Goal: Transaction & Acquisition: Purchase product/service

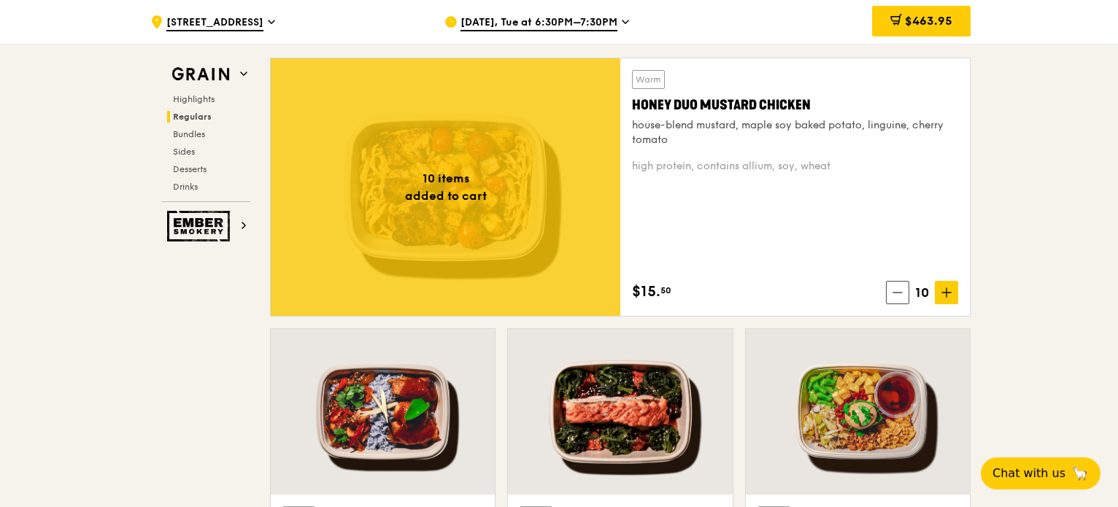
scroll to position [1314, 0]
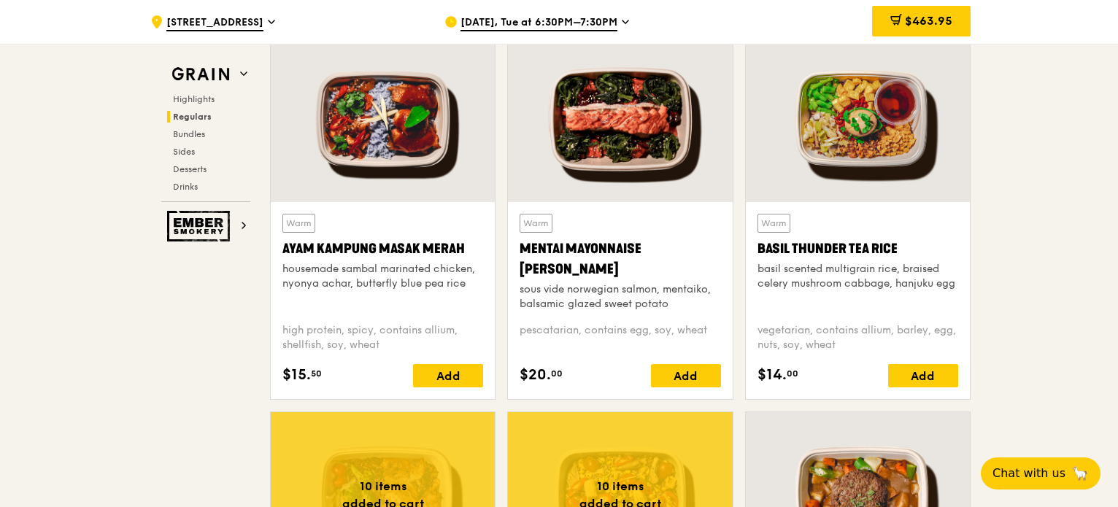
click at [490, 18] on span "Sep 16, Tue at 6:30PM–7:30PM" at bounding box center [539, 23] width 157 height 16
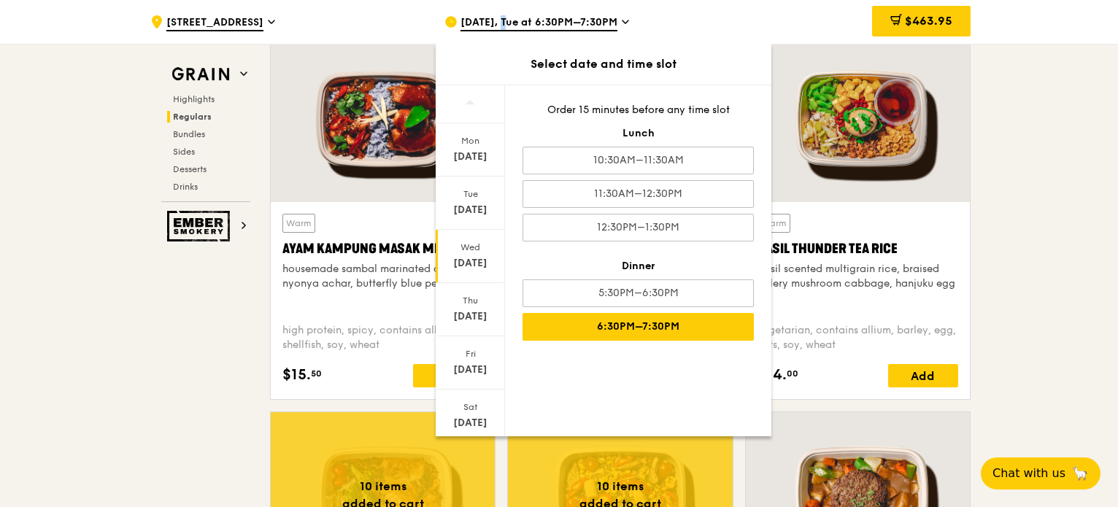
click at [465, 266] on div "Sep 10" at bounding box center [470, 263] width 65 height 15
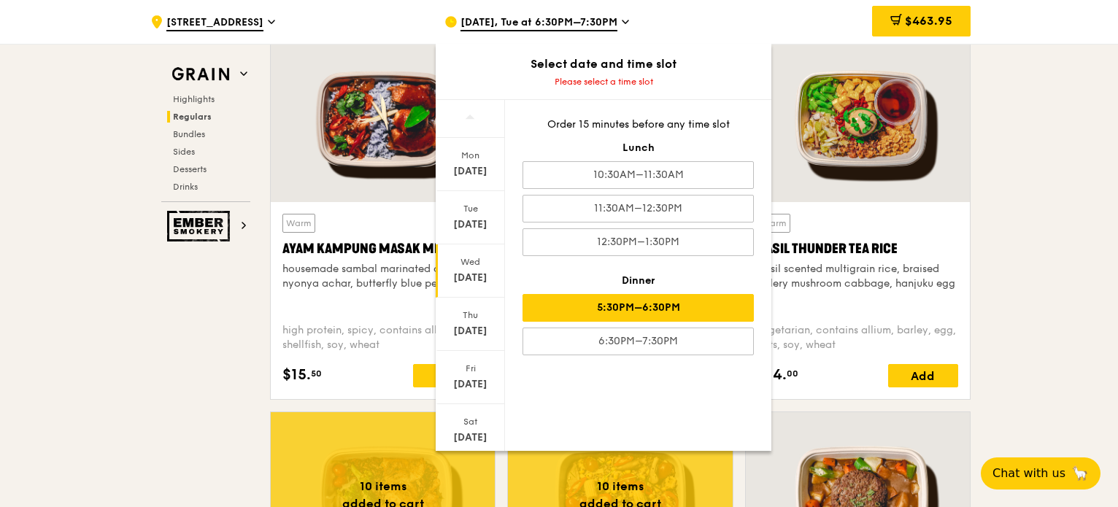
click at [690, 304] on div "5:30PM–6:30PM" at bounding box center [638, 308] width 231 height 28
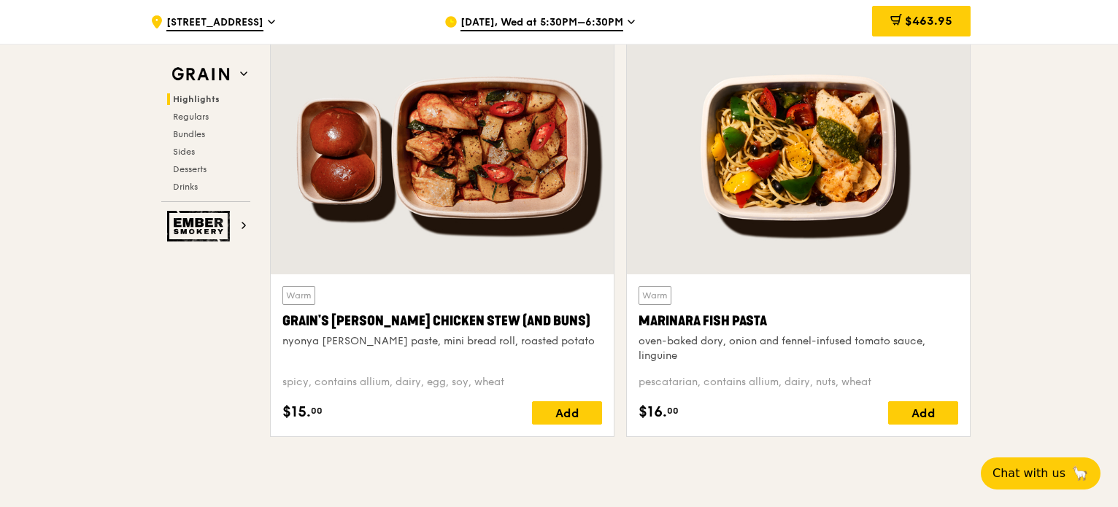
scroll to position [365, 0]
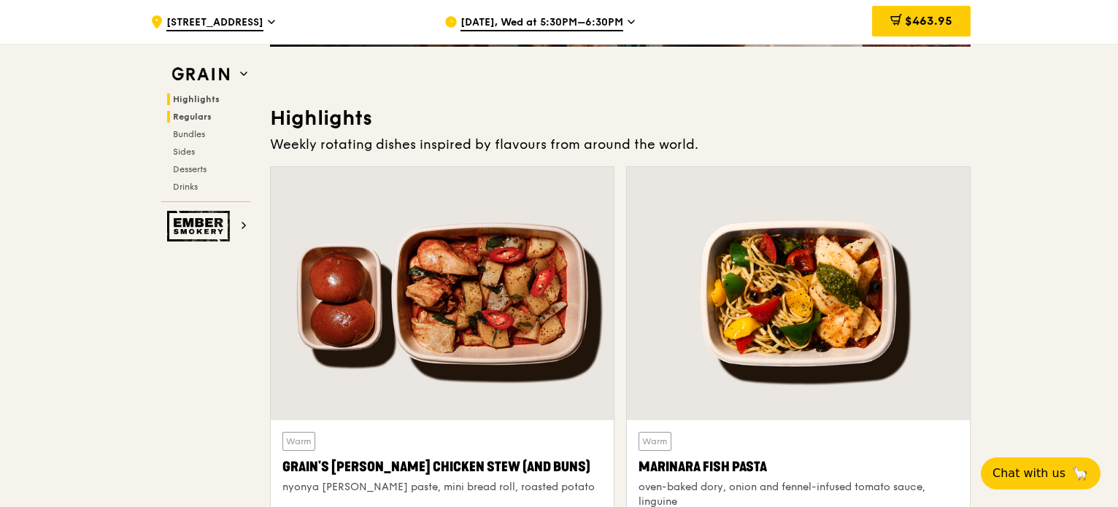
click at [207, 112] on span "Regulars" at bounding box center [192, 117] width 39 height 10
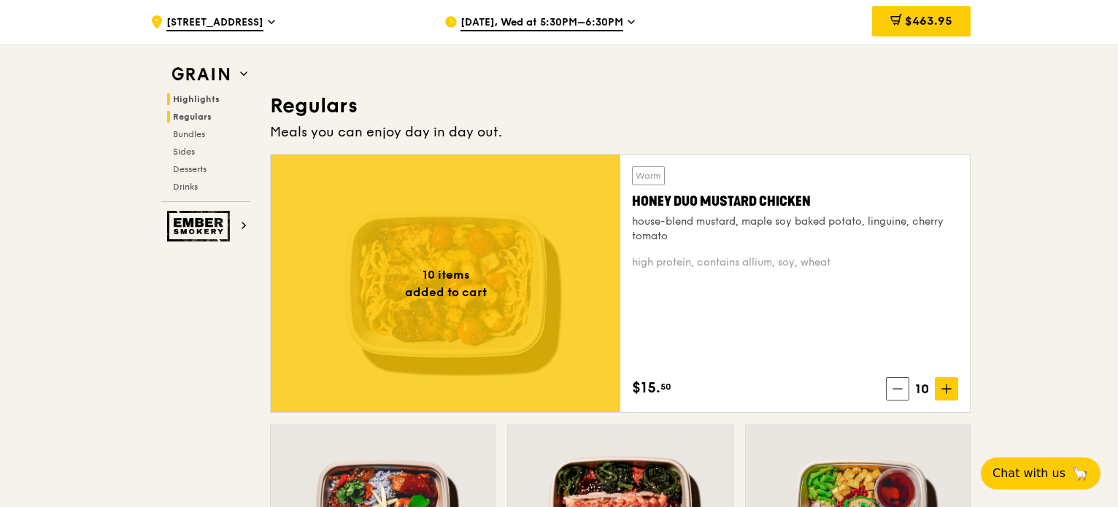
scroll to position [960, 0]
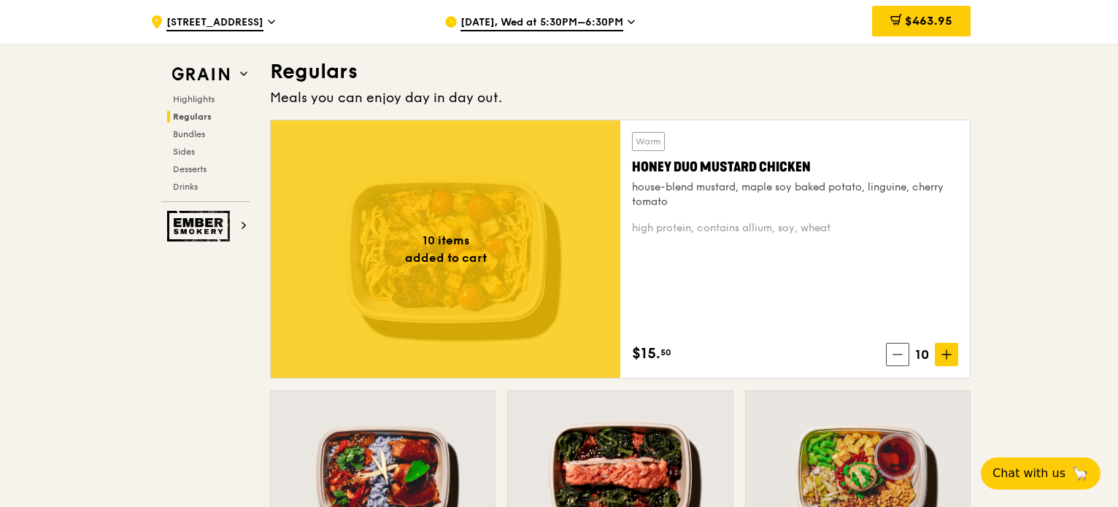
drag, startPoint x: 810, startPoint y: 164, endPoint x: 642, endPoint y: 156, distance: 168.1
click at [642, 157] on div "Honey Duo Mustard Chicken" at bounding box center [795, 167] width 326 height 20
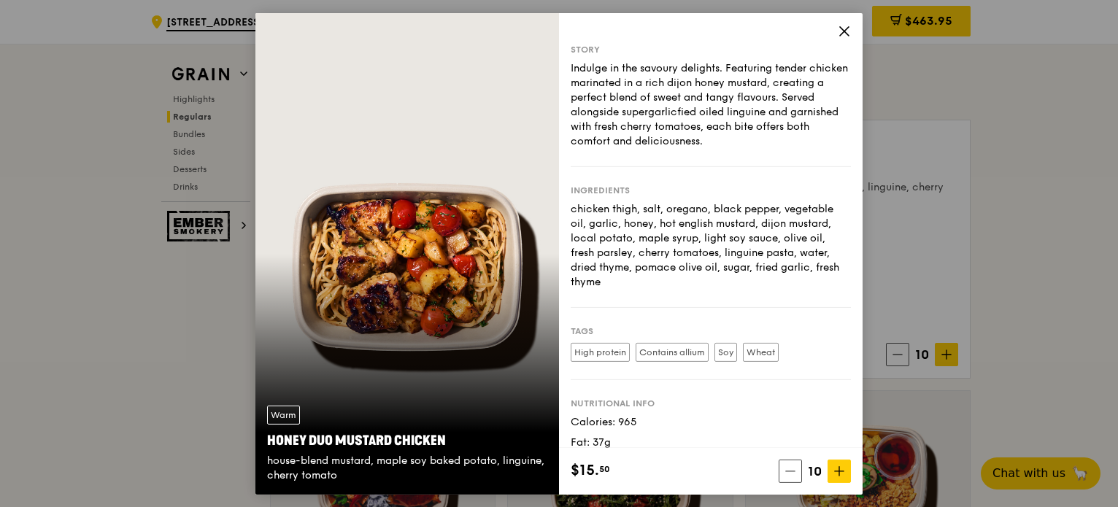
click at [839, 36] on div "Story Indulge in the savoury delights. Featuring tender chicken marinated in a …" at bounding box center [711, 253] width 304 height 482
click at [840, 34] on icon at bounding box center [844, 30] width 9 height 9
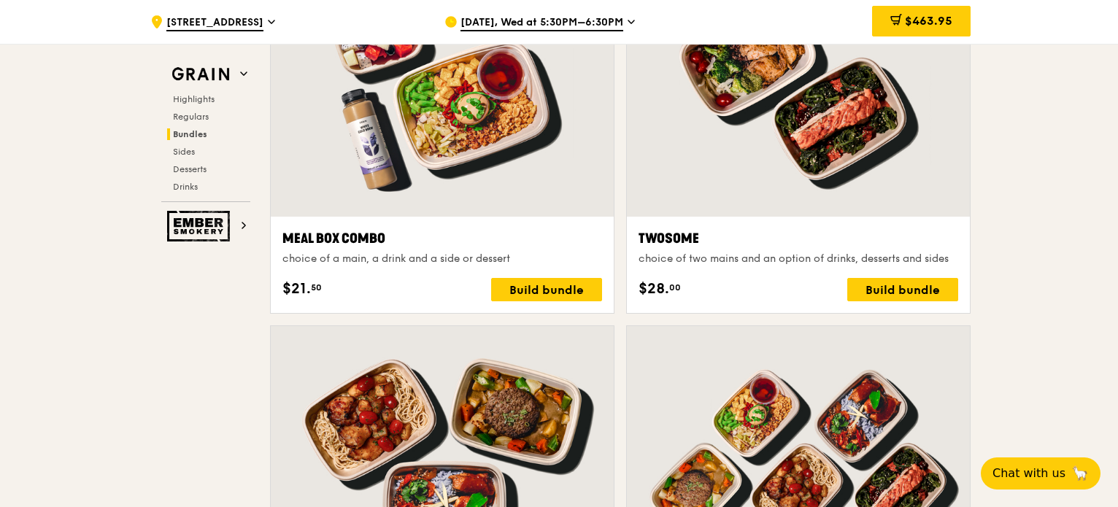
scroll to position [2201, 0]
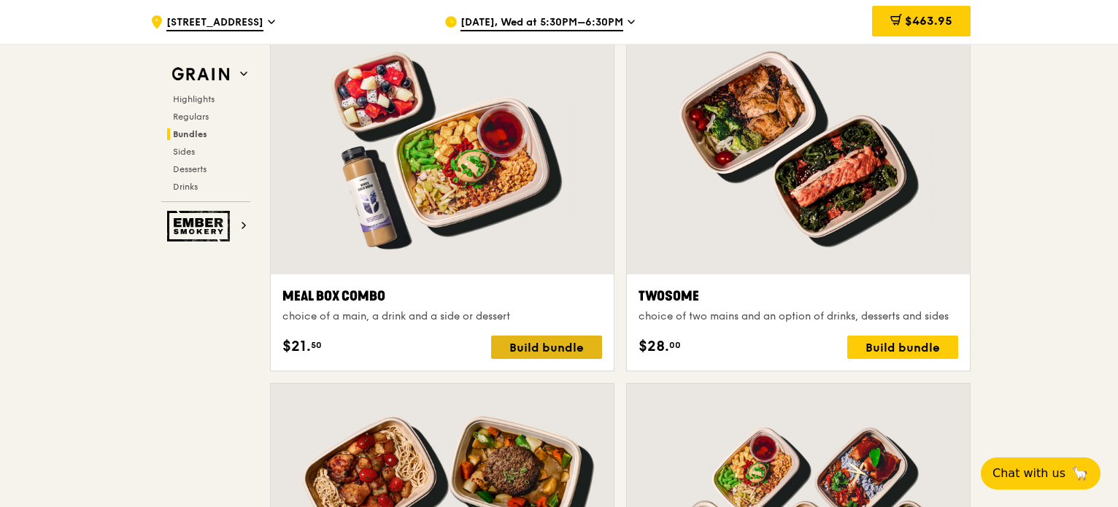
click at [555, 344] on div "Build bundle" at bounding box center [546, 347] width 111 height 23
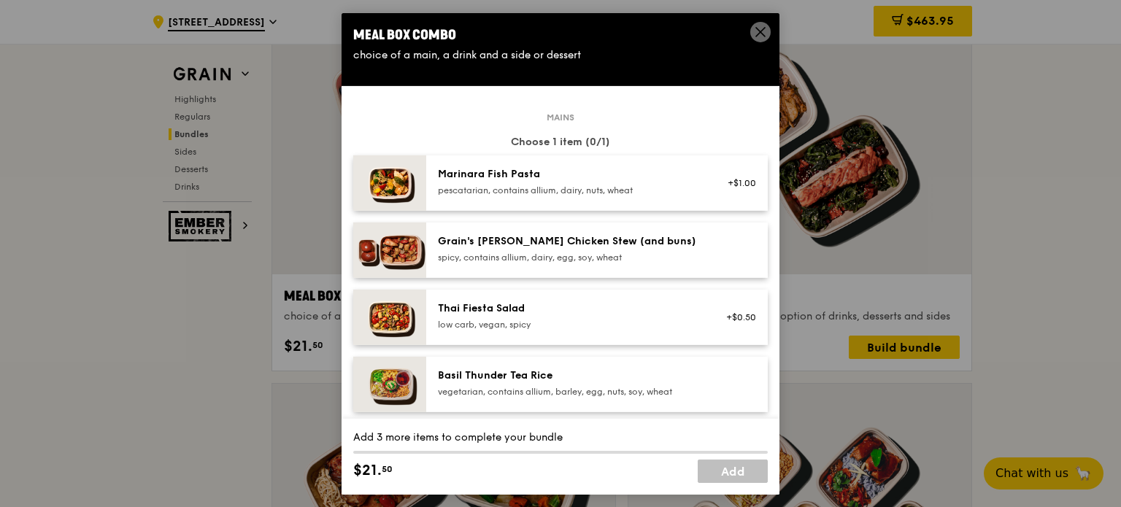
drag, startPoint x: 555, startPoint y: 174, endPoint x: 444, endPoint y: 172, distance: 111.0
click at [444, 172] on div "Marinara Fish Pasta" at bounding box center [569, 173] width 262 height 15
click at [758, 34] on icon at bounding box center [760, 31] width 9 height 9
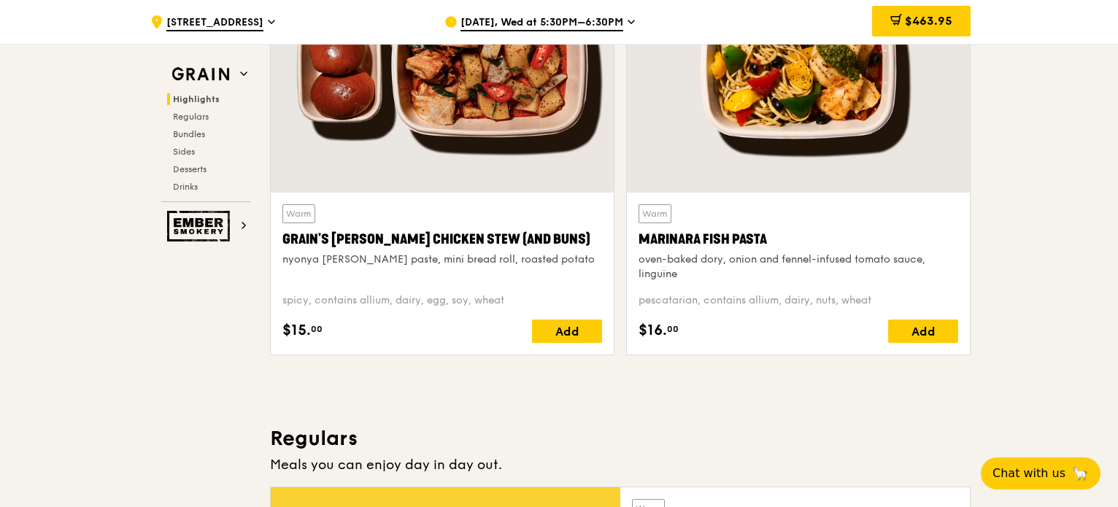
scroll to position [594, 0]
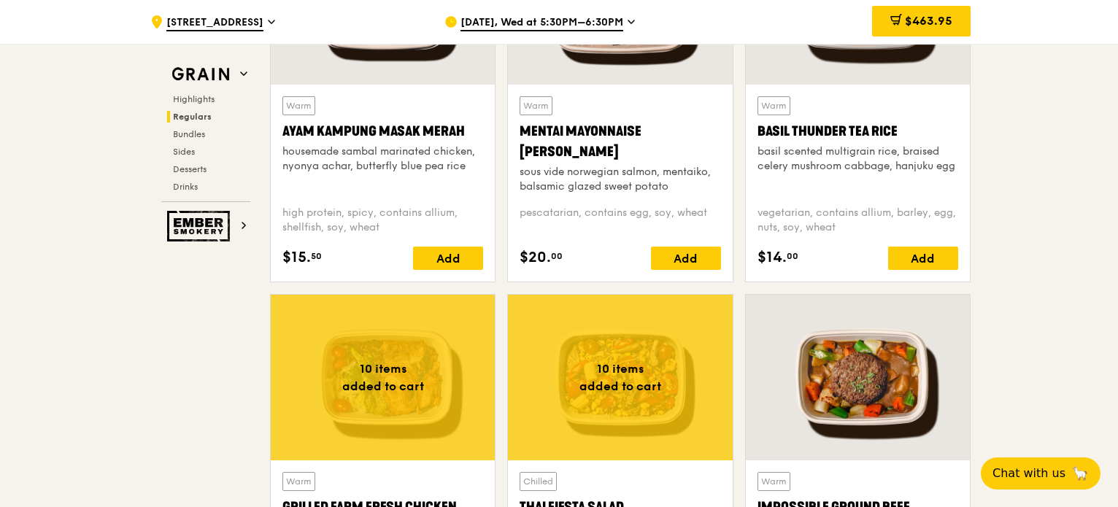
scroll to position [1398, 0]
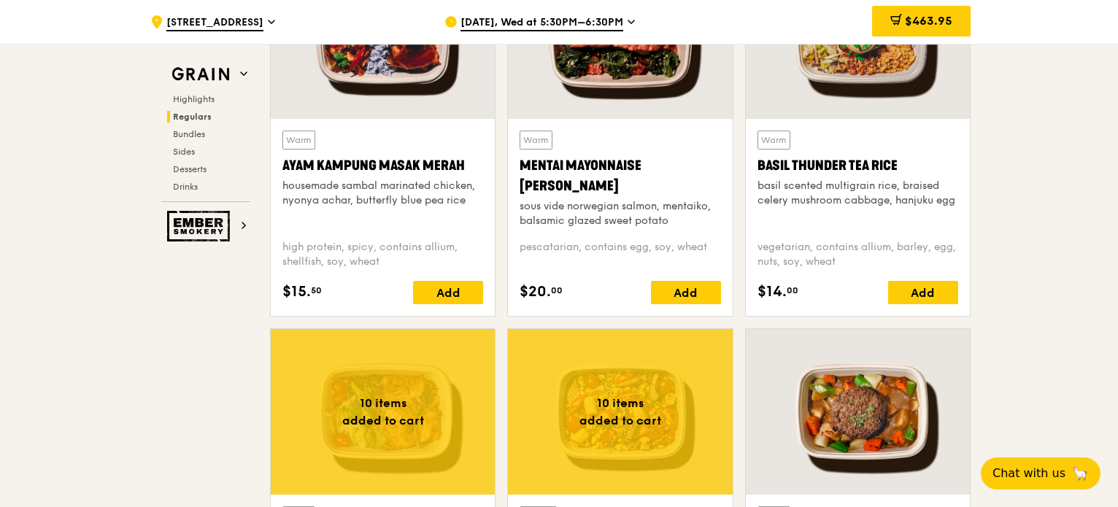
click at [861, 223] on div "Warm Basil Thunder Tea Rice basil scented multigrain rice, braised celery mushr…" at bounding box center [858, 180] width 201 height 98
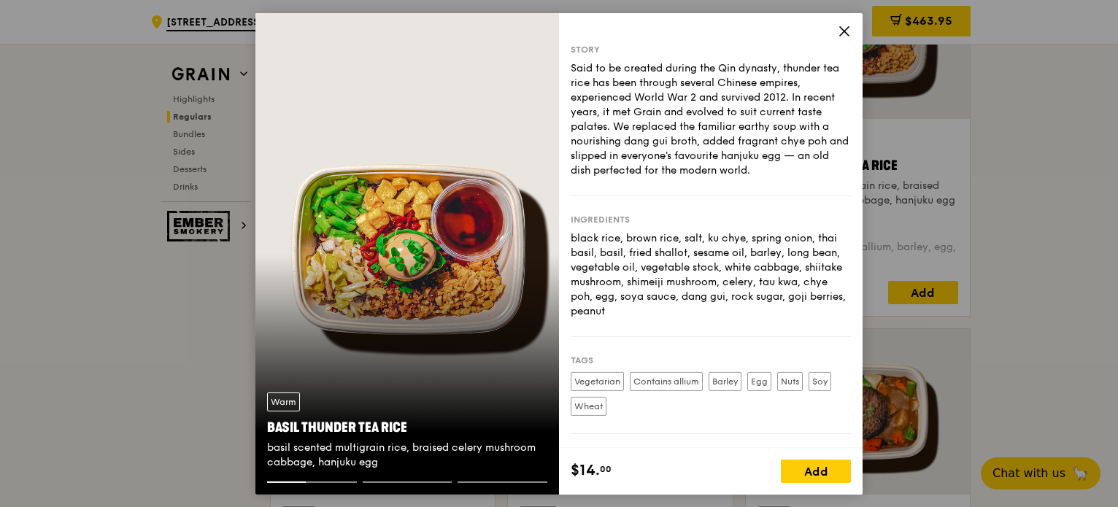
click at [845, 24] on icon at bounding box center [844, 30] width 13 height 13
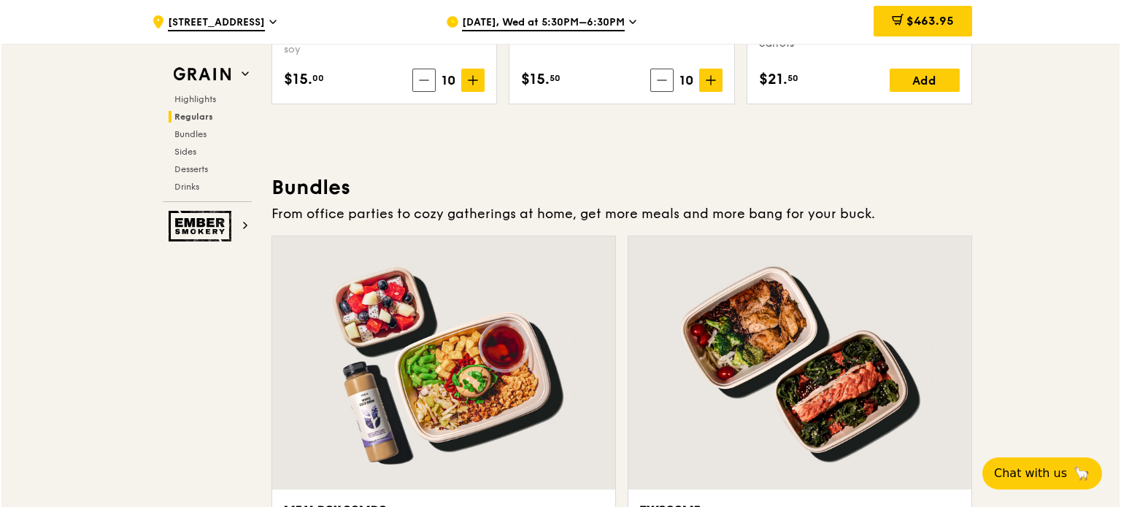
scroll to position [2201, 0]
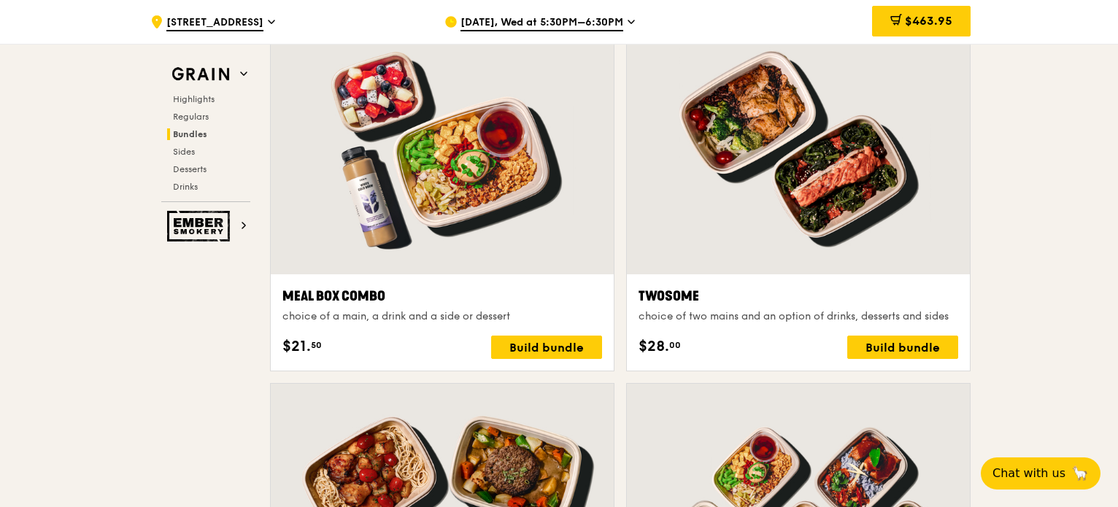
click at [505, 239] on div at bounding box center [442, 147] width 343 height 253
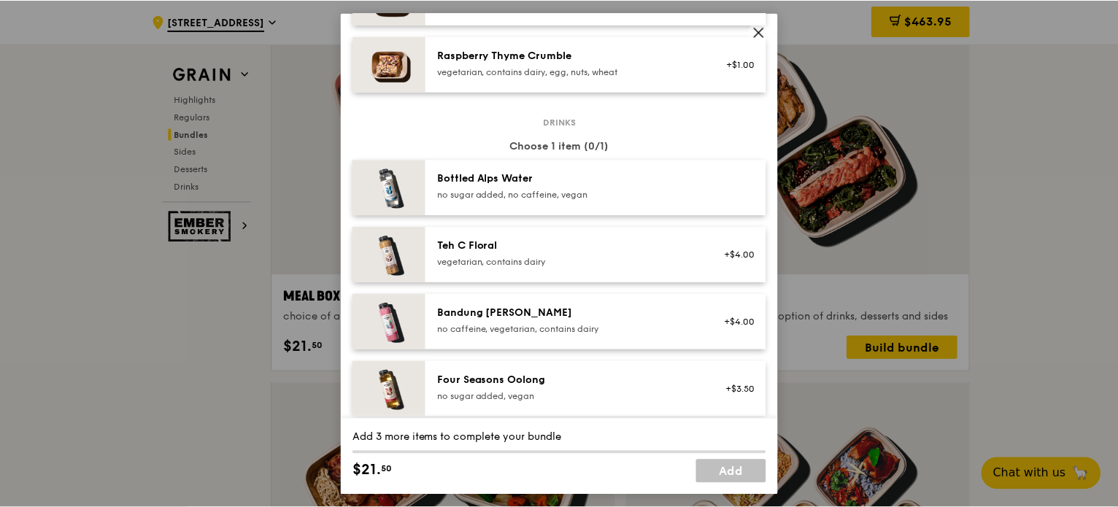
scroll to position [1460, 0]
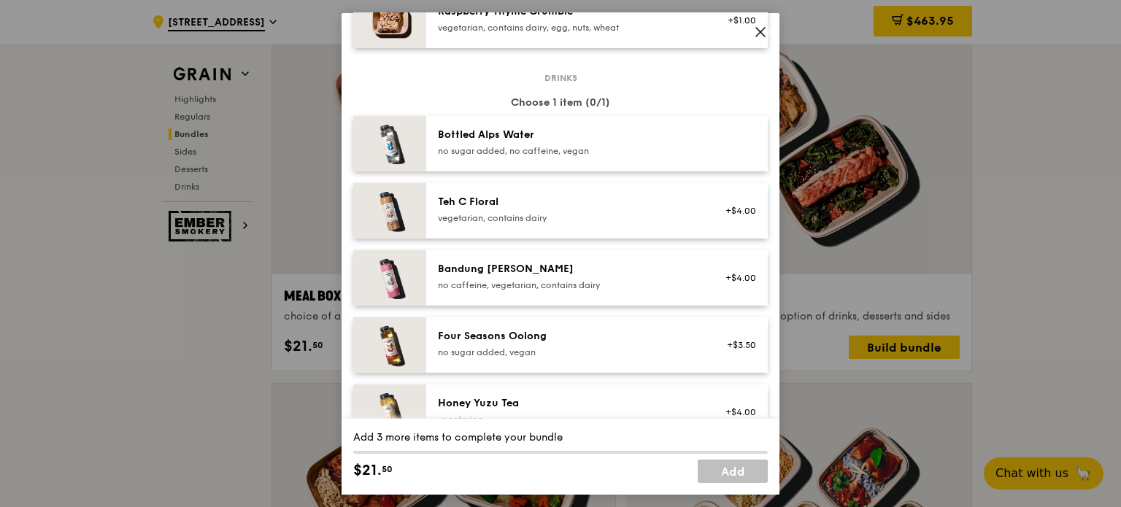
click at [1009, 247] on div "Meal Box Combo choice of a main, a drink and a side or dessert Mains Choose 1 i…" at bounding box center [560, 253] width 1121 height 507
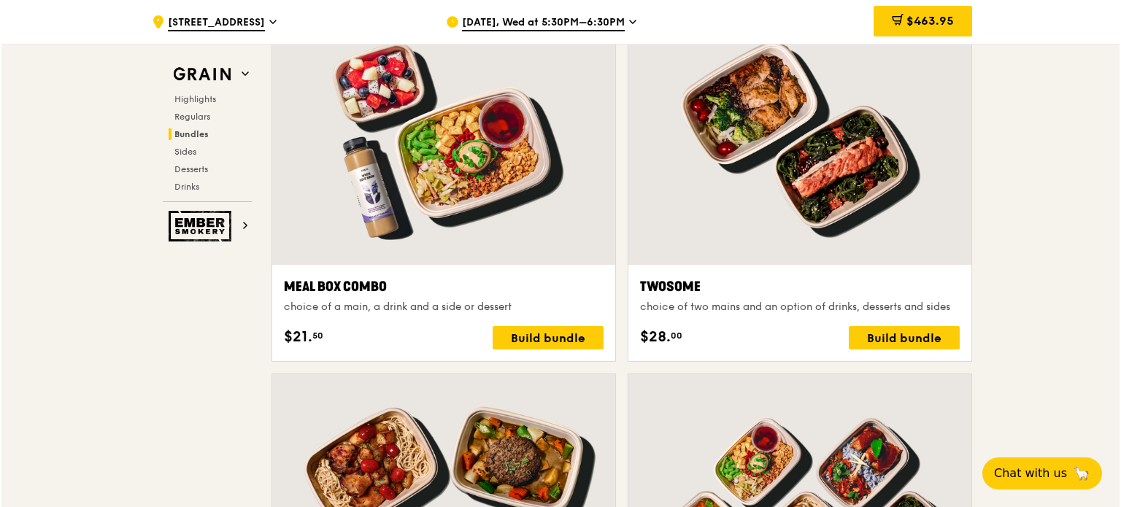
scroll to position [2201, 0]
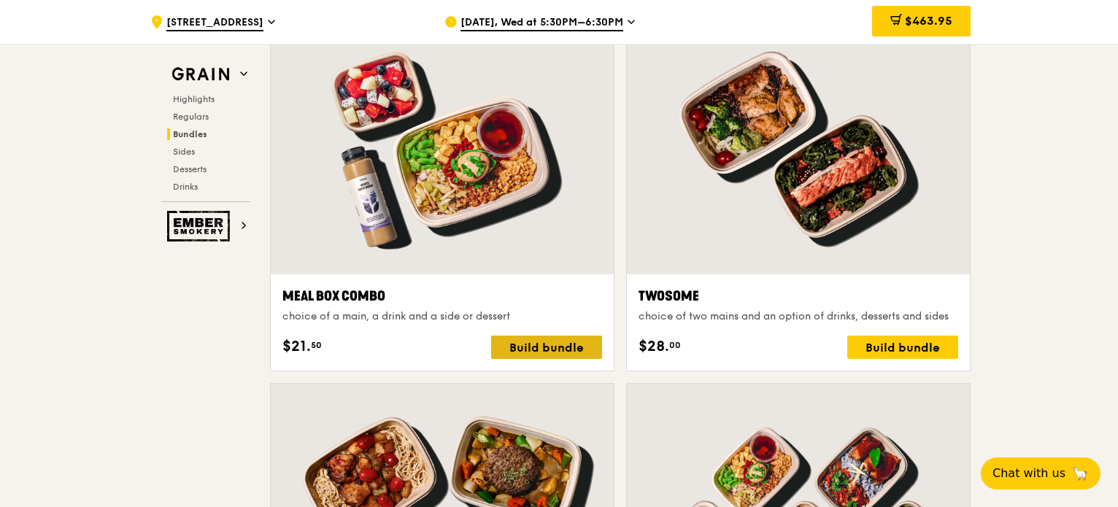
click at [563, 342] on div "Build bundle" at bounding box center [546, 347] width 111 height 23
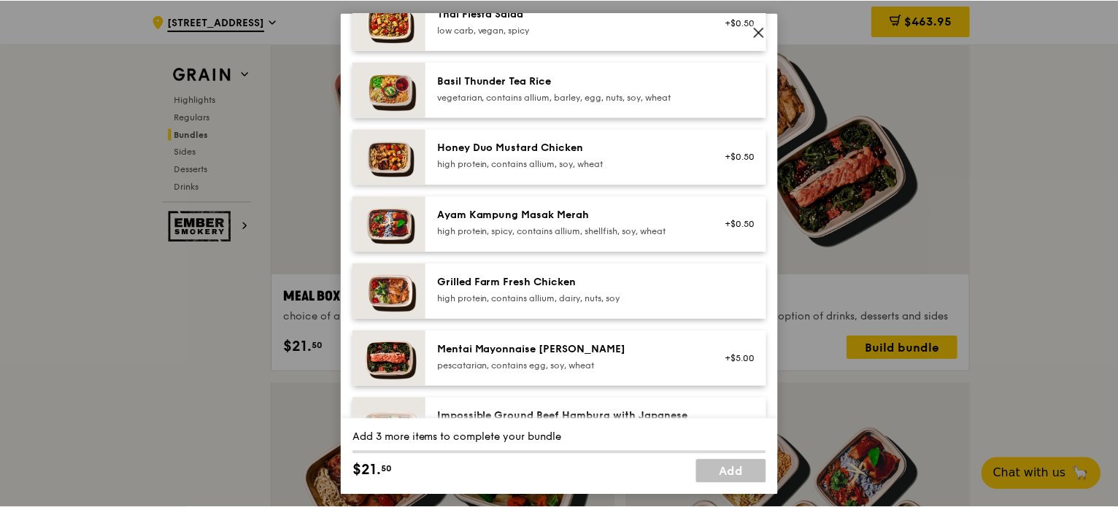
scroll to position [0, 0]
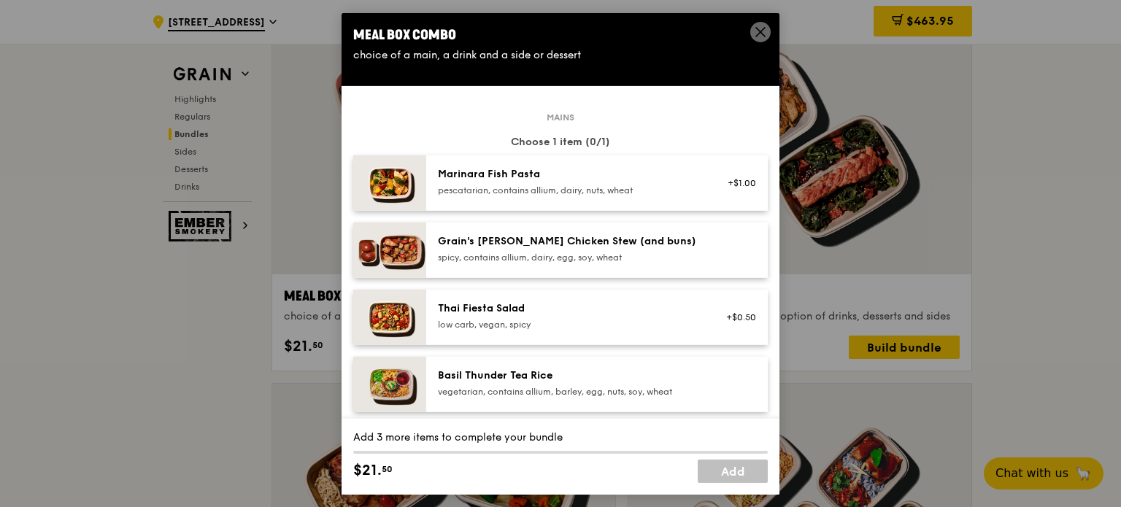
click at [631, 192] on div "pescatarian, contains allium, dairy, nuts, wheat" at bounding box center [569, 190] width 262 height 12
click at [598, 183] on div "Marinara Fish Pasta pescatarian, contains allium, dairy, nuts, wheat" at bounding box center [569, 180] width 262 height 29
click at [732, 178] on div "+$1.00" at bounding box center [736, 183] width 39 height 12
click at [669, 184] on div "pescatarian, contains allium, dairy, nuts, wheat" at bounding box center [569, 190] width 262 height 12
click at [385, 189] on img at bounding box center [389, 182] width 73 height 55
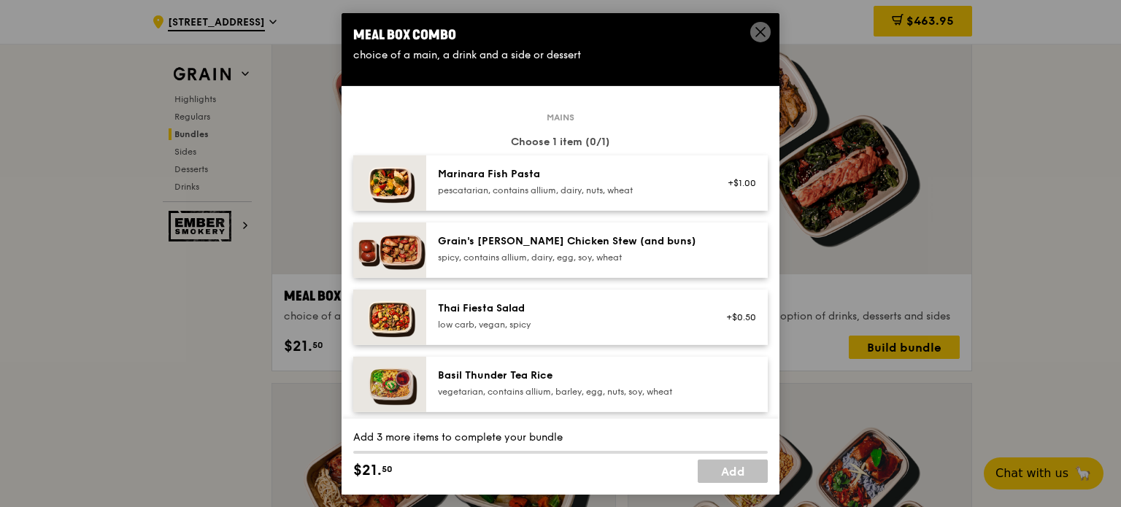
click at [385, 189] on img at bounding box center [389, 182] width 73 height 55
click at [766, 27] on icon at bounding box center [760, 31] width 13 height 13
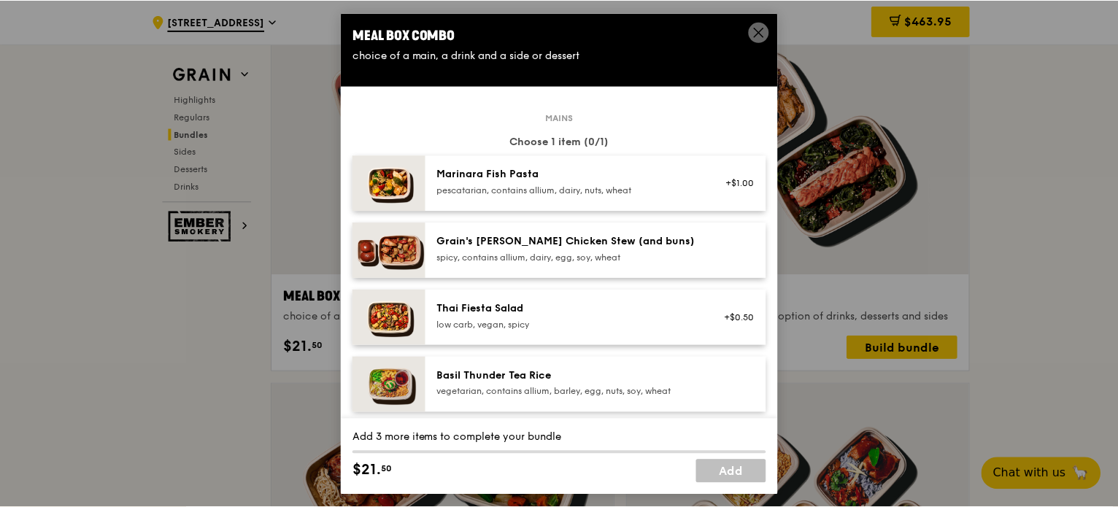
scroll to position [146, 0]
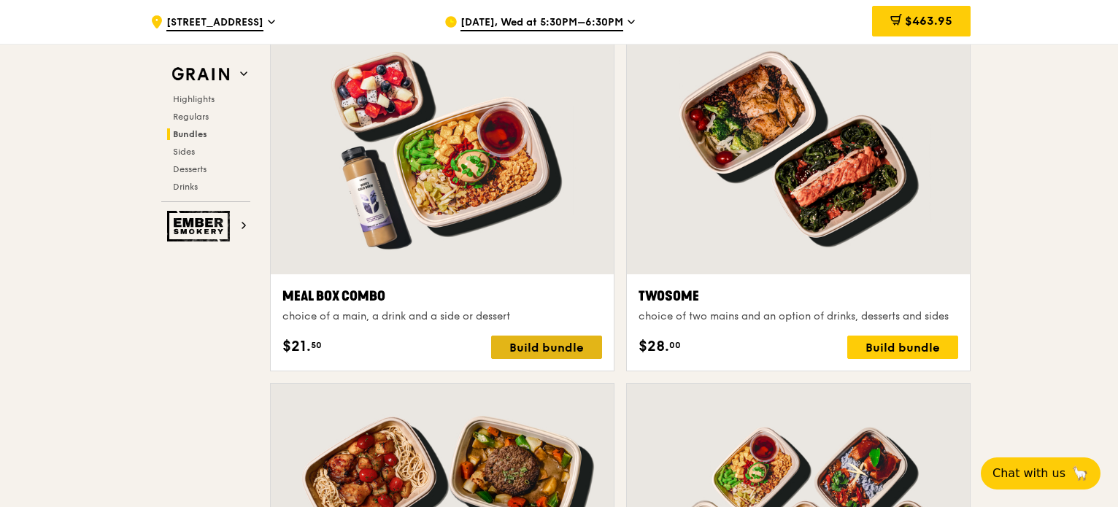
click at [579, 350] on div "Build bundle" at bounding box center [546, 347] width 111 height 23
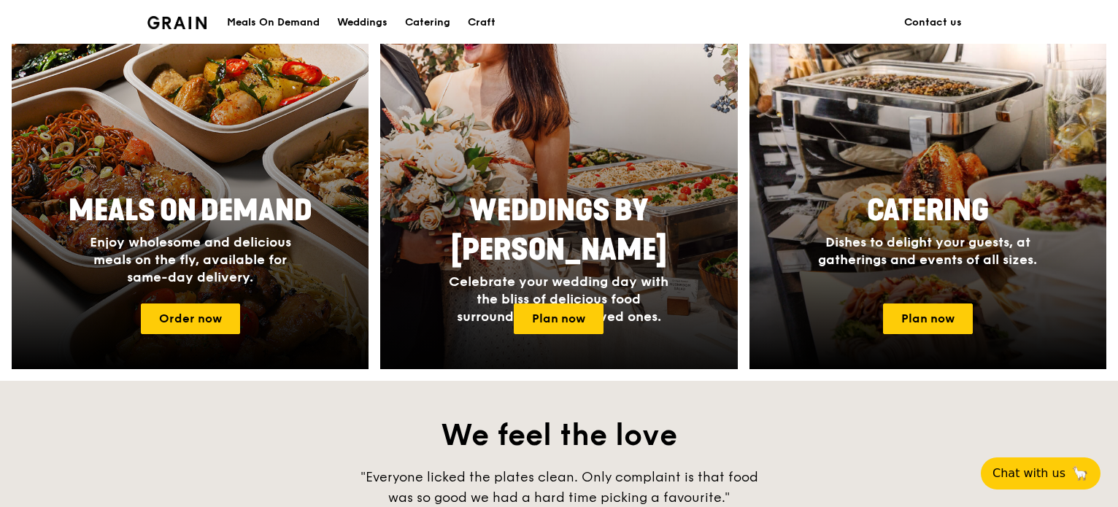
scroll to position [564, 0]
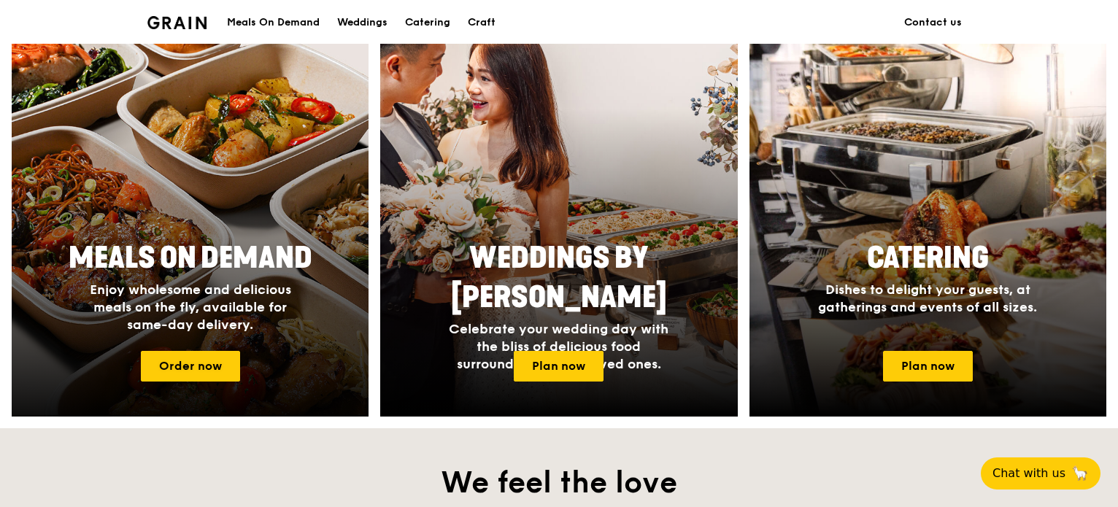
click at [265, 329] on h4 "Enjoy wholesome and delicious meals on the fly, available for same-day delivery." at bounding box center [191, 307] width 234 height 53
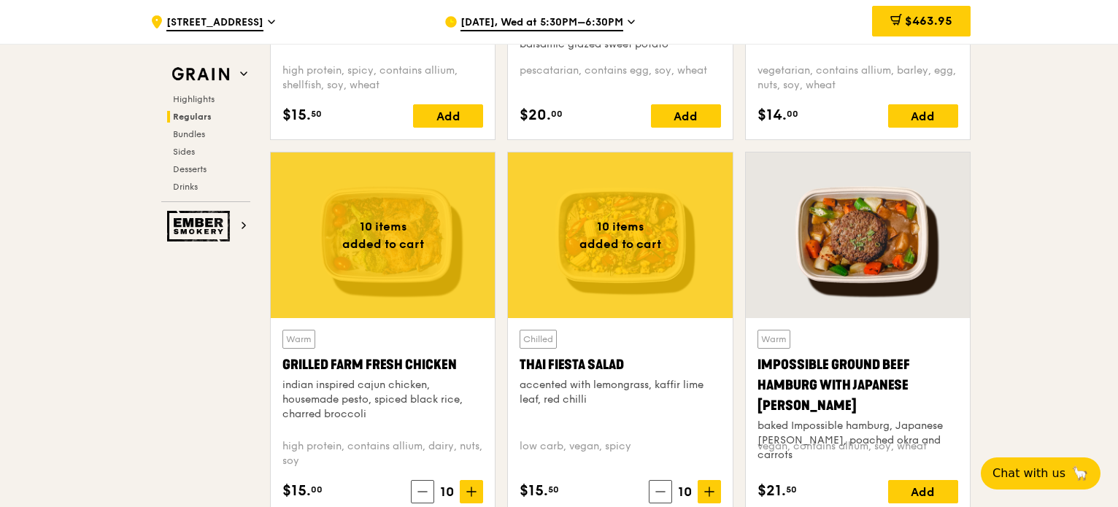
scroll to position [1673, 0]
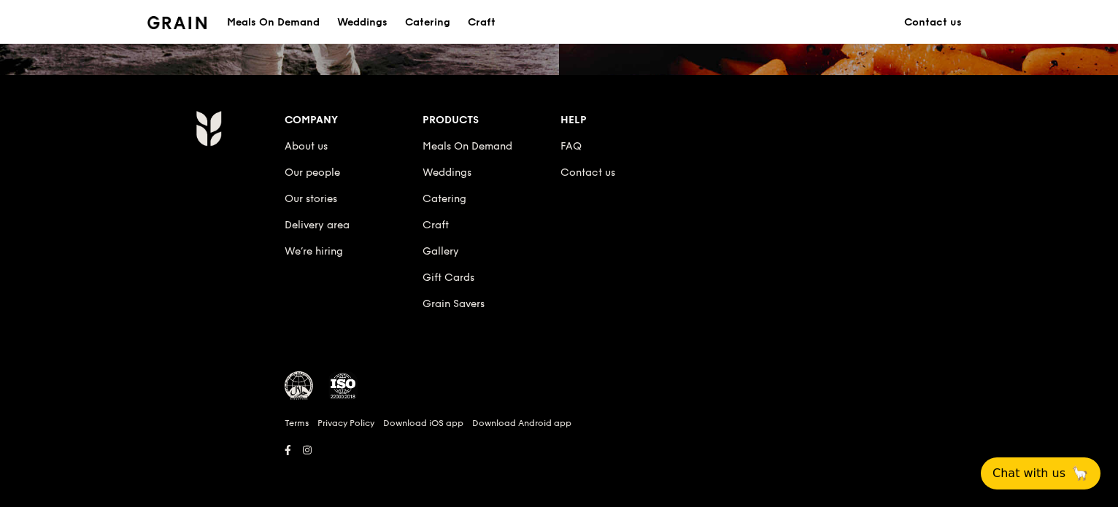
scroll to position [131, 0]
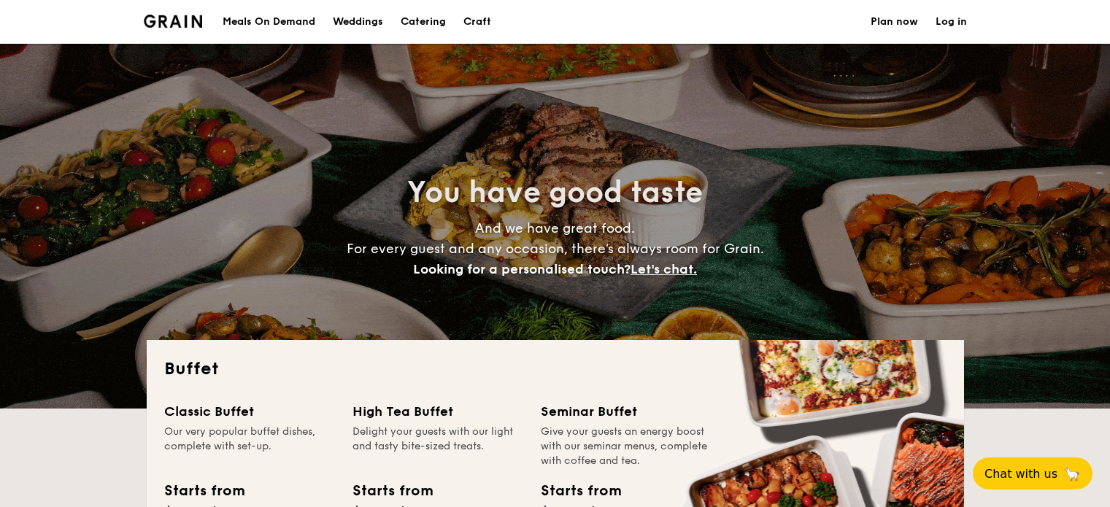
select select
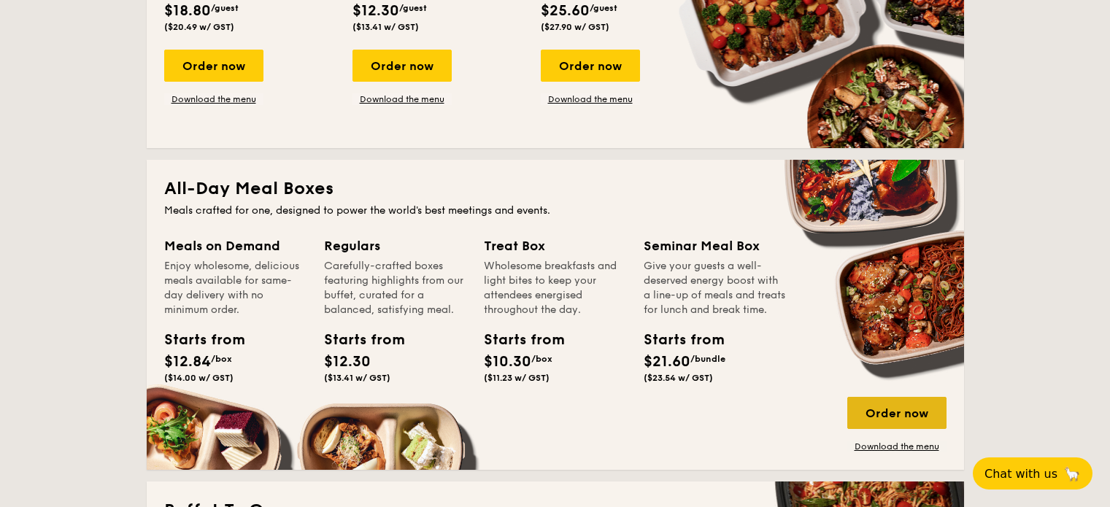
scroll to position [584, 0]
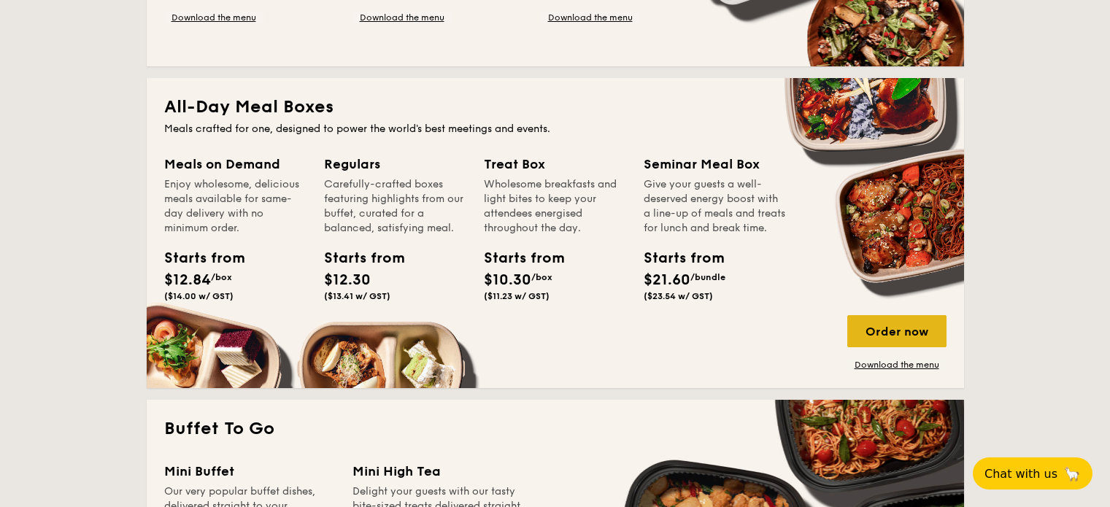
click at [899, 329] on div "Order now" at bounding box center [896, 331] width 99 height 32
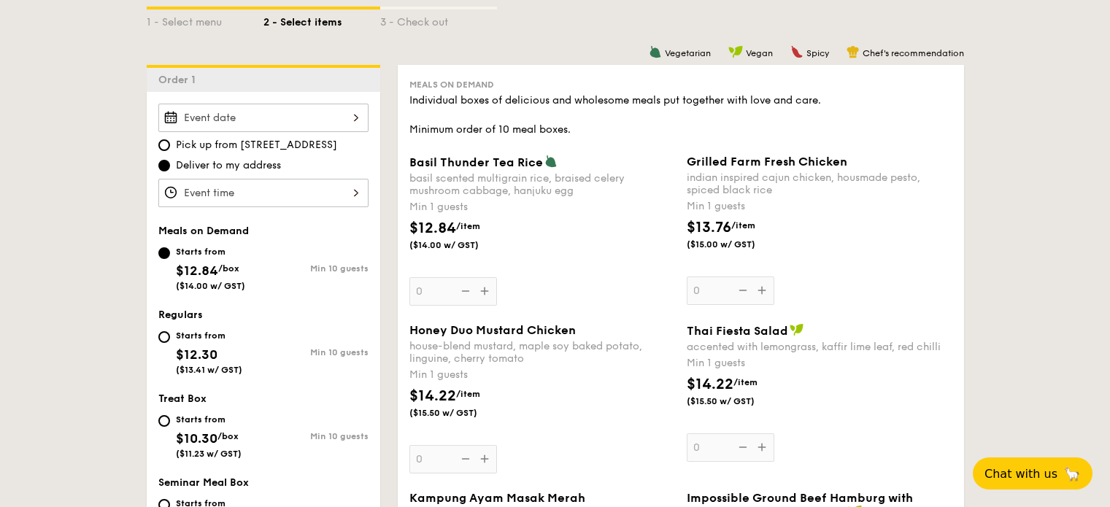
scroll to position [438, 0]
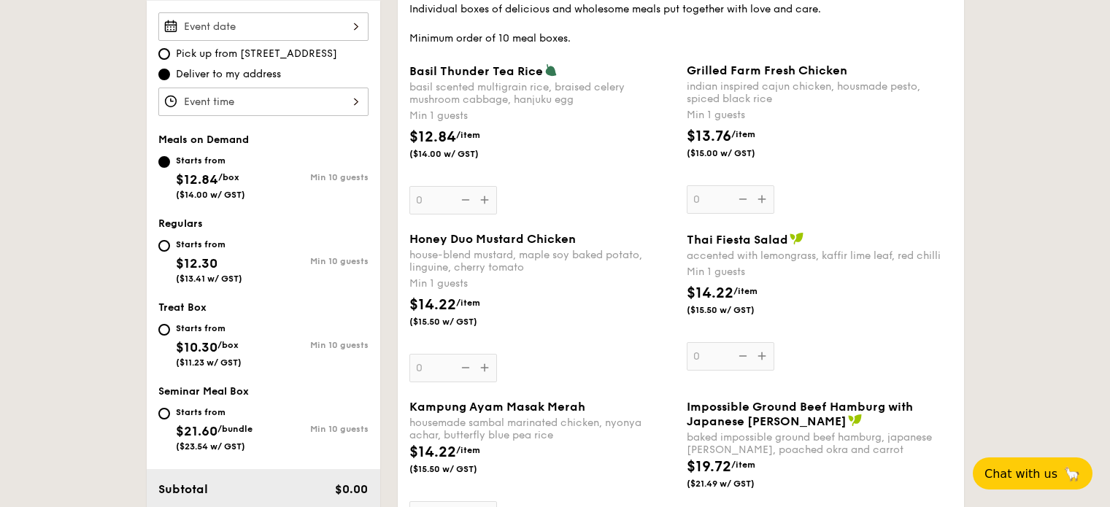
select select
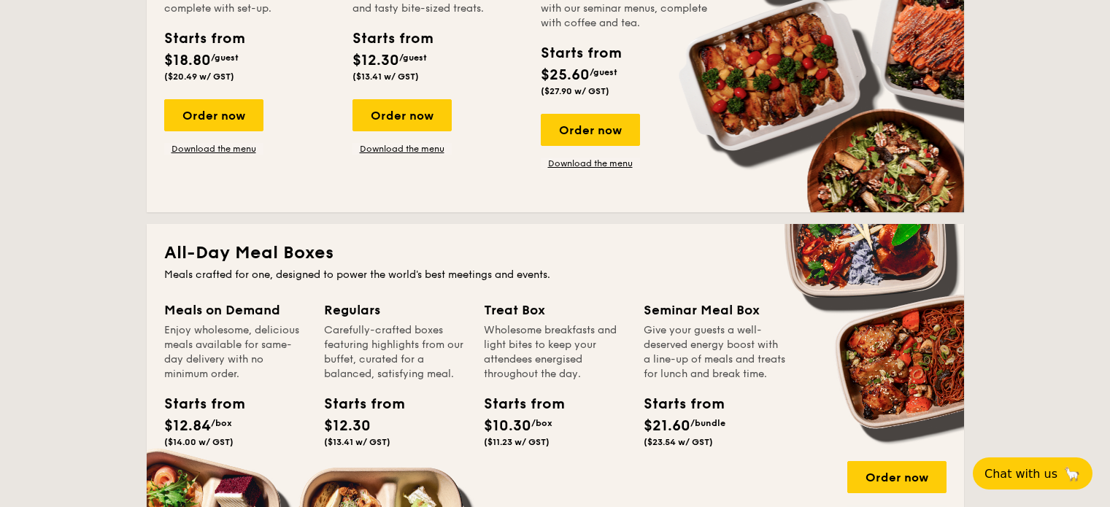
scroll to position [345, 0]
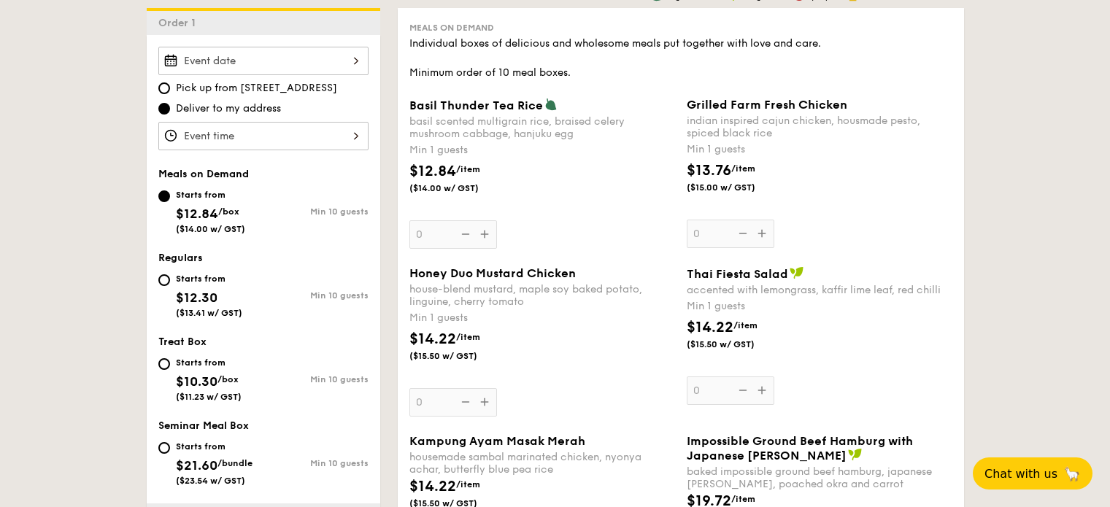
scroll to position [438, 0]
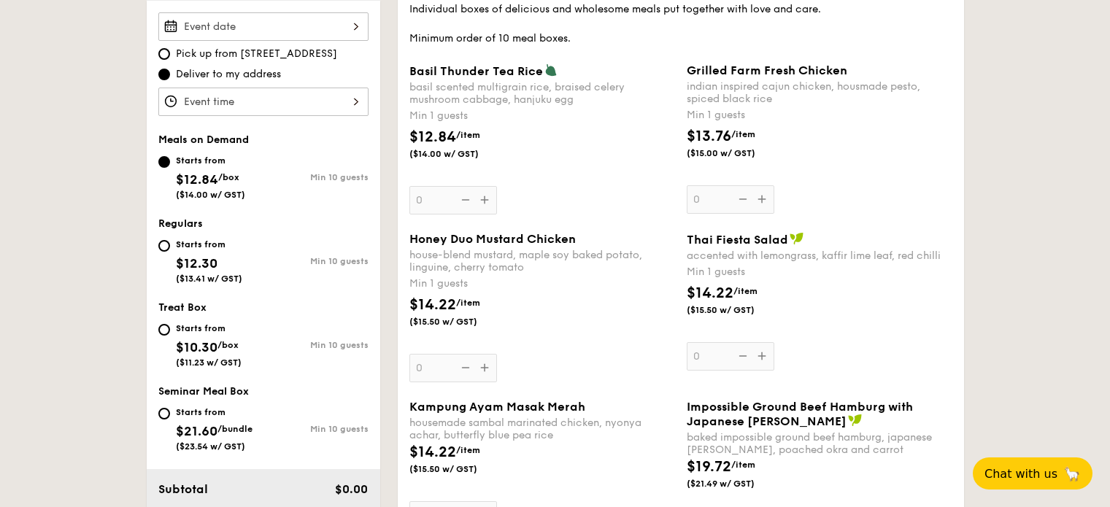
click at [480, 320] on span "($15.50 w/ GST)" at bounding box center [458, 322] width 99 height 12
click at [480, 354] on input "0" at bounding box center [453, 368] width 88 height 28
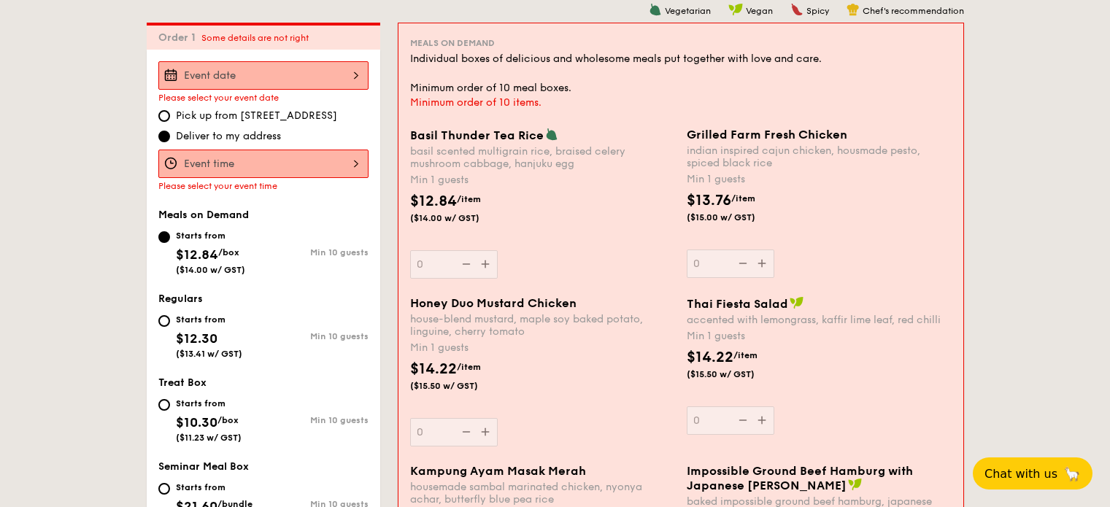
drag, startPoint x: 480, startPoint y: 320, endPoint x: 431, endPoint y: 311, distance: 49.7
click at [592, 393] on div "$14.22 /item ($15.50 w/ GST)" at bounding box center [542, 383] width 277 height 51
click at [498, 418] on input "0" at bounding box center [454, 432] width 88 height 28
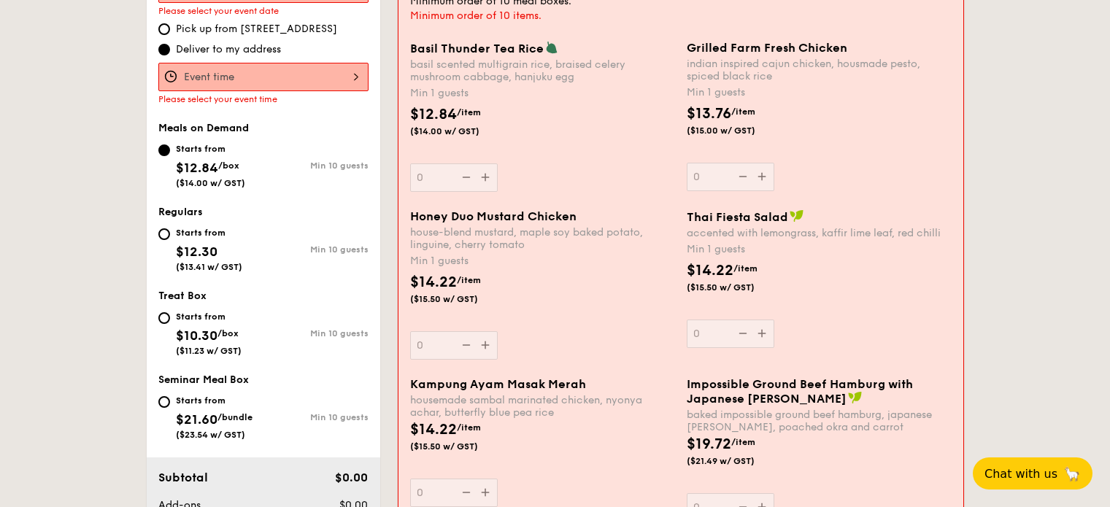
scroll to position [535, 0]
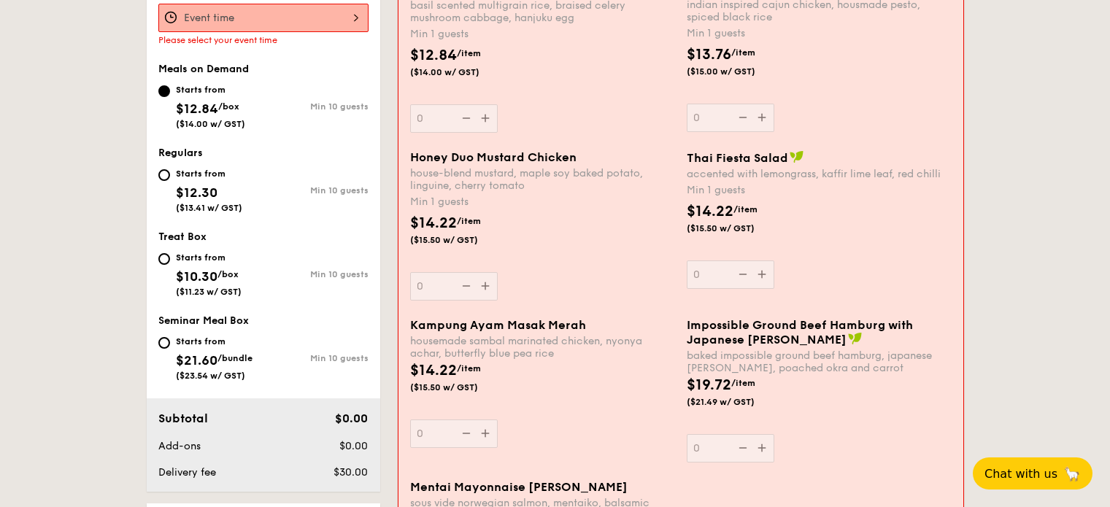
click at [482, 283] on div "Honey Duo Mustard Chicken house-blend mustard, maple soy baked potato, linguine…" at bounding box center [542, 225] width 265 height 150
click at [482, 283] on input "0" at bounding box center [454, 286] width 88 height 28
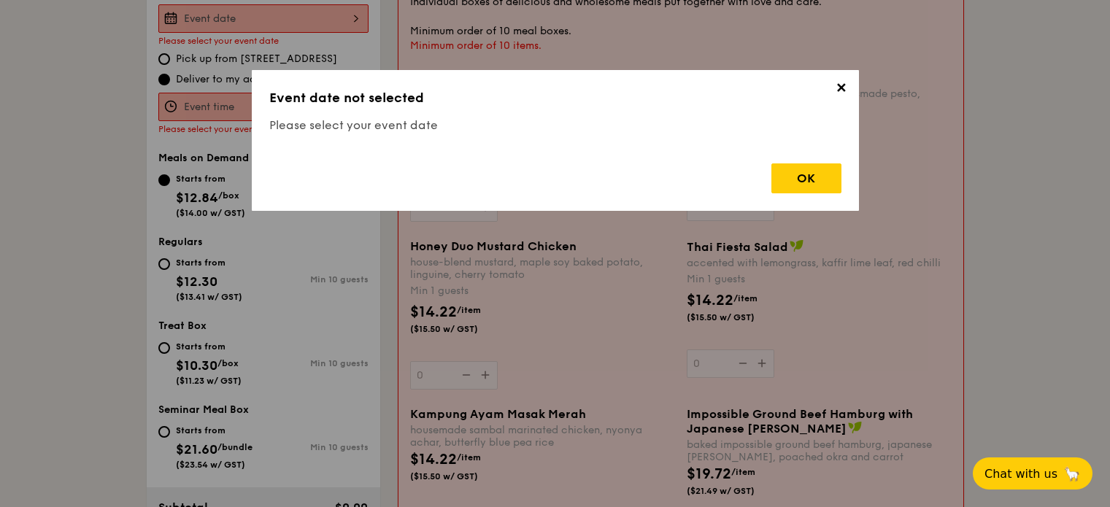
scroll to position [408, 0]
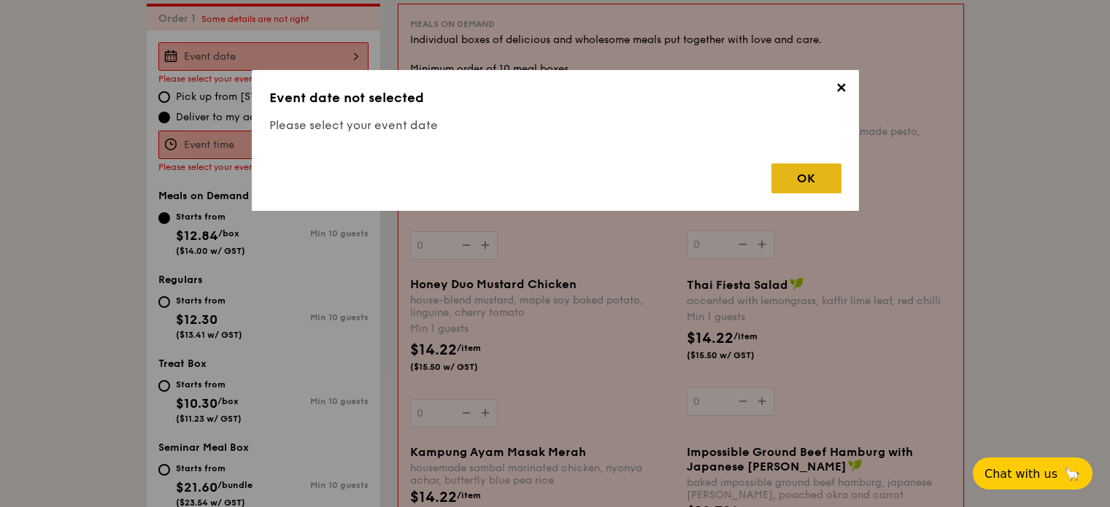
click at [789, 183] on div "OK" at bounding box center [806, 178] width 70 height 30
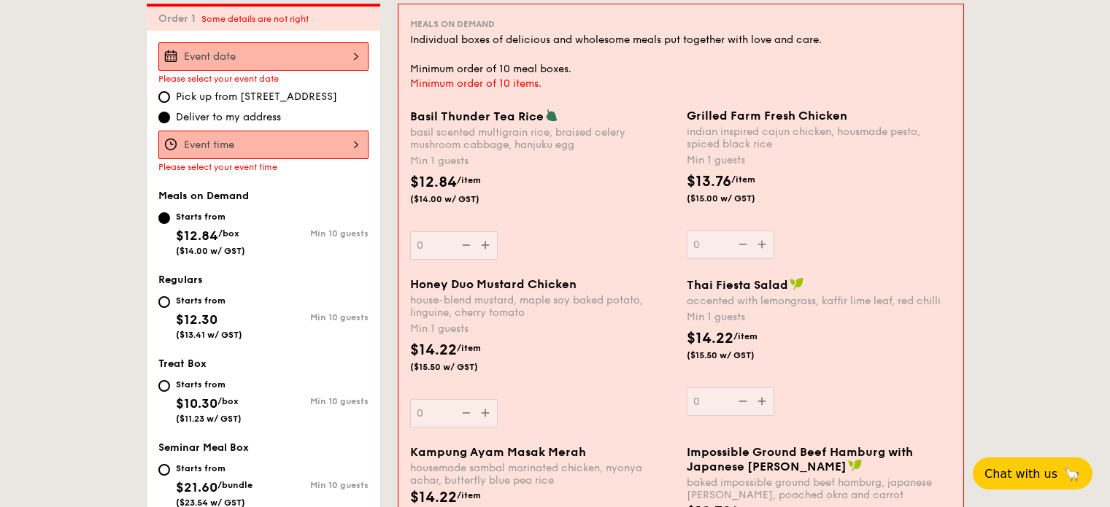
click at [266, 66] on input "Basil Thunder Tea Rice basil scented multigrain rice, braised celery mushroom c…" at bounding box center [263, 56] width 210 height 28
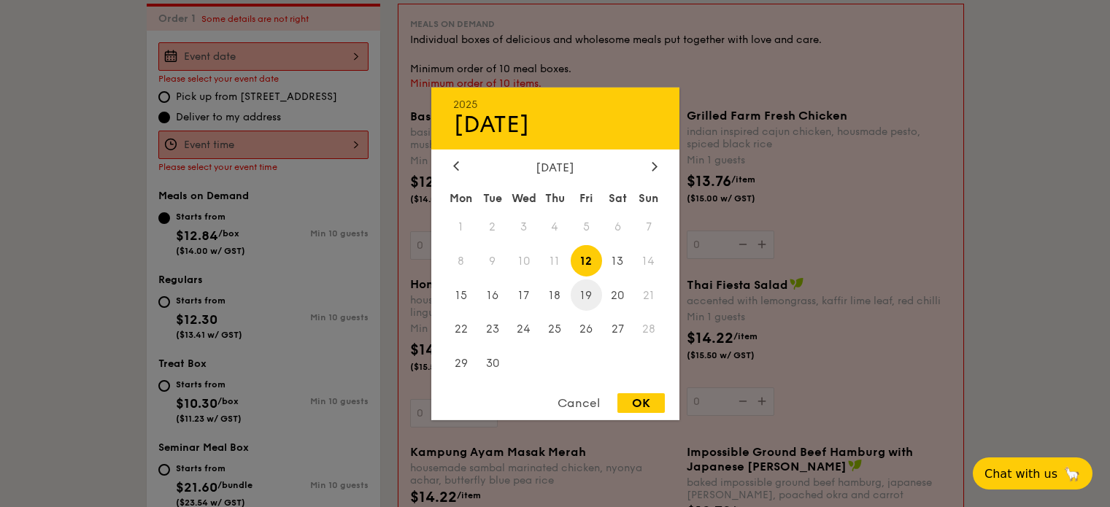
click at [594, 294] on span "19" at bounding box center [586, 295] width 31 height 31
click at [631, 401] on div "OK" at bounding box center [640, 403] width 47 height 20
type input "Sep 19, 2025"
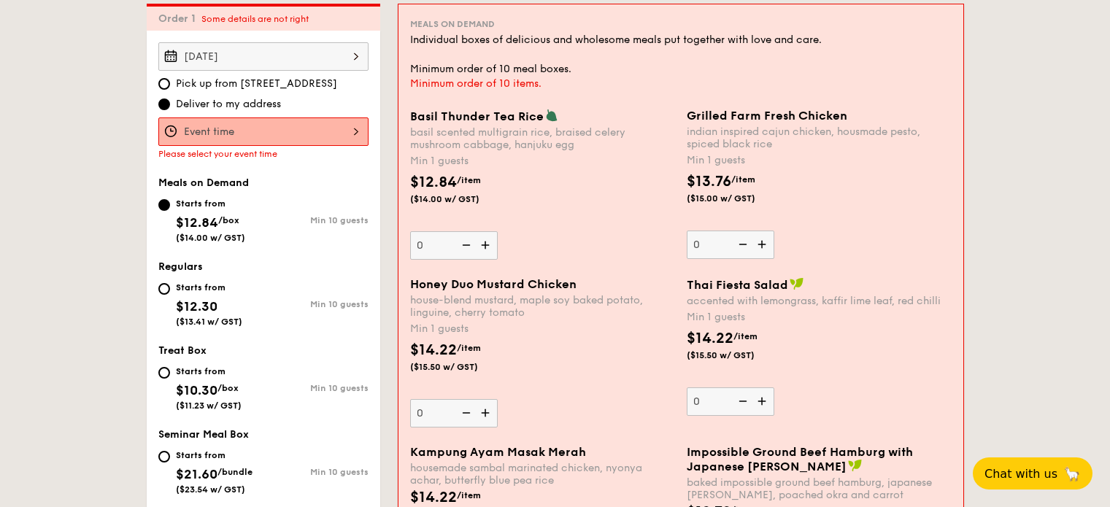
drag, startPoint x: 315, startPoint y: 140, endPoint x: 316, endPoint y: 123, distance: 17.6
click at [316, 123] on input "Basil Thunder Tea Rice basil scented multigrain rice, braised celery mushroom c…" at bounding box center [263, 132] width 210 height 28
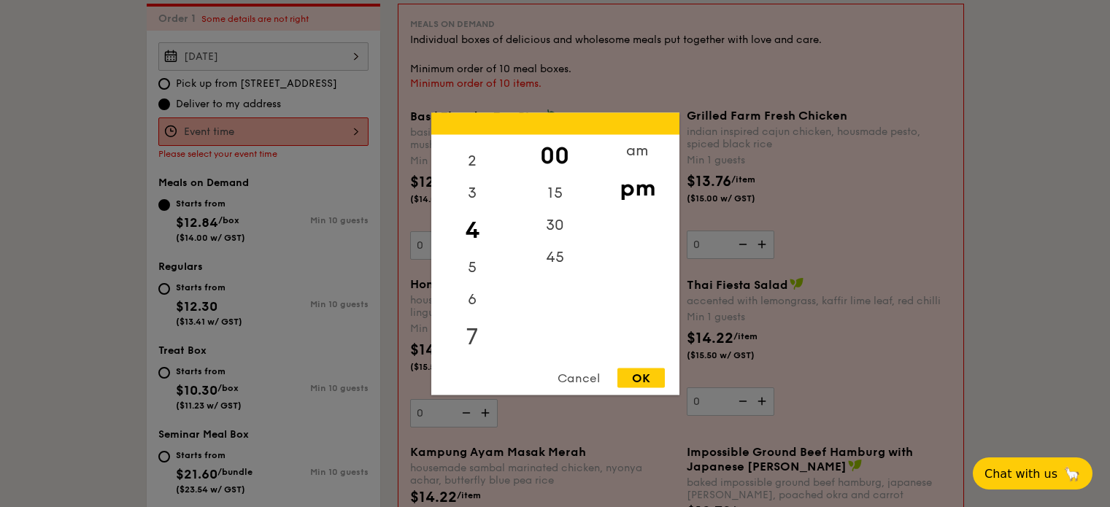
scroll to position [73, 0]
click at [479, 246] on div "5" at bounding box center [472, 253] width 82 height 42
click at [542, 224] on div "30" at bounding box center [555, 230] width 82 height 42
click at [660, 379] on div "OK" at bounding box center [640, 378] width 47 height 20
type input "5:30PM"
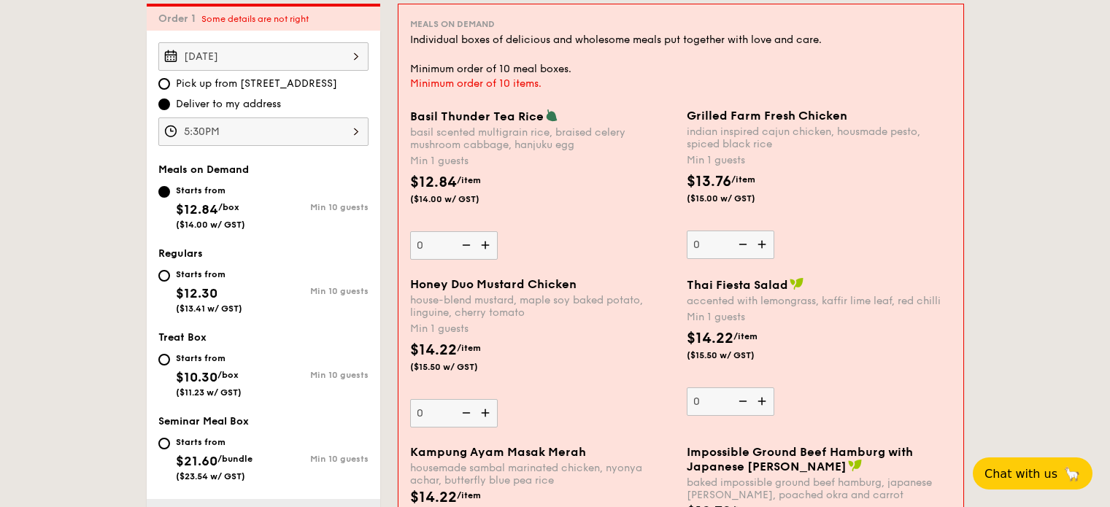
click at [543, 244] on div "Basil Thunder Tea Rice basil scented multigrain rice, braised celery mushroom c…" at bounding box center [542, 184] width 265 height 151
click at [498, 244] on input "0" at bounding box center [454, 245] width 88 height 28
click at [565, 304] on div "house-blend mustard, maple soy baked potato, linguine, cherry tomato" at bounding box center [542, 306] width 265 height 25
click at [498, 399] on input "0" at bounding box center [454, 413] width 88 height 28
click at [489, 415] on img at bounding box center [487, 413] width 22 height 28
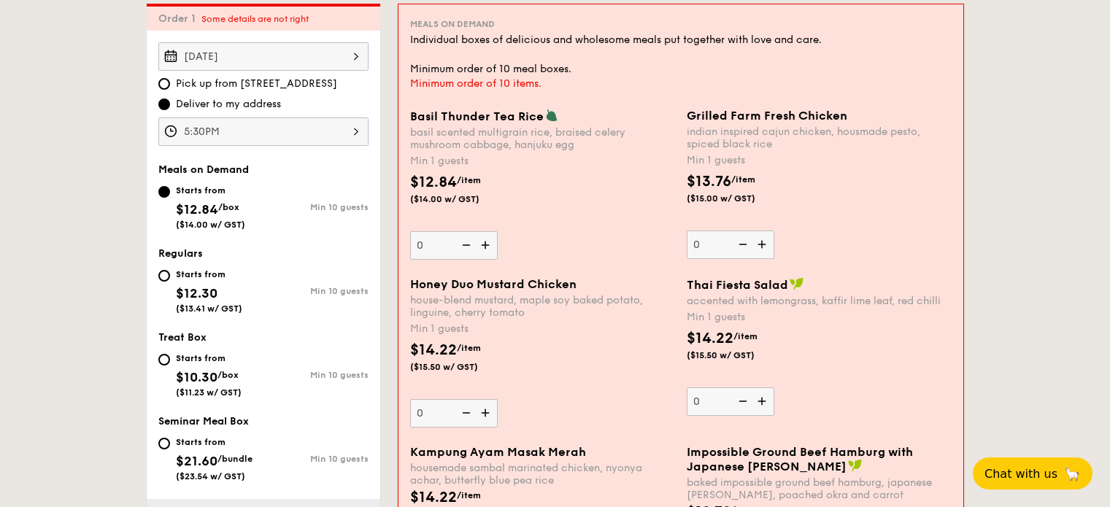
click at [489, 415] on input "0" at bounding box center [454, 413] width 88 height 28
click at [488, 415] on img at bounding box center [487, 413] width 22 height 28
click at [488, 415] on input "1" at bounding box center [454, 413] width 88 height 28
click at [488, 415] on img at bounding box center [487, 413] width 22 height 28
click at [488, 415] on input "2" at bounding box center [454, 413] width 88 height 28
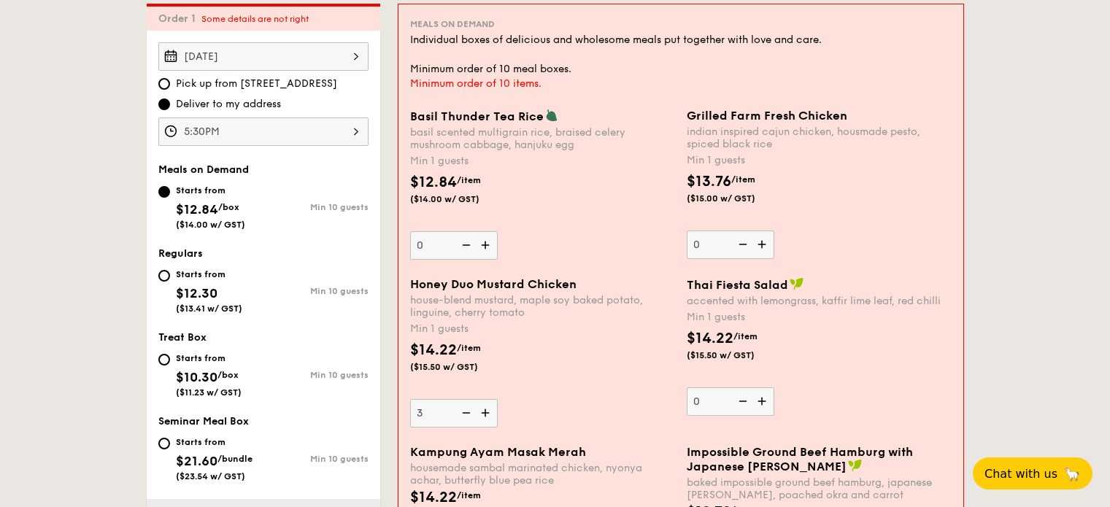
click at [488, 415] on img at bounding box center [487, 413] width 22 height 28
click at [488, 415] on input "3" at bounding box center [454, 413] width 88 height 28
click at [488, 415] on img at bounding box center [487, 413] width 22 height 28
click at [488, 415] on input "4" at bounding box center [454, 413] width 88 height 28
type input "5"
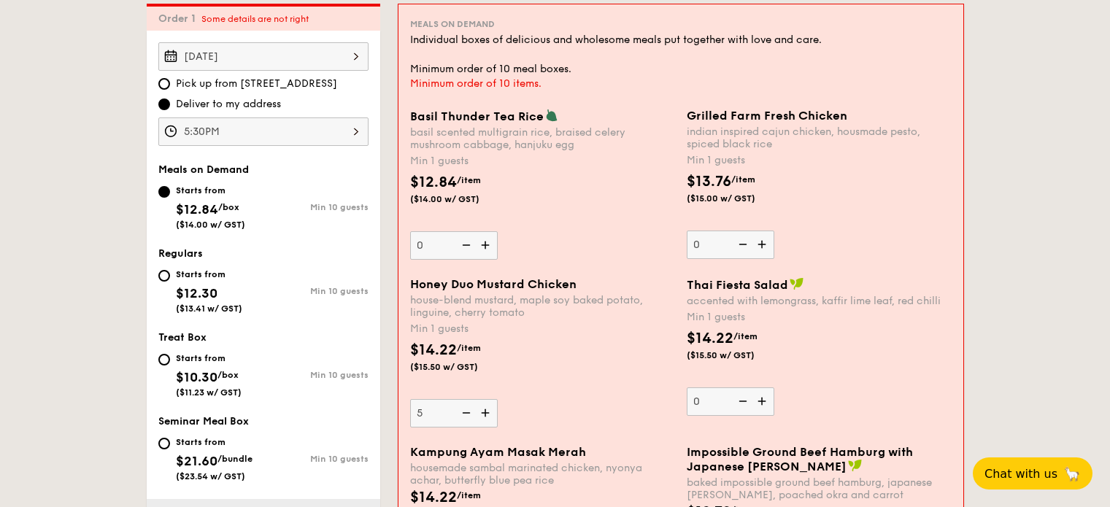
click at [586, 392] on div "Honey Duo Mustard Chicken house-blend mustard, maple soy baked potato, linguine…" at bounding box center [542, 352] width 265 height 150
click at [498, 399] on input "5" at bounding box center [454, 413] width 88 height 28
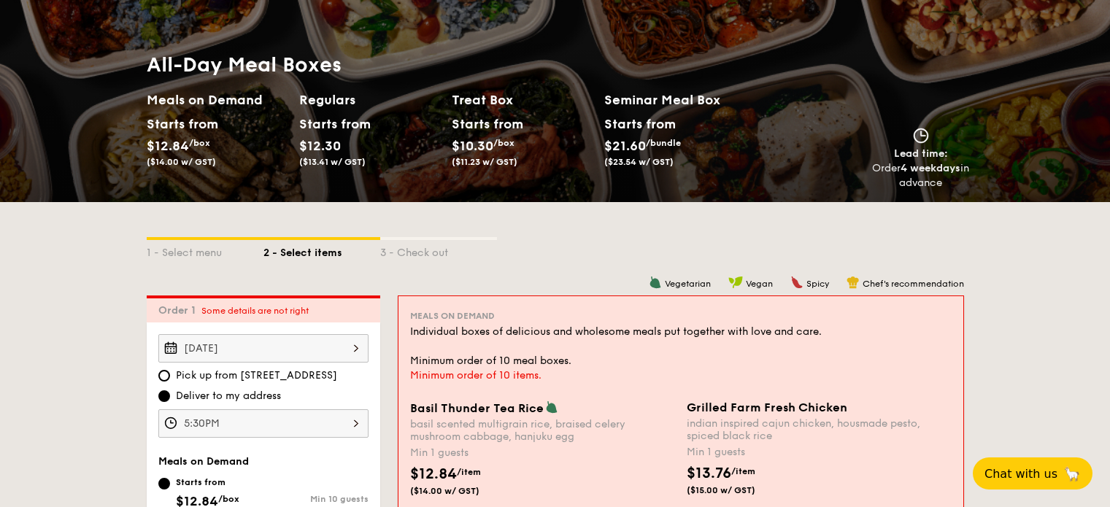
scroll to position [115, 0]
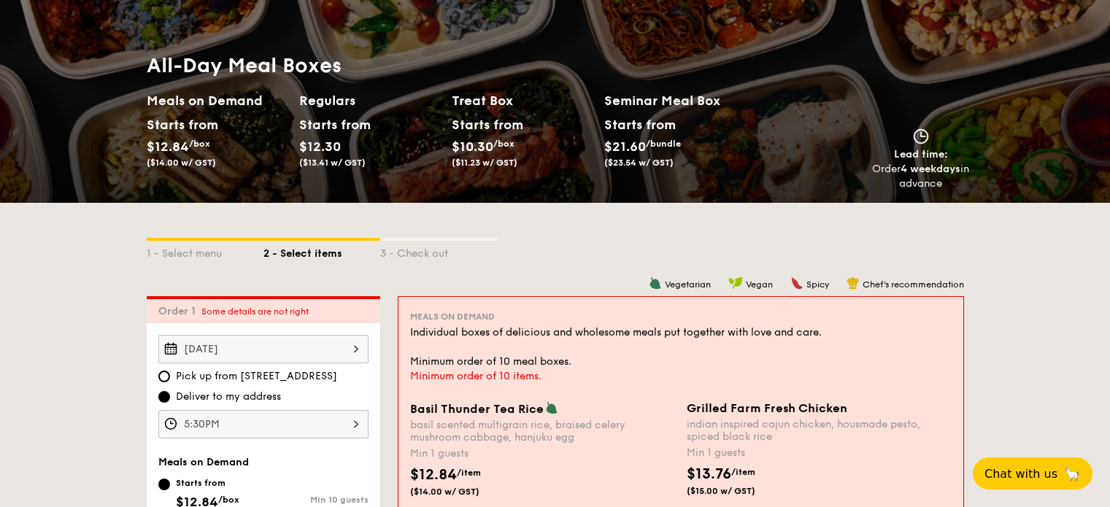
click at [321, 158] on span "($13.41 w/ GST)" at bounding box center [332, 163] width 66 height 10
click at [489, 183] on div "Treat Box Starts from $10.30 /box ($11.23 w/ GST)" at bounding box center [528, 140] width 153 height 101
click at [502, 166] on div "Starts from $10.30 /box ($11.23 w/ GST)" at bounding box center [522, 144] width 153 height 60
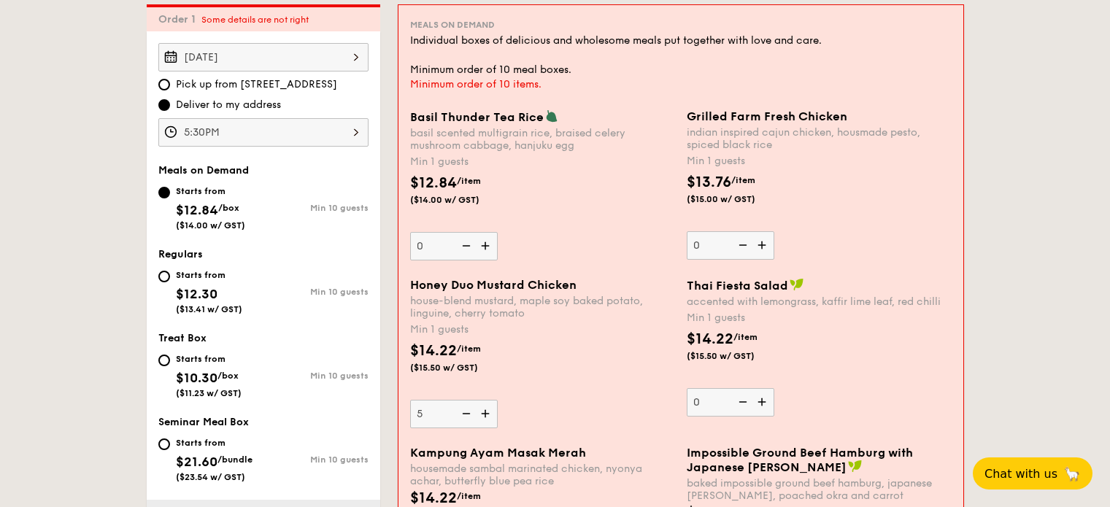
scroll to position [408, 0]
click at [194, 362] on div "Starts from" at bounding box center [209, 359] width 66 height 12
click at [170, 362] on input "Starts from $10.30 /box ($11.23 w/ GST) Min 10 guests" at bounding box center [164, 360] width 12 height 12
radio input "true"
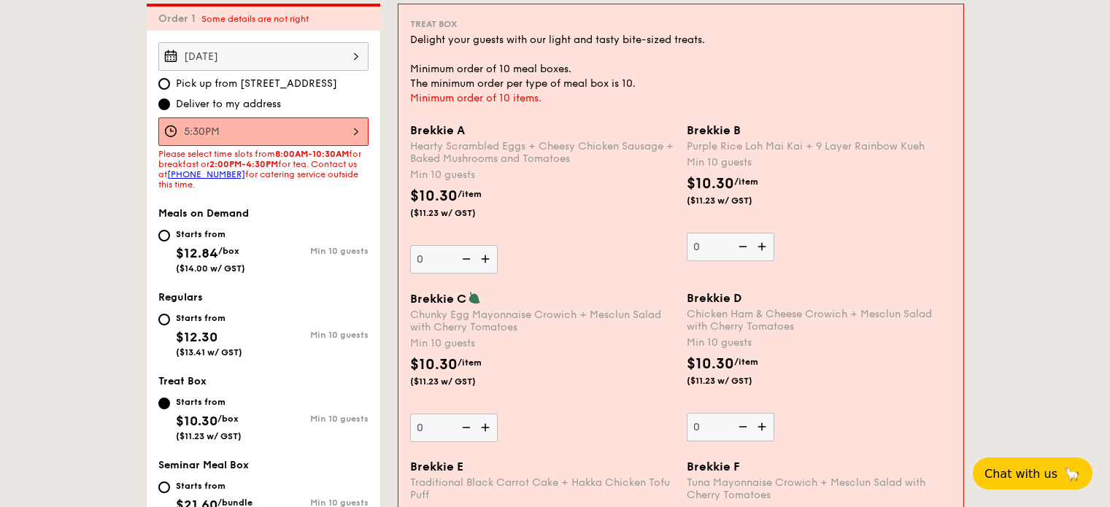
click at [185, 309] on div "Starts from $12.30 ($13.41 w/ GST)" at bounding box center [209, 333] width 66 height 48
click at [170, 314] on input "Starts from $12.30 ($13.41 w/ GST) Min 10 guests" at bounding box center [164, 320] width 12 height 12
radio input "true"
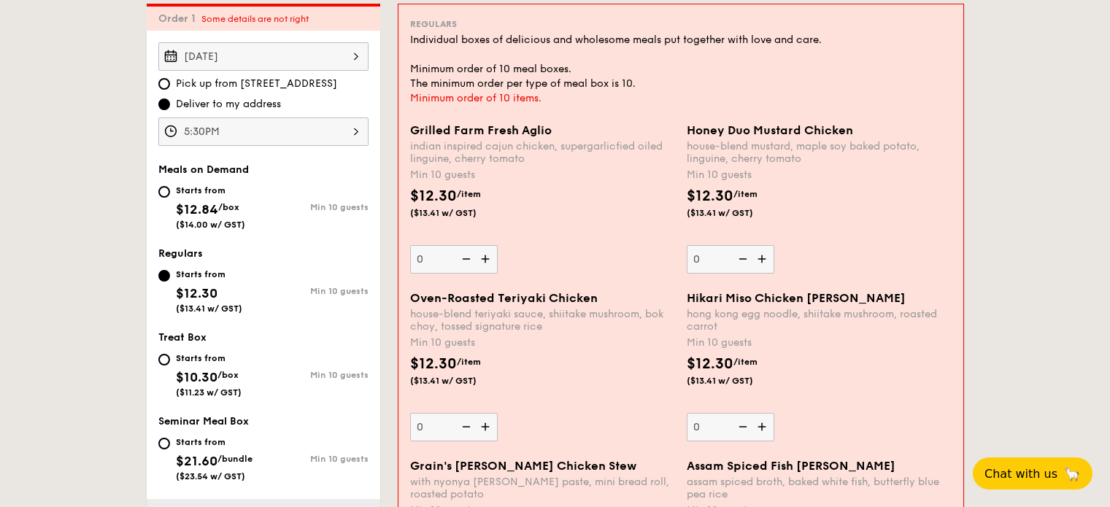
click at [905, 396] on div "$12.30 /item ($13.41 w/ GST)" at bounding box center [819, 378] width 277 height 51
click at [774, 413] on input "0" at bounding box center [731, 427] width 88 height 28
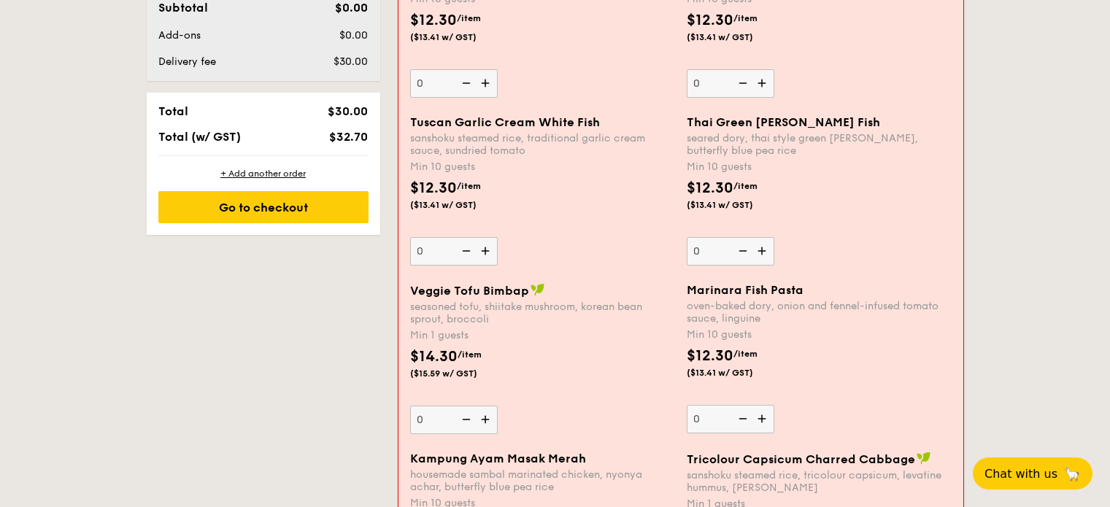
scroll to position [993, 0]
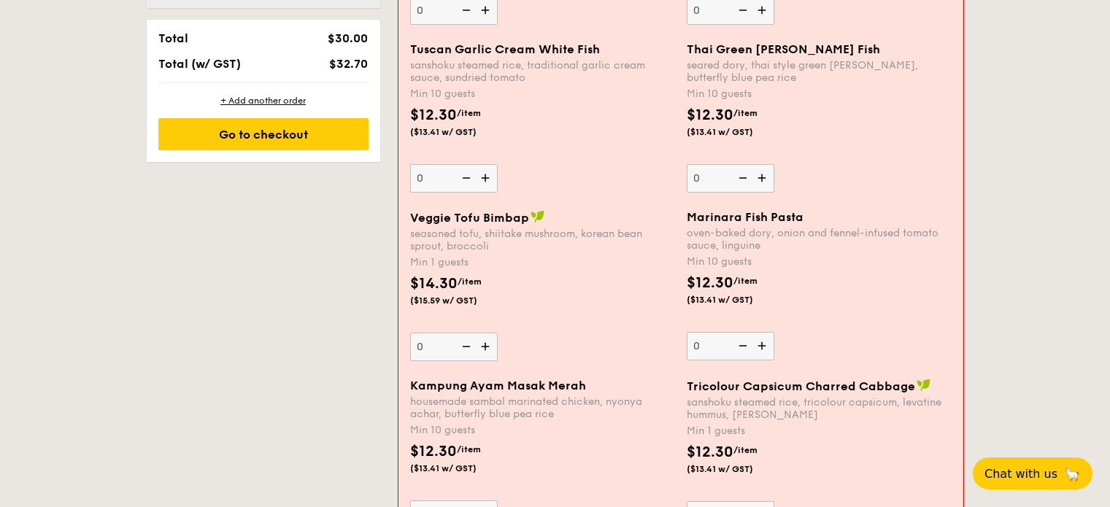
click at [709, 347] on input "0" at bounding box center [731, 346] width 88 height 28
drag, startPoint x: 407, startPoint y: 220, endPoint x: 526, endPoint y: 219, distance: 119.0
click at [526, 218] on div "Veggie Tofu Bimbap seasoned tofu, shiitake mushroom, korean bean sprout, brocco…" at bounding box center [542, 285] width 277 height 151
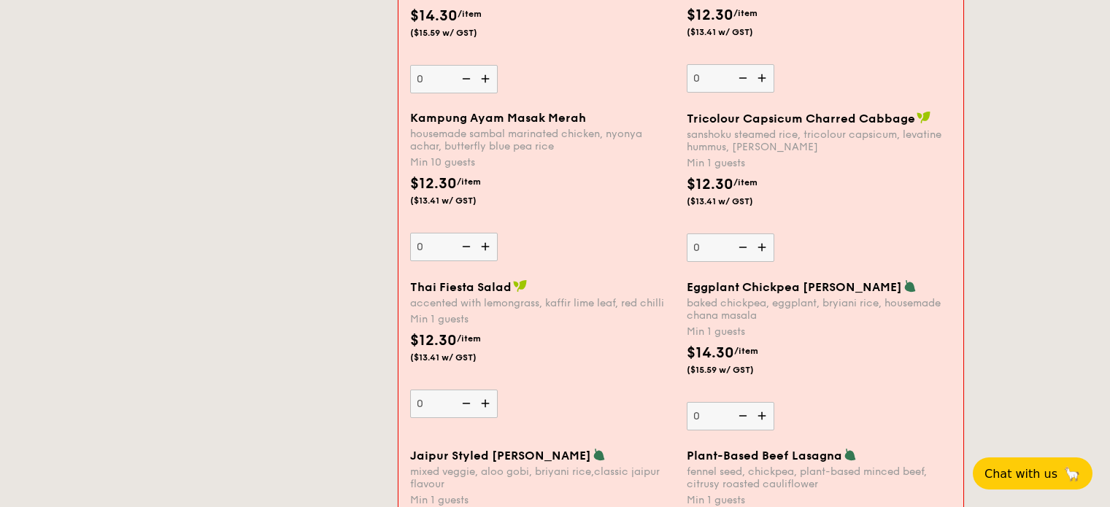
scroll to position [1285, 0]
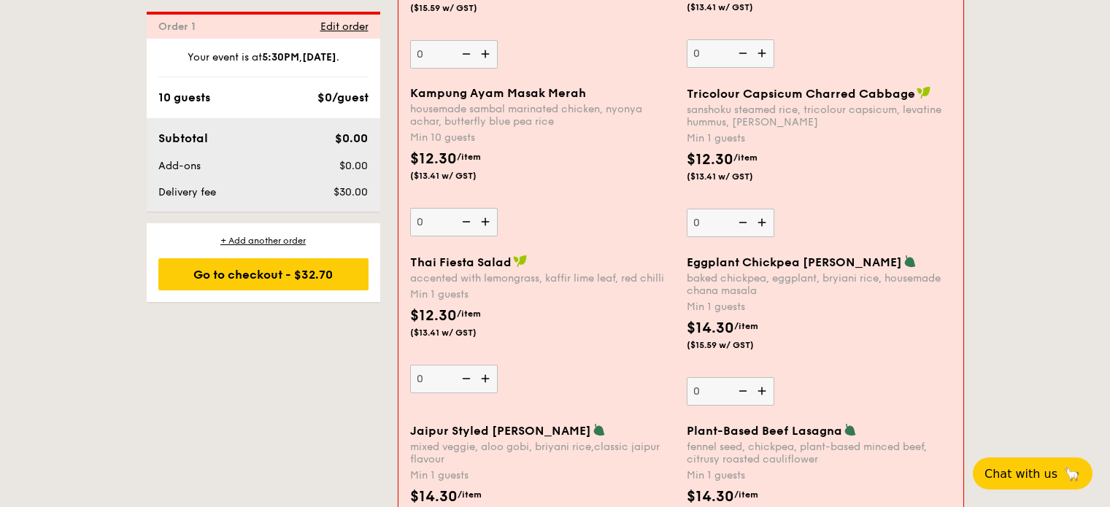
drag, startPoint x: 890, startPoint y: 262, endPoint x: 683, endPoint y: 265, distance: 207.3
click at [683, 265] on div "Eggplant Chickpea Masala Briyani baked chickpea, eggplant, bryiani rice, housem…" at bounding box center [819, 330] width 277 height 151
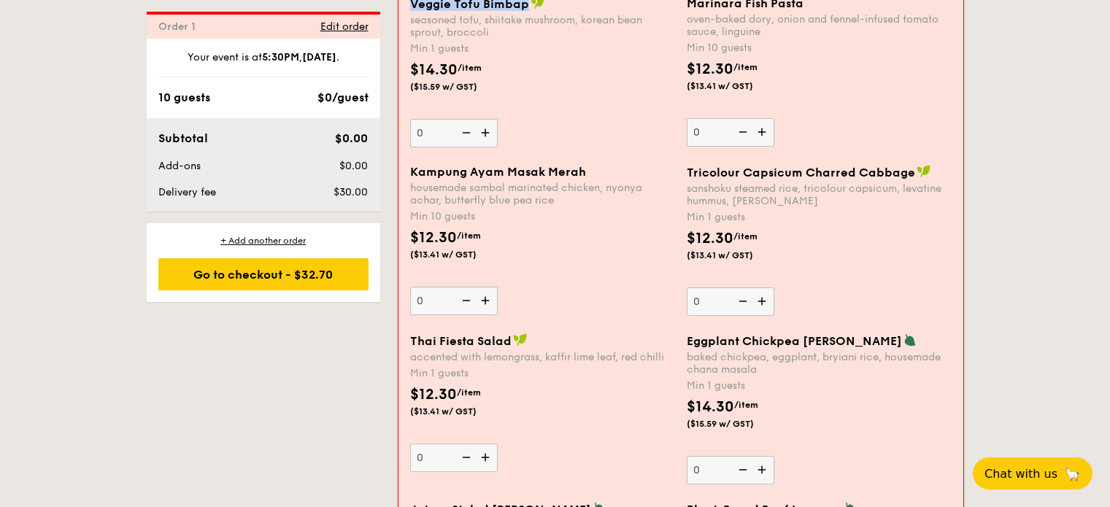
scroll to position [1139, 0]
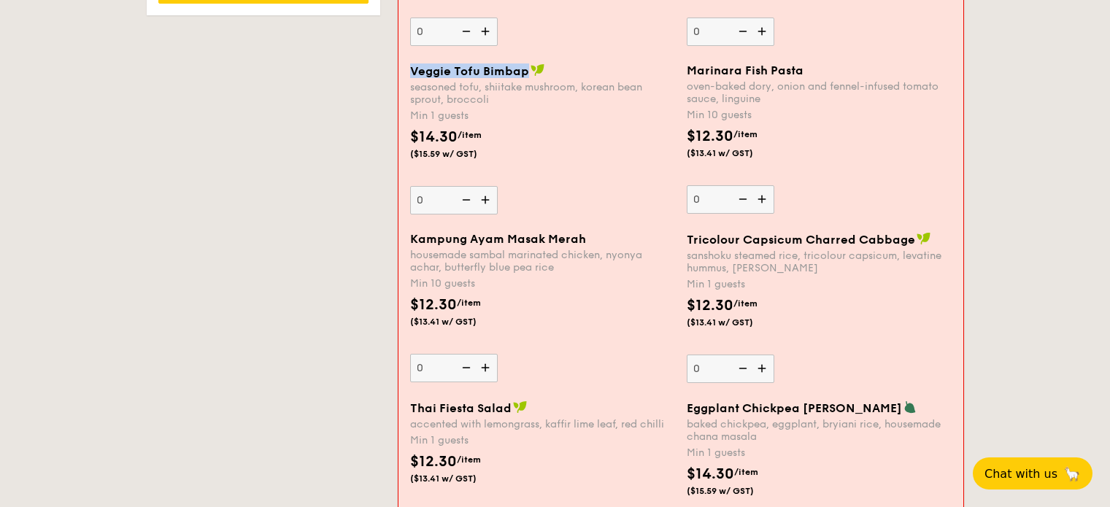
click at [829, 344] on div "$12.30 /item ($13.41 w/ GST)" at bounding box center [819, 320] width 277 height 51
click at [774, 355] on input "0" at bounding box center [731, 369] width 88 height 28
click at [798, 468] on div "$14.30 /item ($15.59 w/ GST)" at bounding box center [819, 488] width 277 height 51
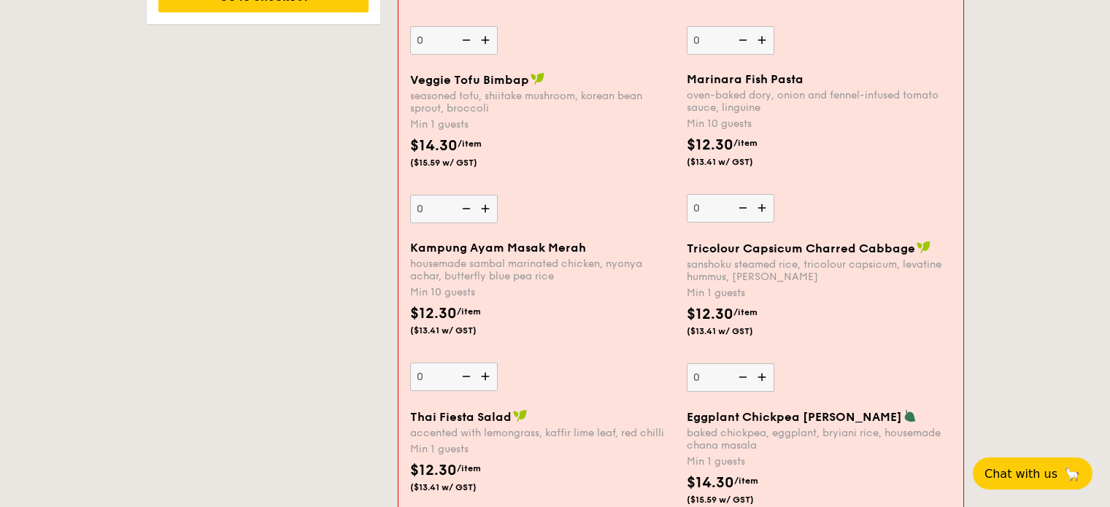
scroll to position [1058, 0]
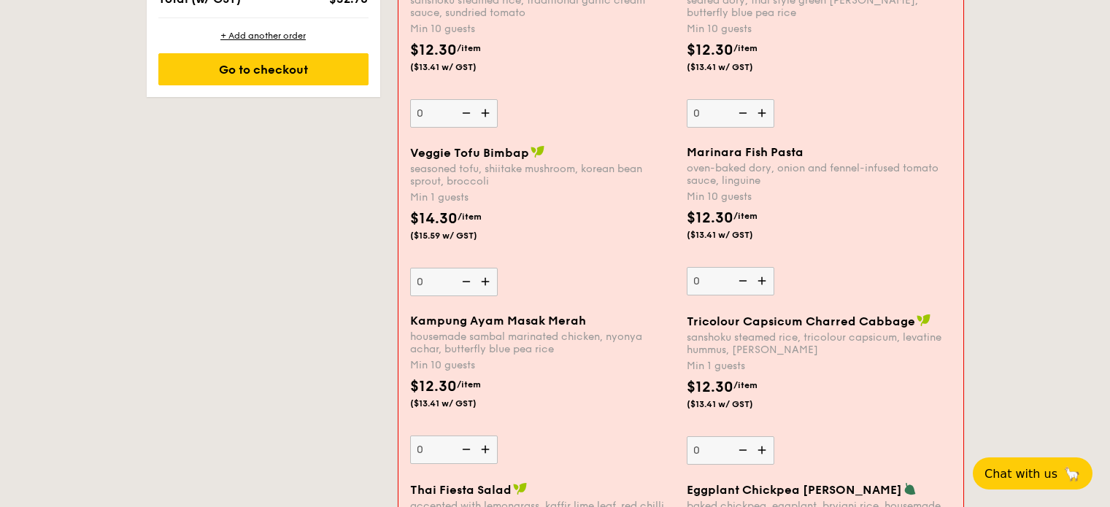
type input "2"
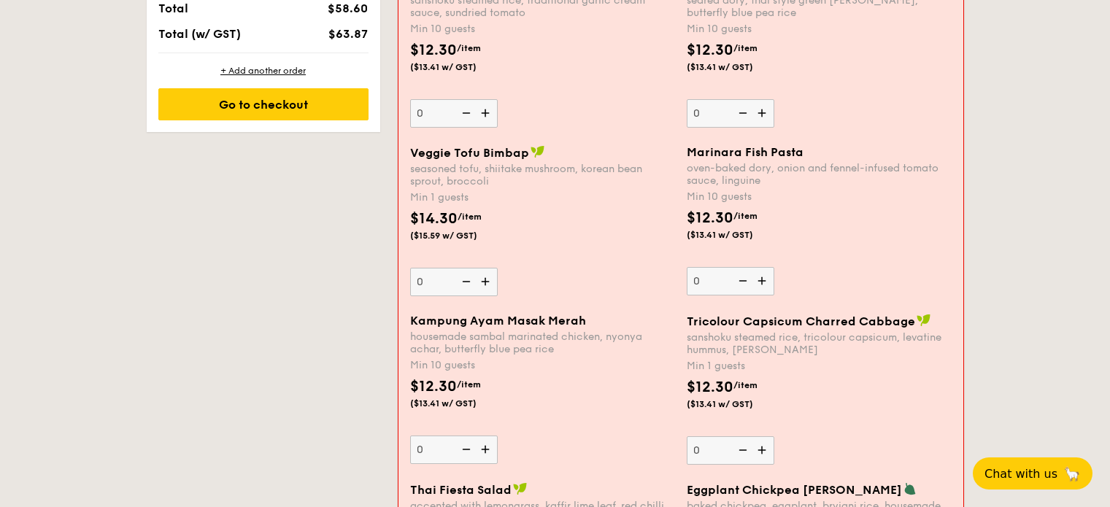
scroll to position [1423, 0]
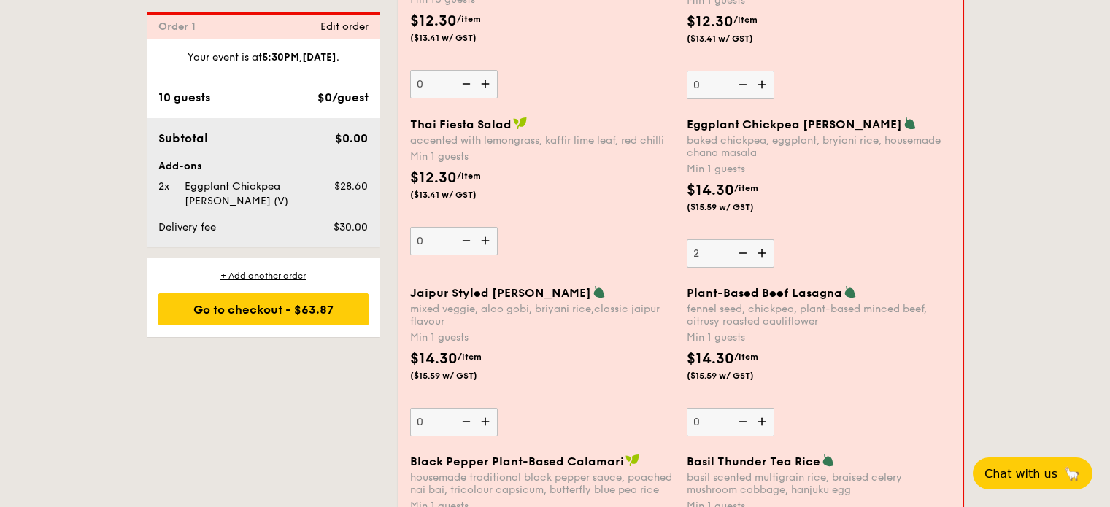
click at [950, 236] on div "Eggplant Chickpea Masala Briyani baked chickpea, eggplant, bryiani rice, housem…" at bounding box center [819, 192] width 265 height 151
click at [774, 239] on input "2" at bounding box center [731, 253] width 88 height 28
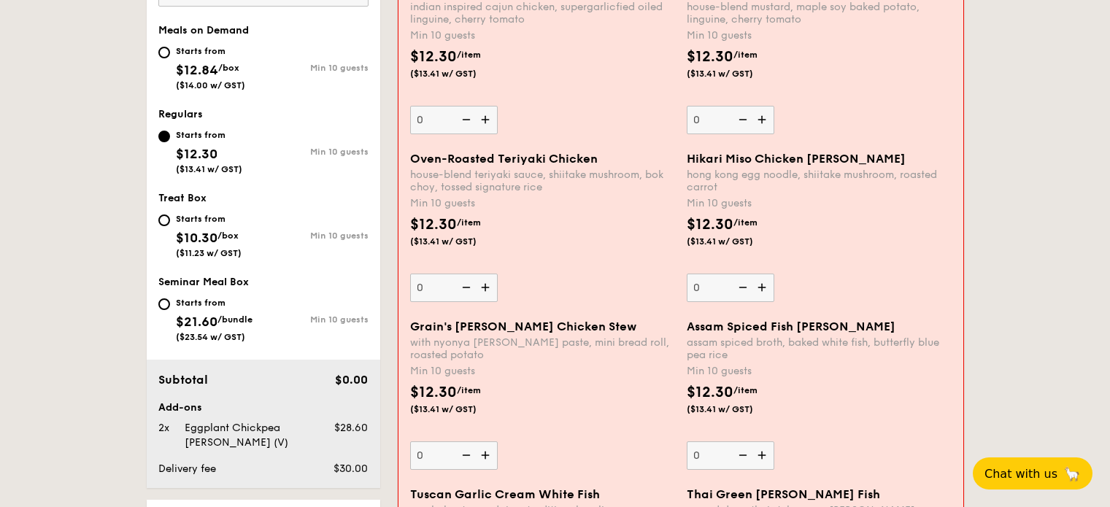
scroll to position [546, 0]
click at [199, 82] on span "($14.00 w/ GST)" at bounding box center [210, 87] width 69 height 10
click at [170, 60] on input "Starts from $12.84 /box ($14.00 w/ GST) Min 10 guests" at bounding box center [164, 54] width 12 height 12
radio input "true"
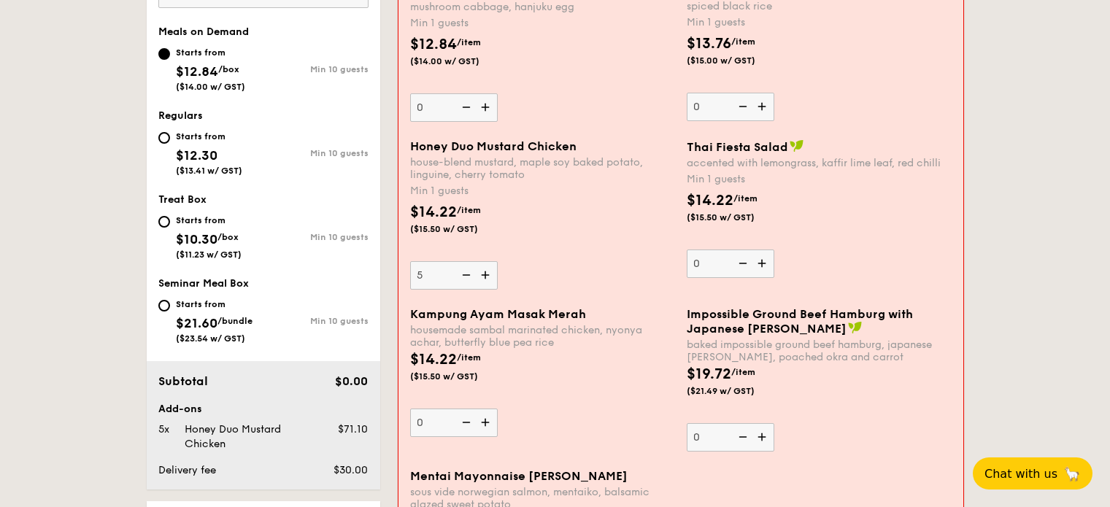
click at [220, 166] on span "($13.41 w/ GST)" at bounding box center [209, 171] width 66 height 10
click at [170, 144] on input "Starts from $12.30 ($13.41 w/ GST) Min 10 guests" at bounding box center [164, 138] width 12 height 12
radio input "true"
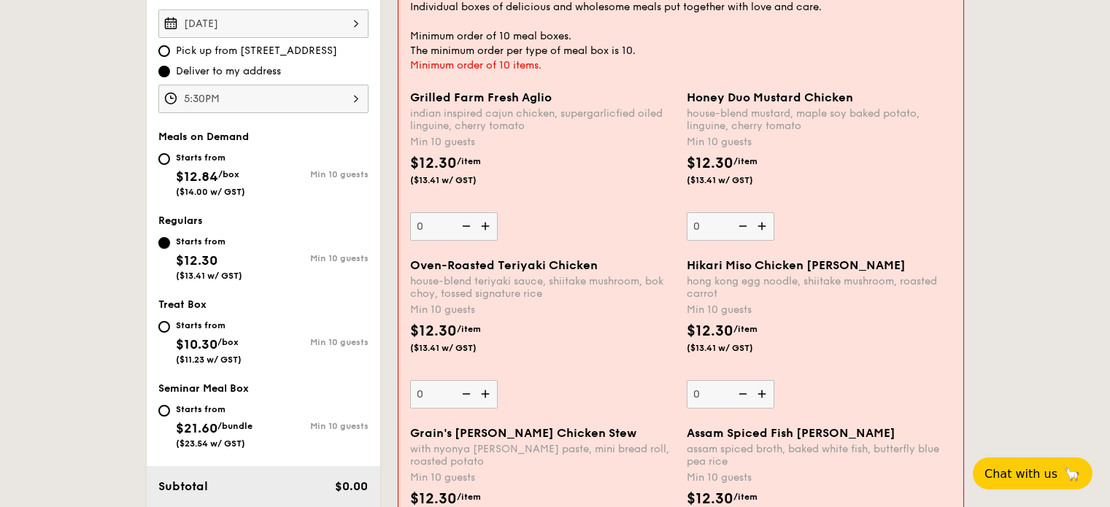
scroll to position [473, 0]
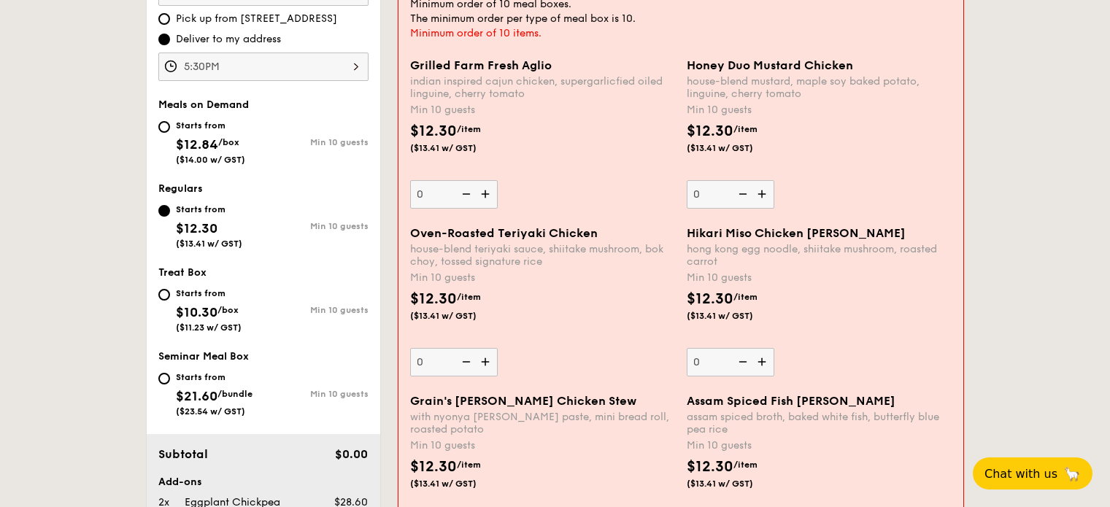
click at [440, 353] on input "0" at bounding box center [454, 362] width 88 height 28
type input "10"
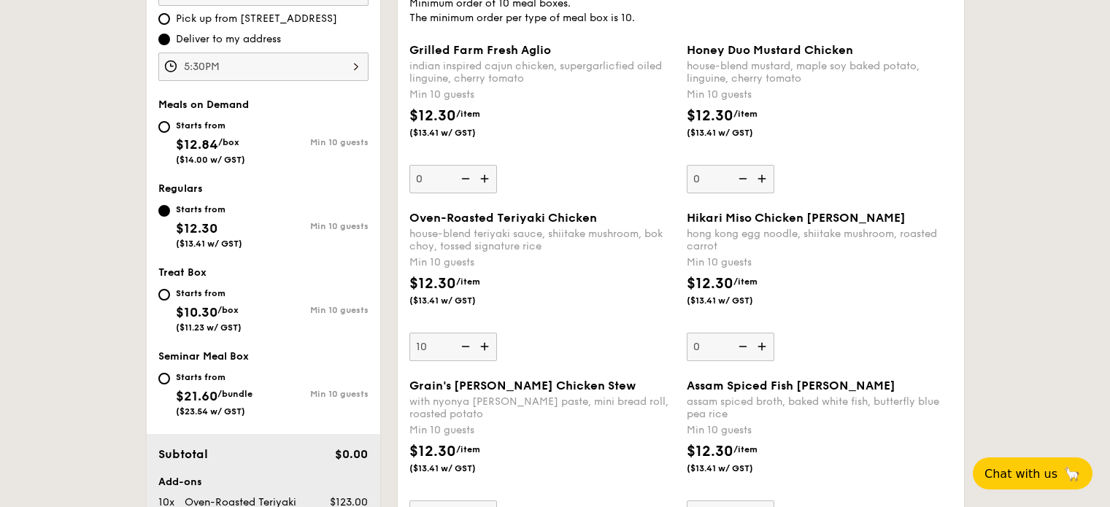
click at [616, 344] on div "Oven-Roasted Teriyaki Chicken house-blend teriyaki sauce, shiitake mushroom, bo…" at bounding box center [542, 286] width 266 height 150
click at [497, 344] on input "10" at bounding box center [453, 347] width 88 height 28
drag, startPoint x: 907, startPoint y: 345, endPoint x: 925, endPoint y: 336, distance: 20.2
click at [925, 336] on div "Hikari Miso Chicken Chow Mei hong kong egg noodle, shiitake mushroom, roasted c…" at bounding box center [820, 286] width 266 height 150
click at [774, 336] on input "0" at bounding box center [731, 347] width 88 height 28
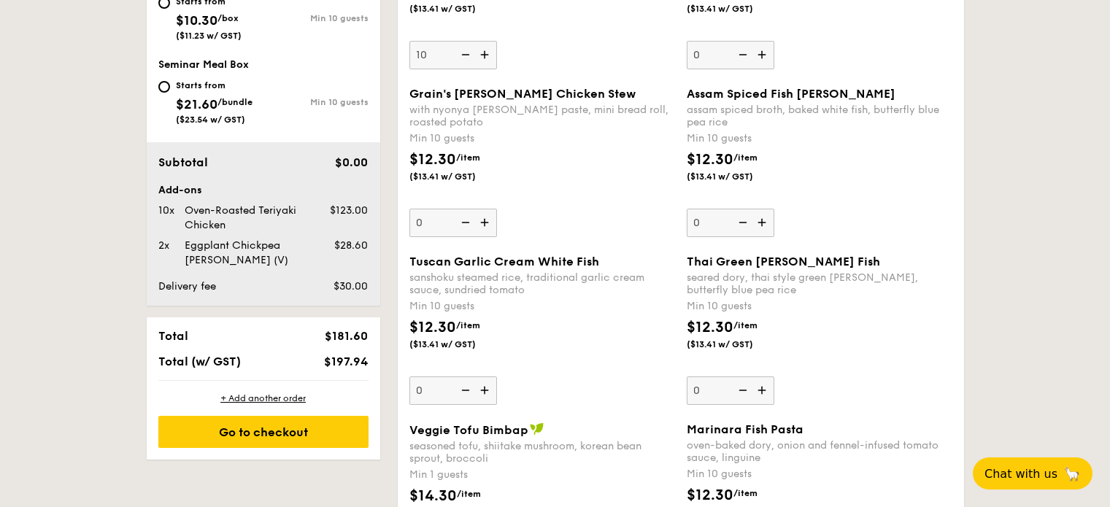
scroll to position [838, 0]
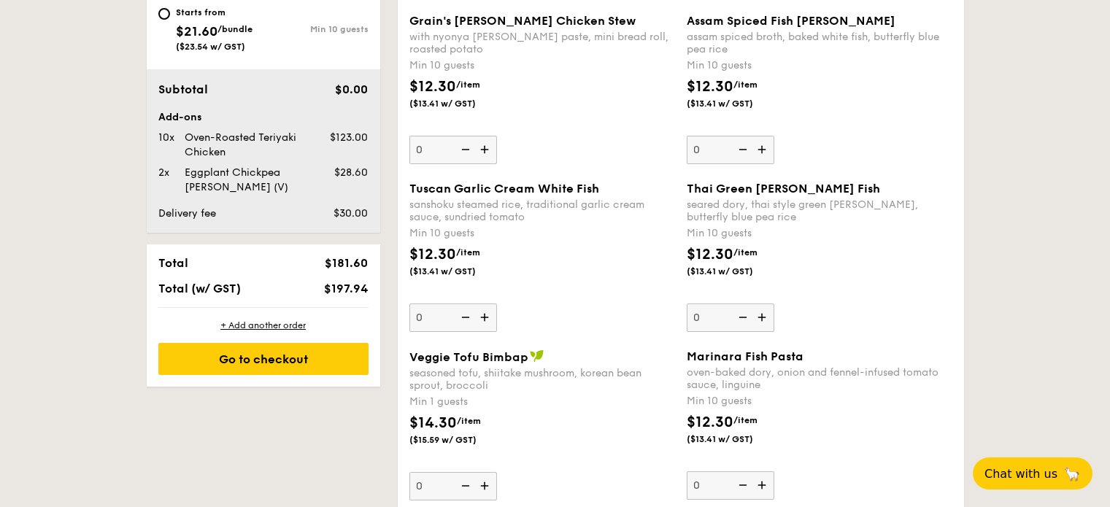
click at [720, 478] on input "0" at bounding box center [731, 485] width 88 height 28
type input "10"
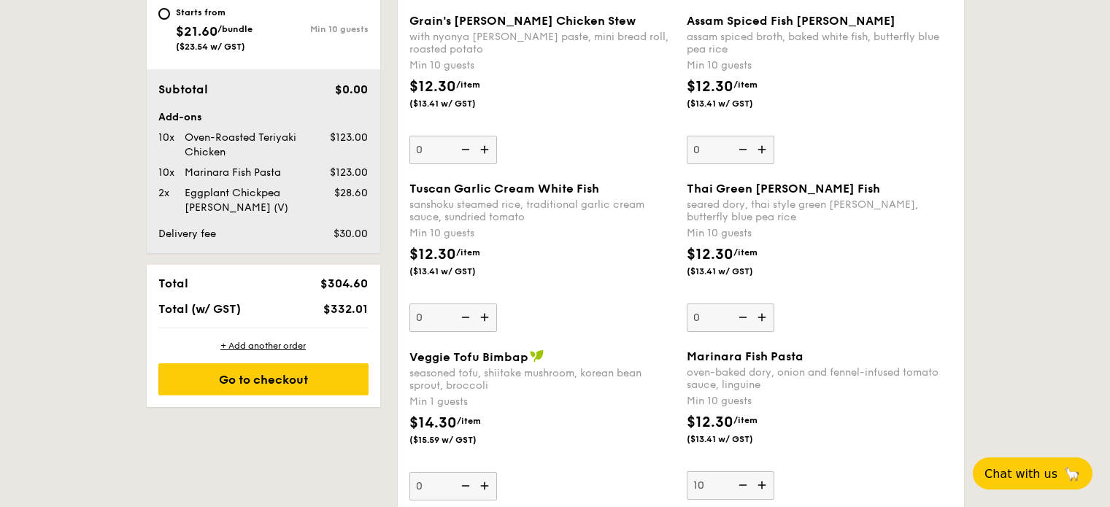
drag, startPoint x: 818, startPoint y: 417, endPoint x: 829, endPoint y: 417, distance: 10.9
click at [829, 417] on div "$12.30 /item ($13.41 w/ GST)" at bounding box center [819, 437] width 277 height 51
click at [774, 471] on input "10" at bounding box center [731, 485] width 88 height 28
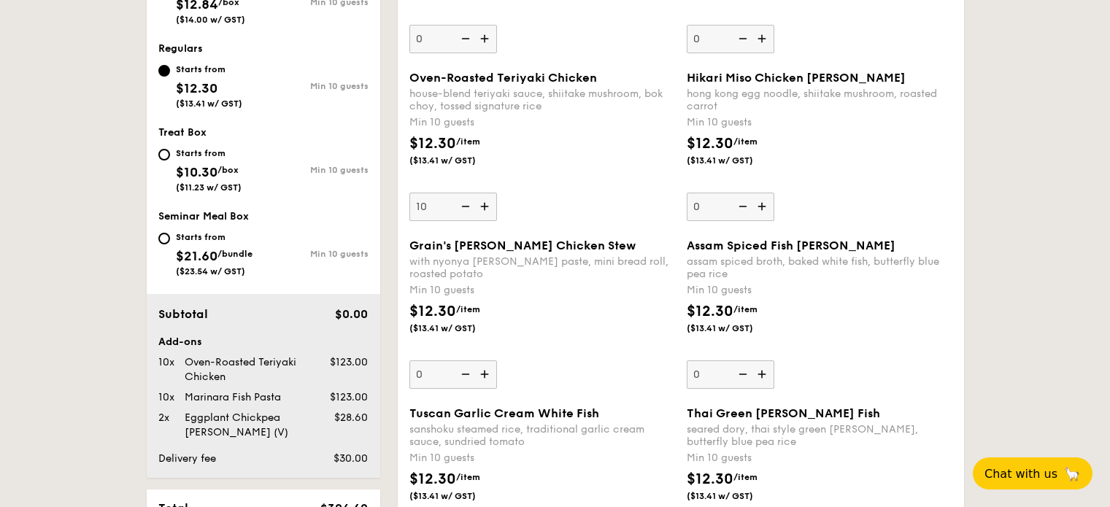
scroll to position [546, 0]
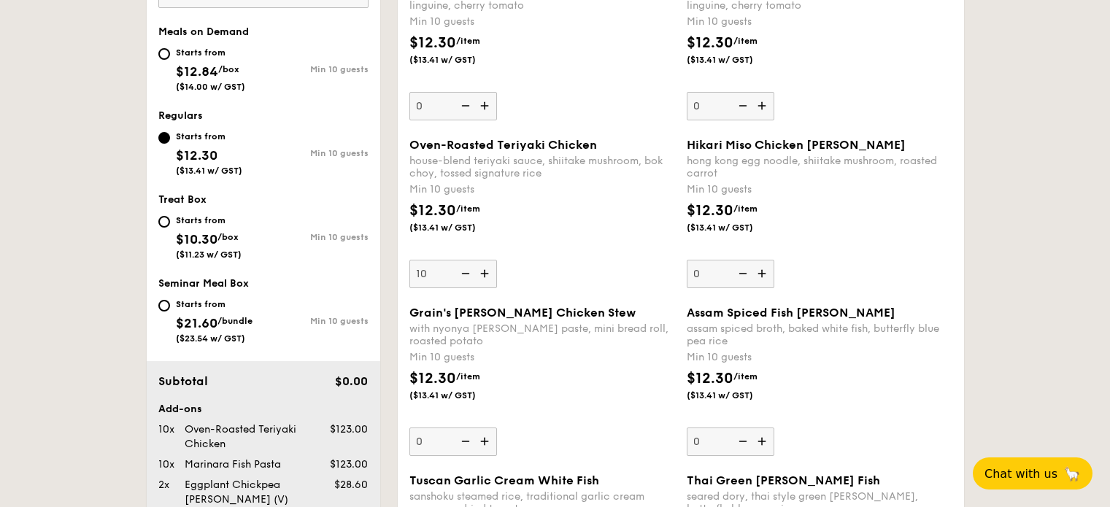
click at [585, 140] on span "Oven-Roasted Teriyaki Chicken" at bounding box center [503, 145] width 188 height 14
click at [497, 260] on input "10" at bounding box center [453, 274] width 88 height 28
drag, startPoint x: 598, startPoint y: 139, endPoint x: 403, endPoint y: 142, distance: 194.9
click at [404, 142] on div "Oven-Roasted Teriyaki Chicken house-blend teriyaki sauce, shiitake mushroom, bo…" at bounding box center [542, 213] width 277 height 150
click at [577, 201] on div "$12.30 /item ($13.41 w/ GST)" at bounding box center [542, 225] width 277 height 51
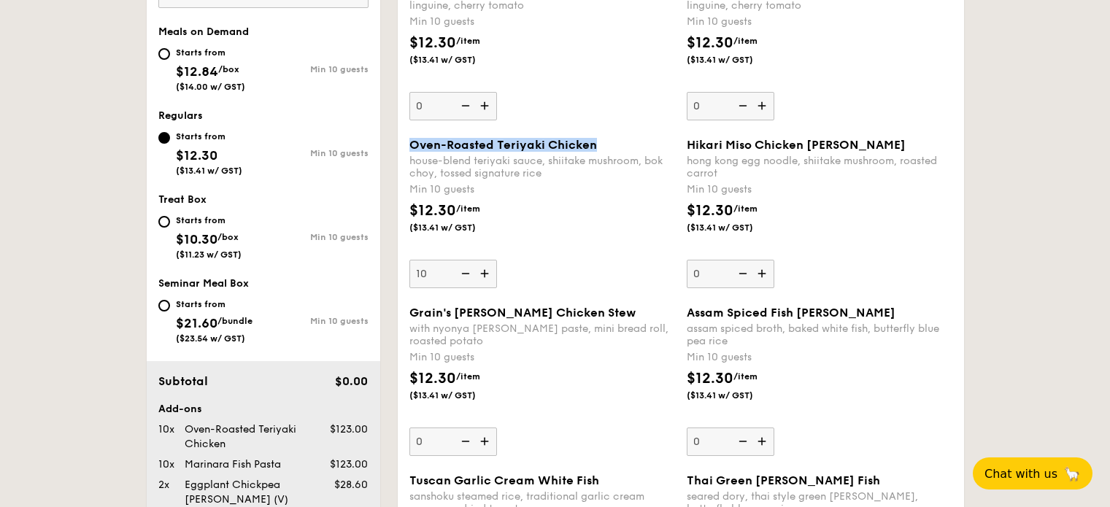
click at [497, 260] on input "10" at bounding box center [453, 274] width 88 height 28
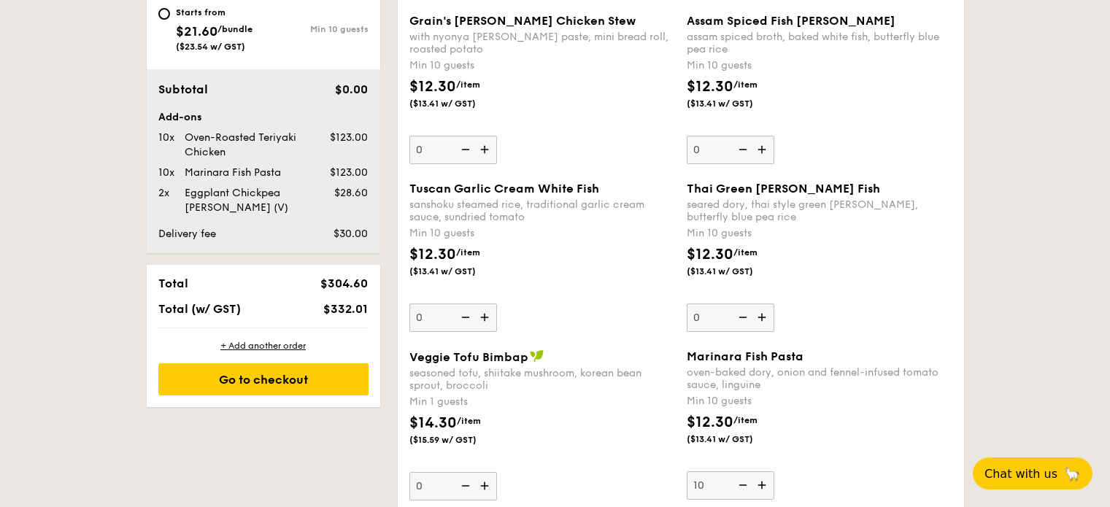
scroll to position [985, 0]
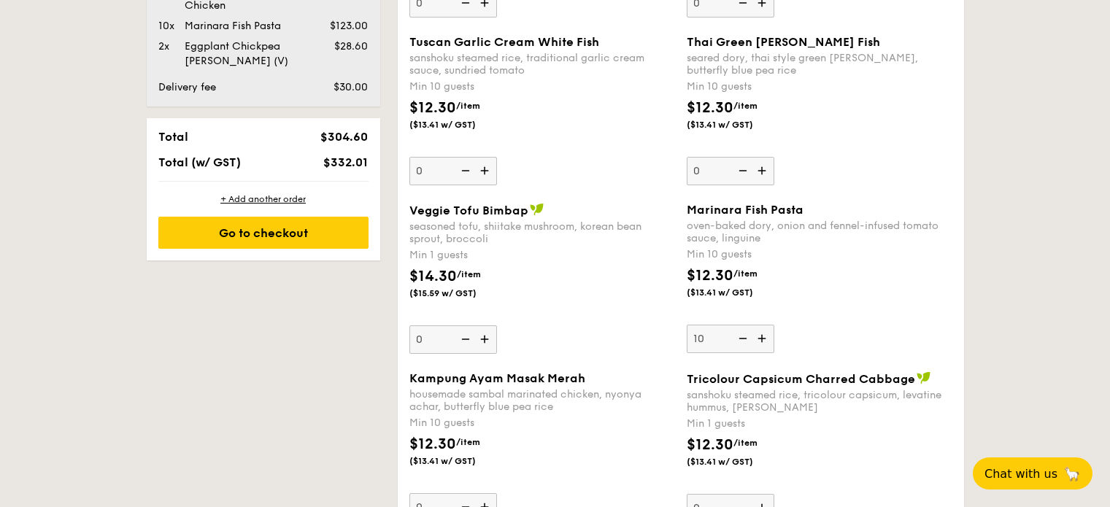
drag, startPoint x: 683, startPoint y: 210, endPoint x: 812, endPoint y: 205, distance: 129.3
click at [812, 204] on div "Marinara Fish Pasta oven-baked dory, onion and fennel-infused tomato sauce, lin…" at bounding box center [819, 278] width 277 height 150
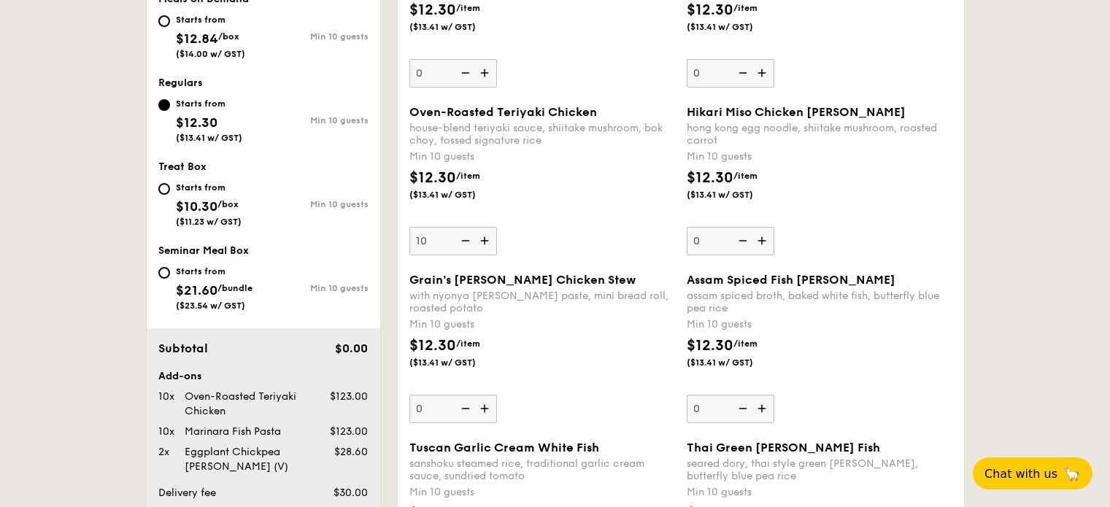
scroll to position [473, 0]
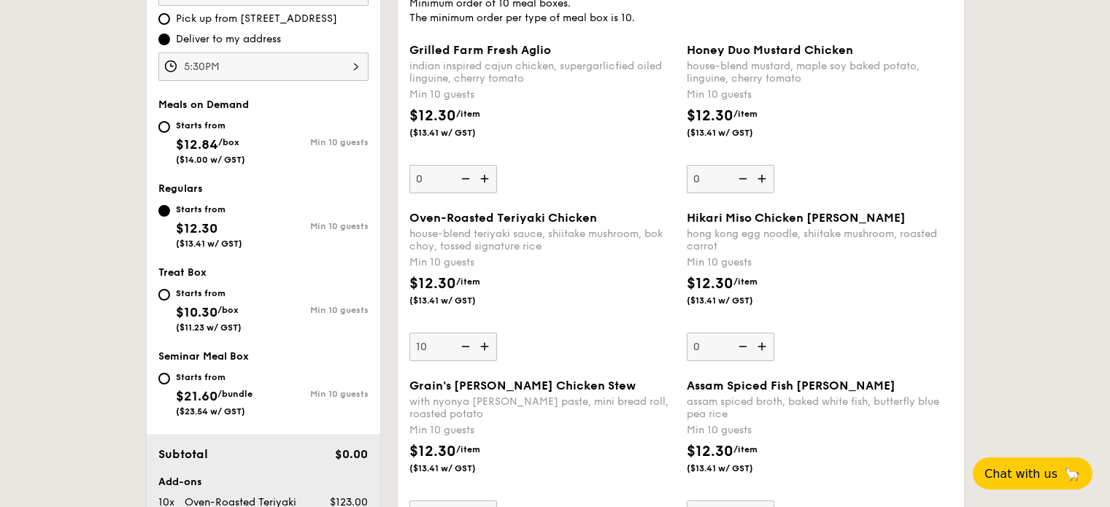
click at [482, 350] on img at bounding box center [486, 347] width 22 height 28
click at [482, 350] on input "10" at bounding box center [453, 347] width 88 height 28
click at [482, 350] on img at bounding box center [486, 347] width 22 height 28
click at [482, 350] on input "11" at bounding box center [453, 347] width 88 height 28
click at [482, 350] on img at bounding box center [486, 347] width 22 height 28
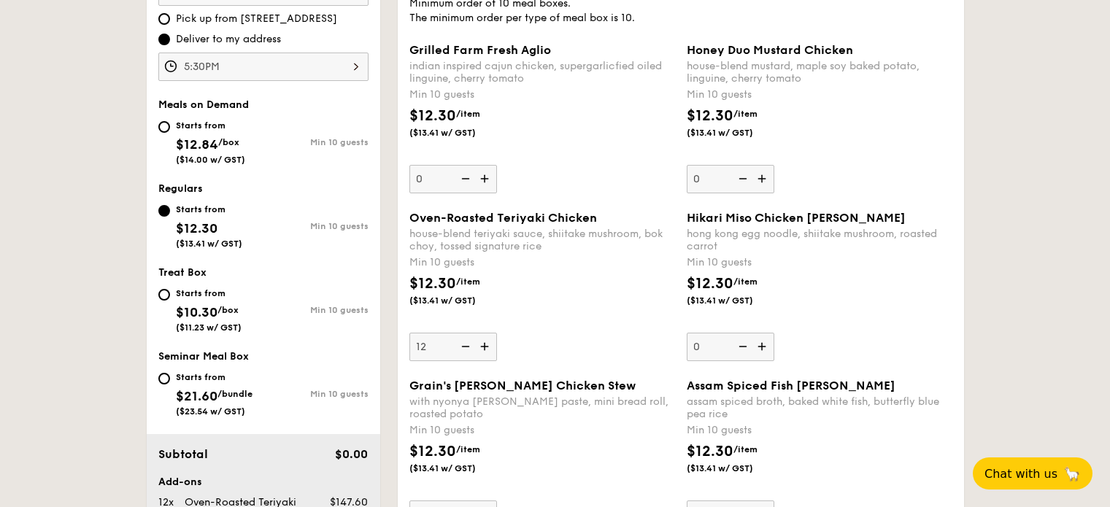
click at [482, 350] on input "12" at bounding box center [453, 347] width 88 height 28
click at [469, 349] on img at bounding box center [464, 347] width 22 height 28
click at [469, 349] on input "13" at bounding box center [453, 347] width 88 height 28
type input "12"
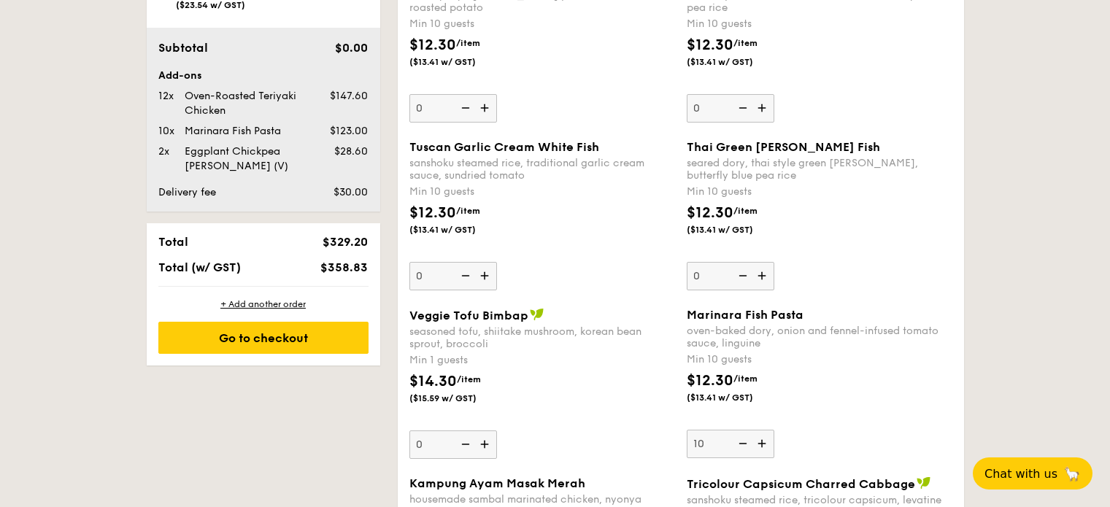
scroll to position [912, 0]
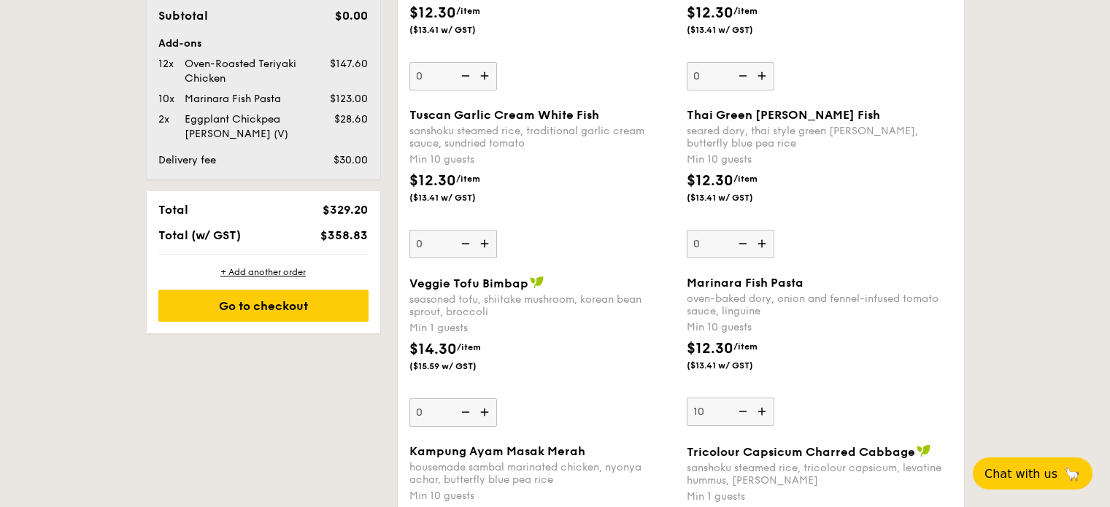
click at [761, 414] on img at bounding box center [763, 412] width 22 height 28
click at [761, 414] on input "10" at bounding box center [731, 412] width 88 height 28
click at [760, 414] on img at bounding box center [763, 412] width 22 height 28
click at [760, 414] on input "11" at bounding box center [731, 412] width 88 height 28
type input "12"
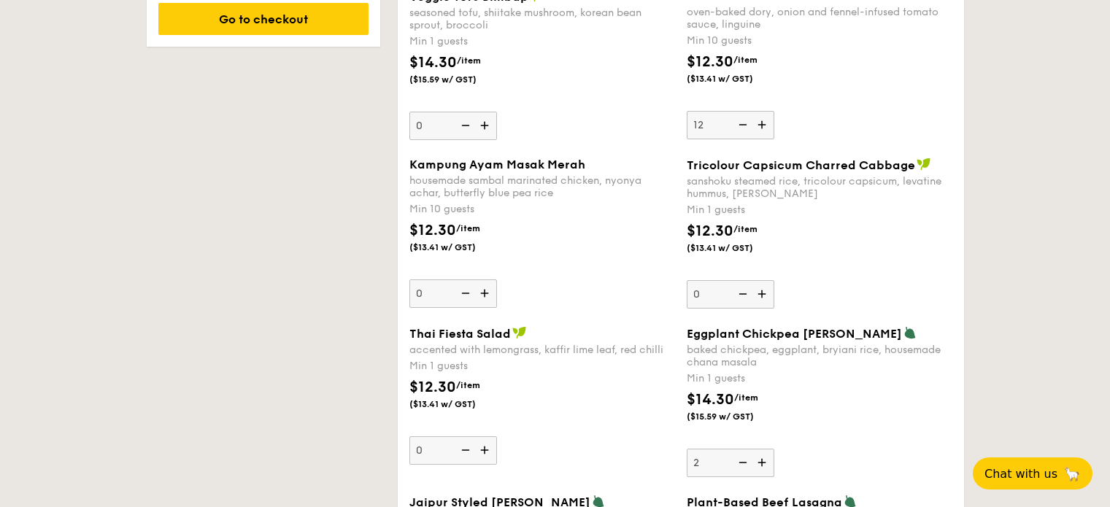
scroll to position [1203, 0]
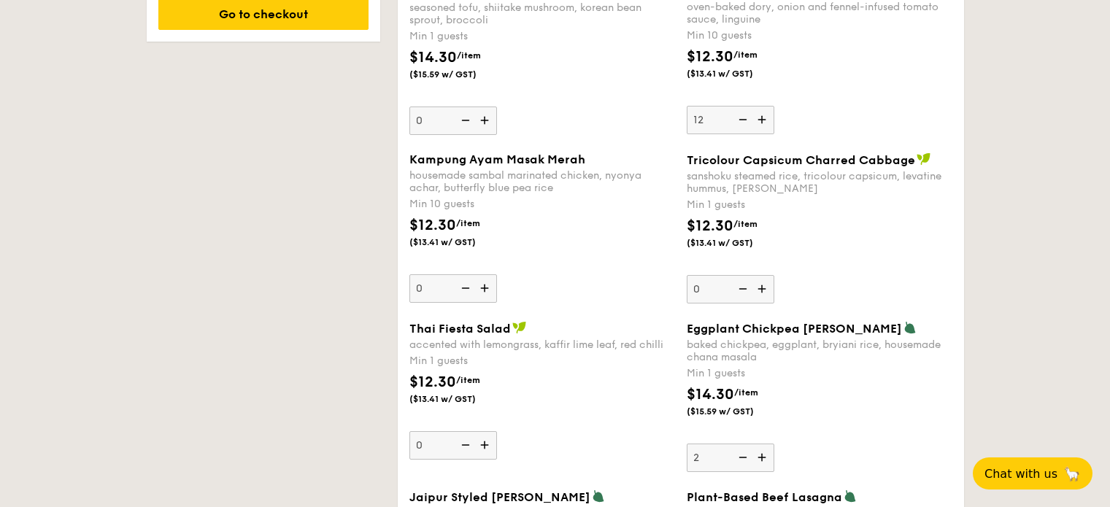
click at [764, 458] on img at bounding box center [763, 458] width 22 height 28
click at [764, 458] on input "2" at bounding box center [731, 458] width 88 height 28
type input "3"
click at [947, 411] on div "$14.30 /item ($15.59 w/ GST)" at bounding box center [819, 409] width 277 height 51
click at [774, 444] on input "3" at bounding box center [731, 458] width 88 height 28
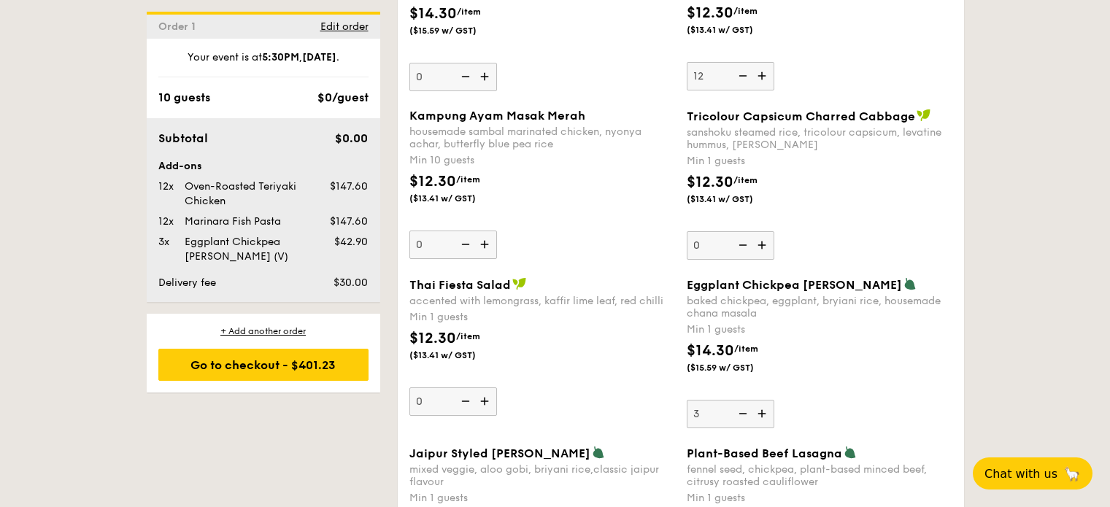
scroll to position [1350, 0]
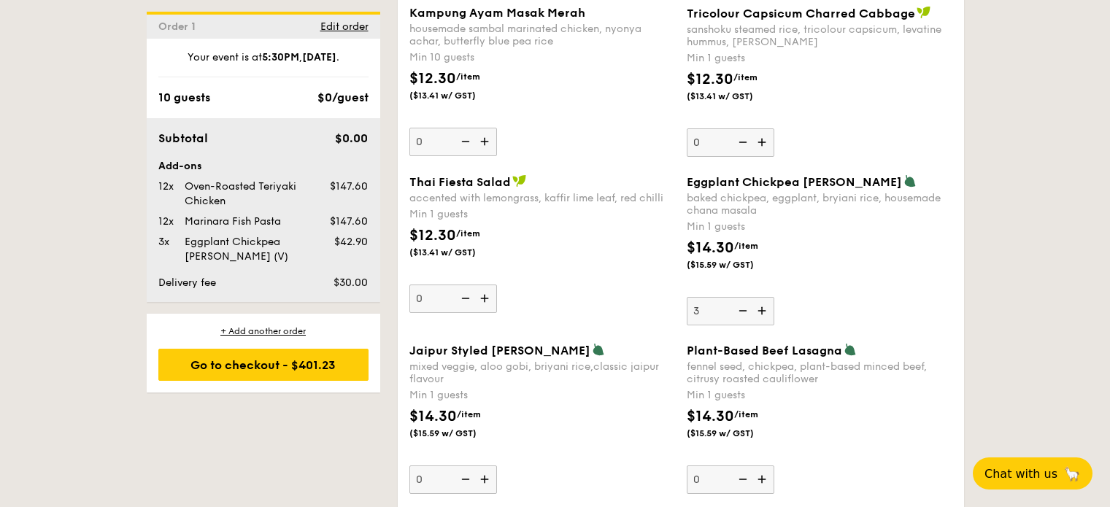
click at [949, 410] on div "$14.30 /item ($15.59 w/ GST)" at bounding box center [819, 431] width 277 height 51
click at [774, 466] on input "0" at bounding box center [731, 480] width 88 height 28
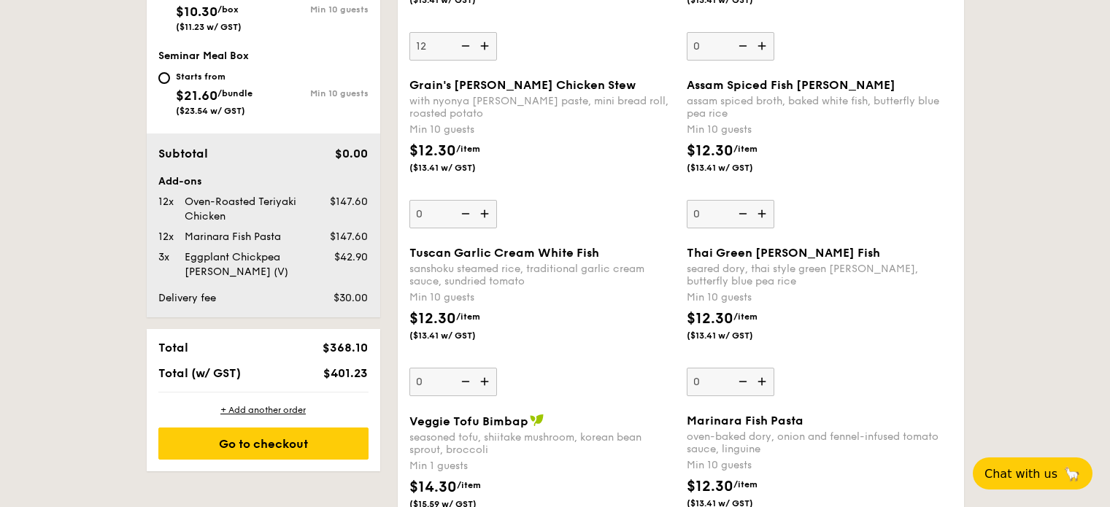
scroll to position [692, 0]
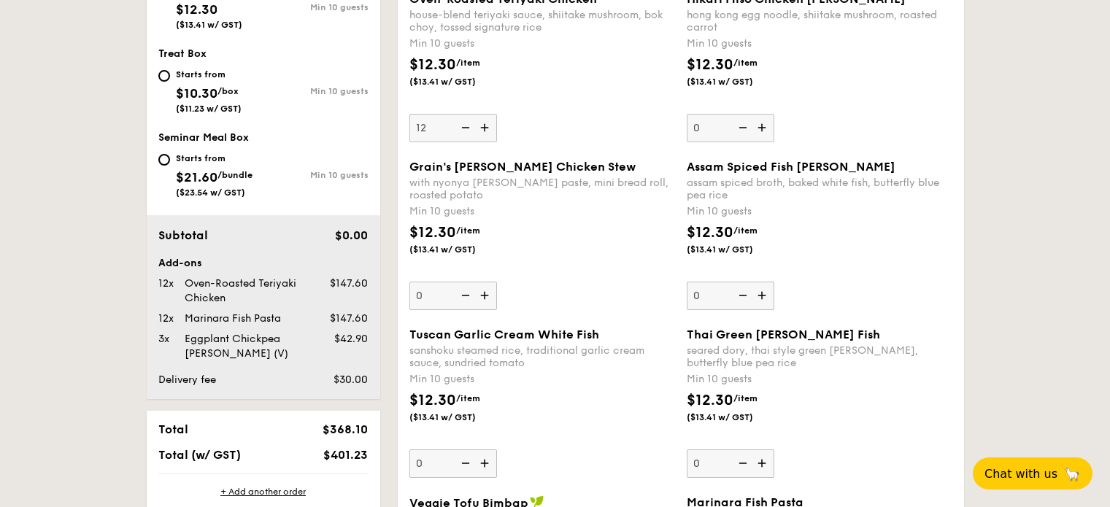
click at [466, 131] on img at bounding box center [464, 128] width 22 height 28
click at [466, 131] on input "12" at bounding box center [453, 128] width 88 height 28
click at [466, 131] on img at bounding box center [464, 128] width 22 height 28
click at [466, 131] on input "11" at bounding box center [453, 128] width 88 height 28
click at [485, 129] on img at bounding box center [486, 128] width 22 height 28
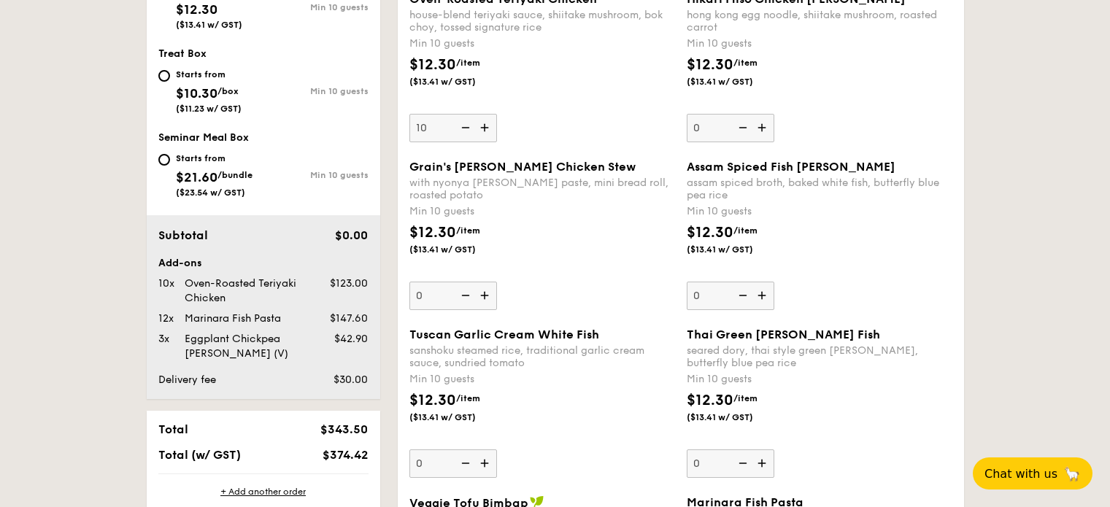
click at [485, 129] on input "10" at bounding box center [453, 128] width 88 height 28
click at [485, 129] on img at bounding box center [486, 128] width 22 height 28
click at [485, 129] on input "11" at bounding box center [453, 128] width 88 height 28
click at [485, 129] on img at bounding box center [486, 128] width 22 height 28
click at [485, 129] on input "12" at bounding box center [453, 128] width 88 height 28
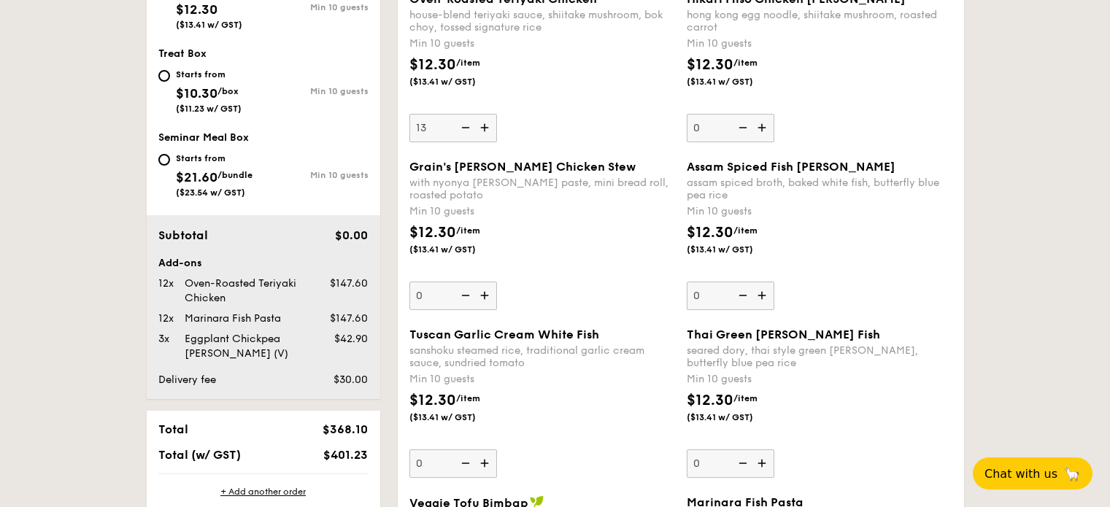
click at [485, 129] on img at bounding box center [486, 128] width 22 height 28
click at [485, 129] on input "13" at bounding box center [453, 128] width 88 height 28
click at [485, 129] on img at bounding box center [486, 128] width 22 height 28
click at [485, 129] on input "14" at bounding box center [453, 128] width 88 height 28
type input "15"
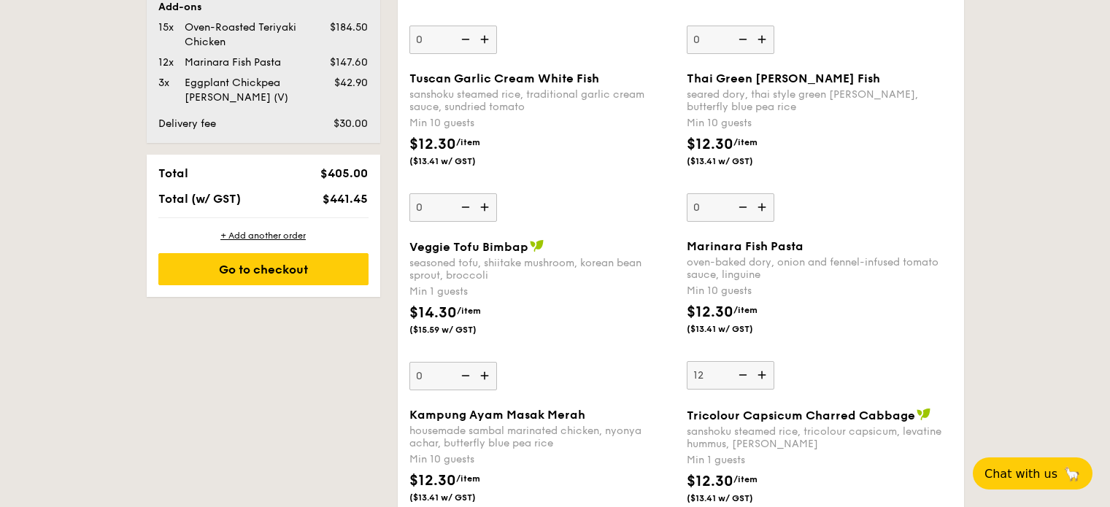
scroll to position [985, 0]
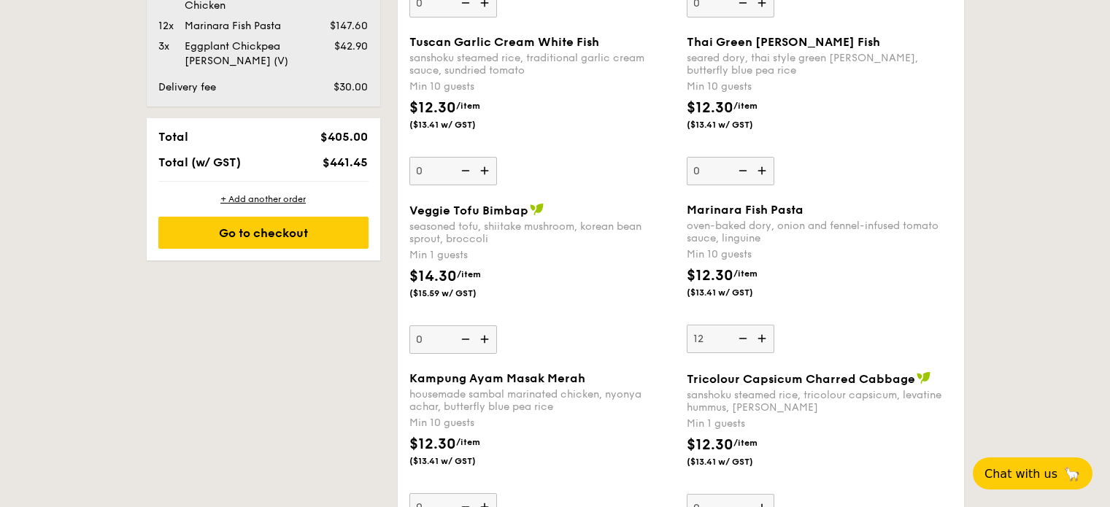
click at [761, 339] on img at bounding box center [763, 339] width 22 height 28
click at [761, 339] on input "12" at bounding box center [731, 339] width 88 height 28
click at [761, 339] on img at bounding box center [763, 339] width 22 height 28
click at [761, 339] on input "13" at bounding box center [731, 339] width 88 height 28
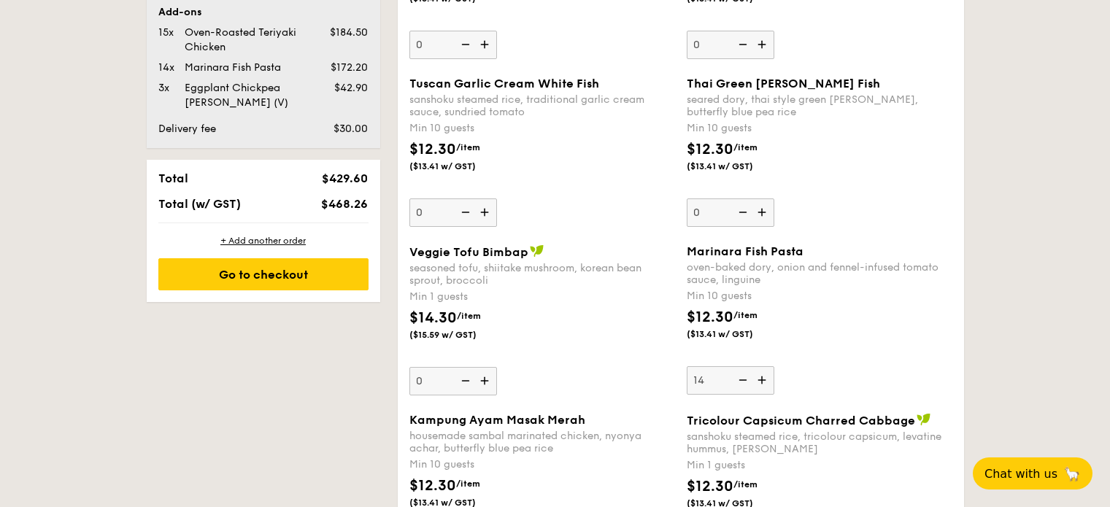
scroll to position [912, 0]
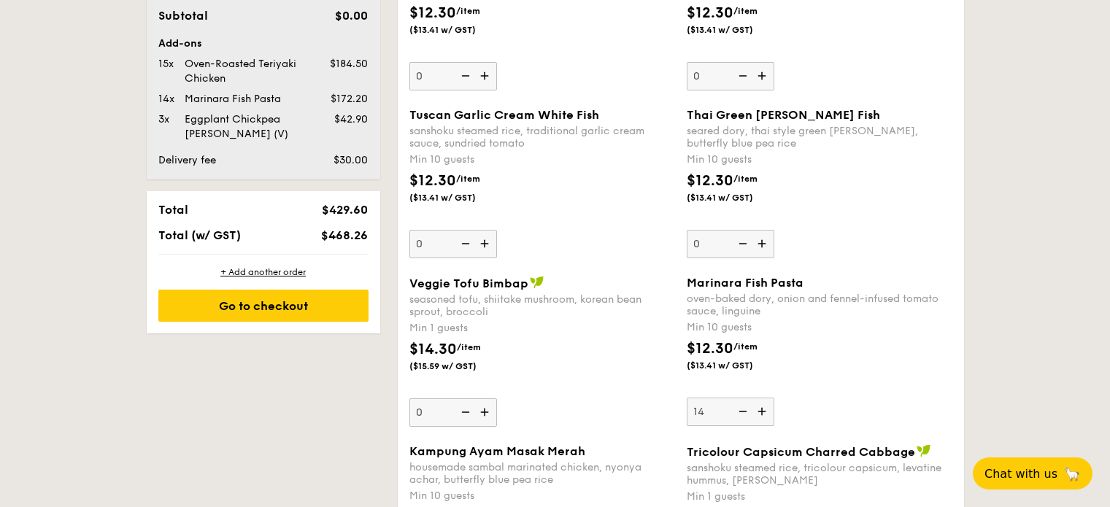
click at [736, 415] on img at bounding box center [742, 412] width 22 height 28
click at [736, 415] on input "14" at bounding box center [731, 412] width 88 height 28
click at [734, 408] on img at bounding box center [742, 412] width 22 height 28
click at [734, 408] on input "13" at bounding box center [731, 412] width 88 height 28
type input "12"
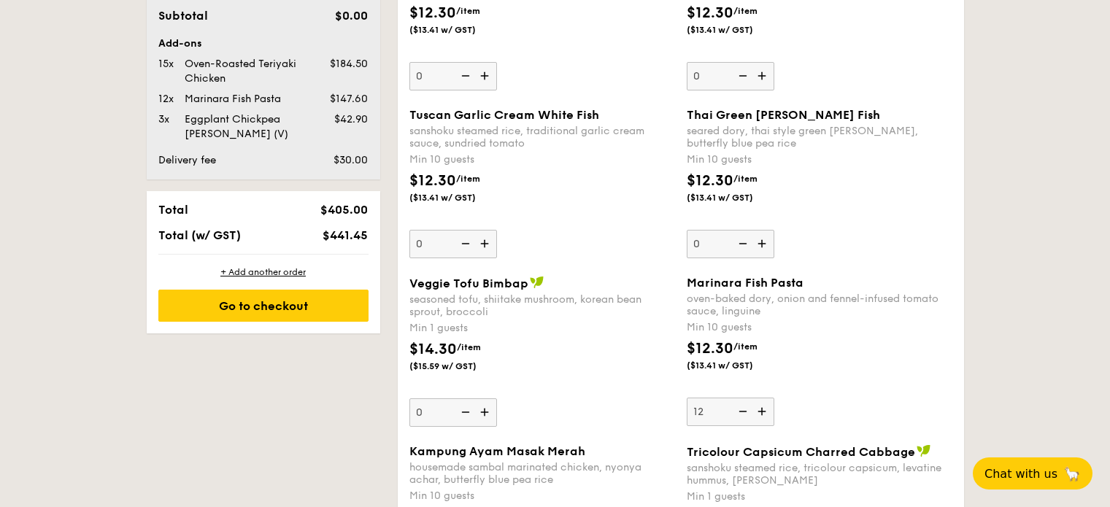
click at [885, 387] on div "$12.30 /item ($13.41 w/ GST)" at bounding box center [819, 363] width 277 height 51
click at [774, 398] on input "12" at bounding box center [731, 412] width 88 height 28
click at [258, 304] on div "Go to checkout" at bounding box center [263, 306] width 210 height 32
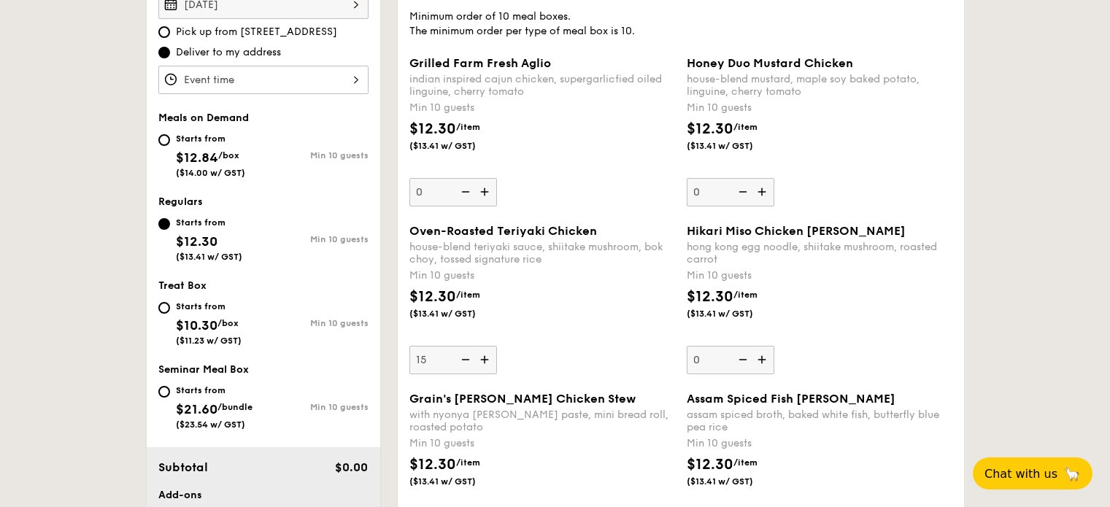
scroll to position [482, 0]
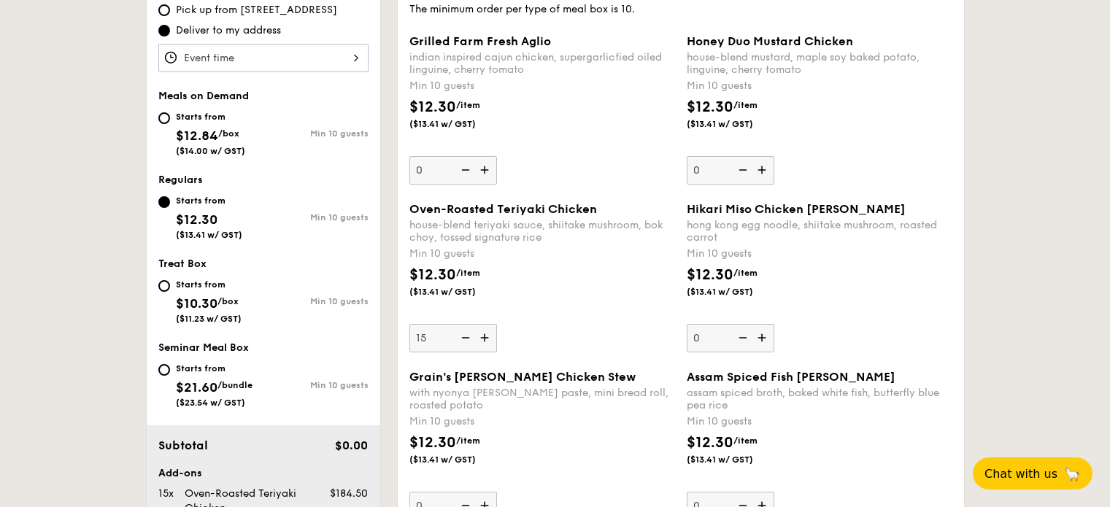
click at [213, 384] on span "$21.60" at bounding box center [197, 388] width 42 height 16
click at [170, 376] on input "Starts from $21.60 /bundle ($23.54 w/ GST) Min 10 guests" at bounding box center [164, 370] width 12 height 12
radio input "true"
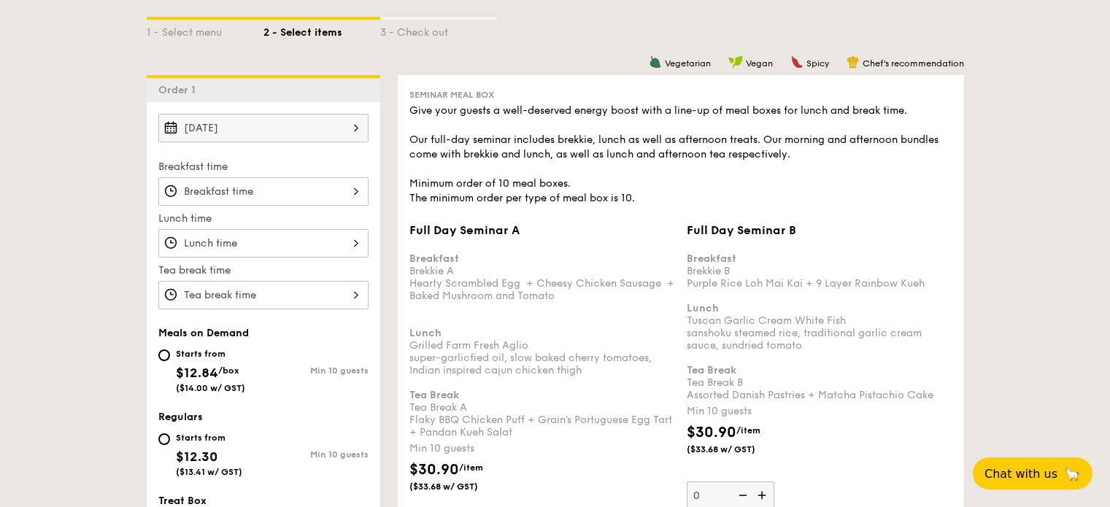
scroll to position [483, 0]
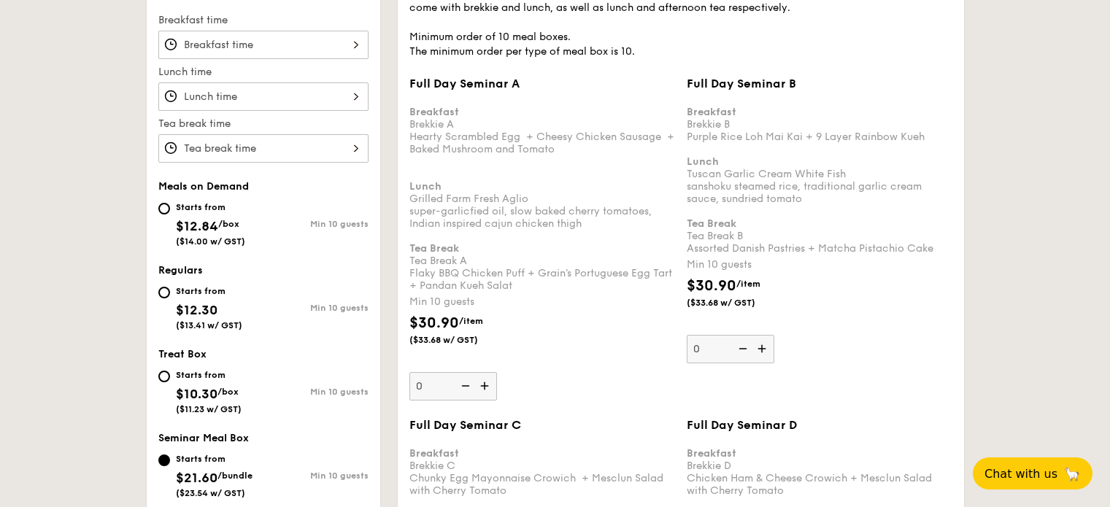
click at [208, 232] on span "$12.84" at bounding box center [197, 226] width 42 height 16
click at [170, 215] on input "Starts from $12.84 /box ($14.00 w/ GST) Min 10 guests" at bounding box center [164, 209] width 12 height 12
radio input "true"
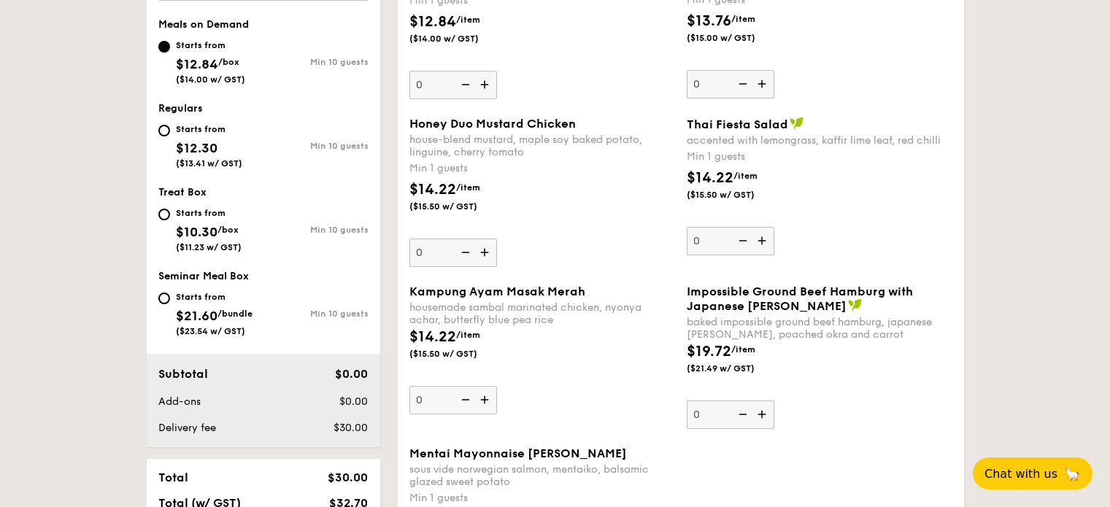
scroll to position [597, 0]
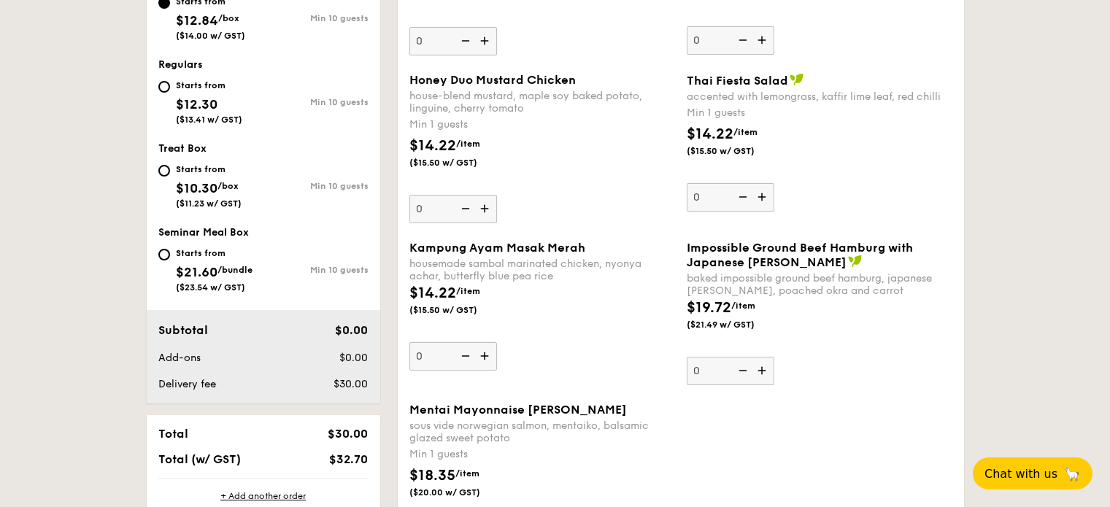
click at [615, 331] on div "$14.22 /item ($15.50 w/ GST)" at bounding box center [542, 307] width 277 height 51
click at [497, 342] on input "0" at bounding box center [453, 356] width 88 height 28
drag, startPoint x: 604, startPoint y: 369, endPoint x: 593, endPoint y: 360, distance: 14.0
click at [593, 359] on div "Kampung Ayam Masak Merah housemade sambal marinated chicken, nyonya achar, butt…" at bounding box center [542, 306] width 266 height 130
click at [497, 359] on input "0" at bounding box center [453, 356] width 88 height 28
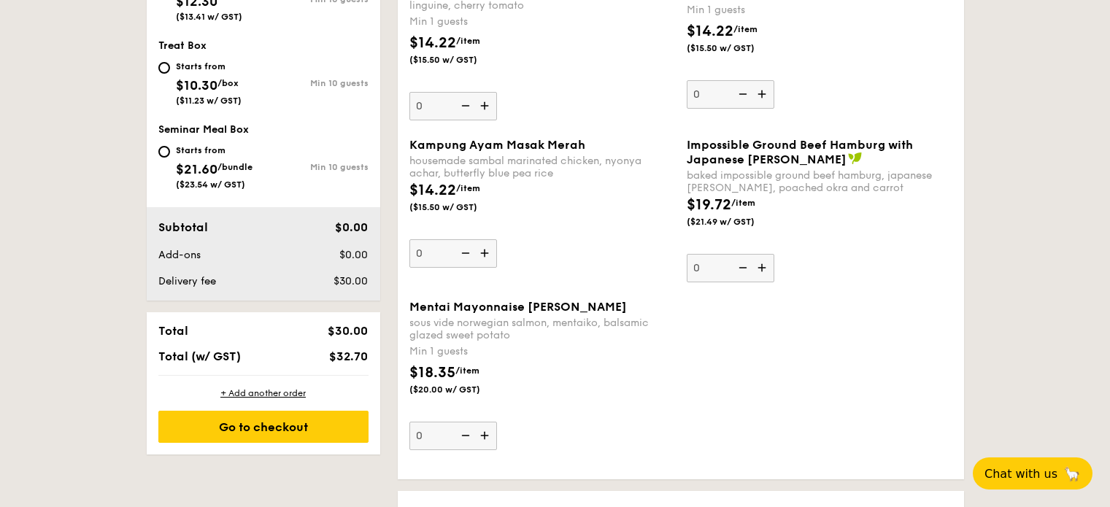
scroll to position [699, 0]
click at [539, 422] on div "Mentai Mayonnaise Aburi Salmon sous vide norwegian salmon, mentaiko, balsamic g…" at bounding box center [542, 376] width 266 height 150
click at [841, 400] on div "Mentai Mayonnaise Aburi Salmon sous vide norwegian salmon, mentaiko, balsamic g…" at bounding box center [681, 385] width 555 height 168
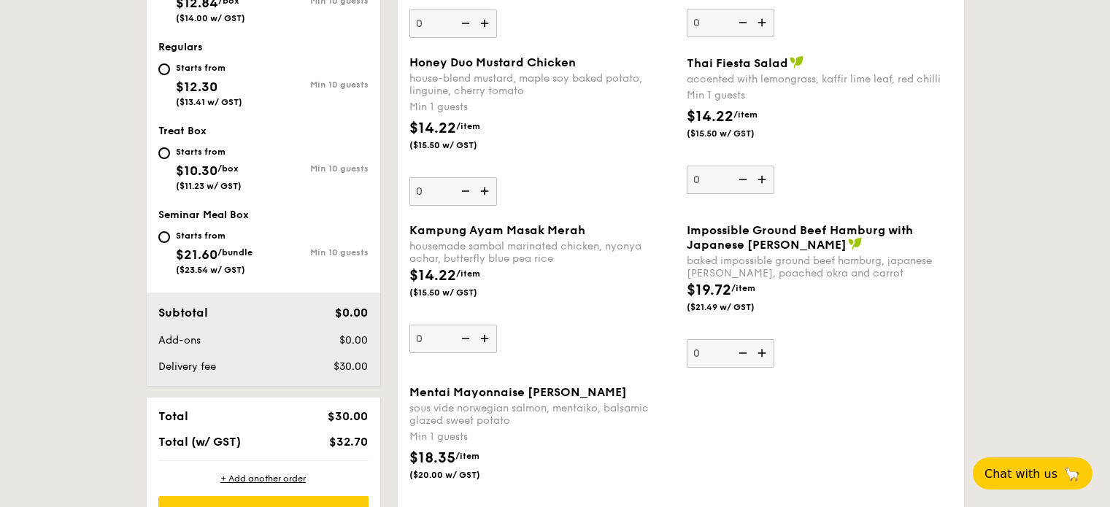
scroll to position [407, 0]
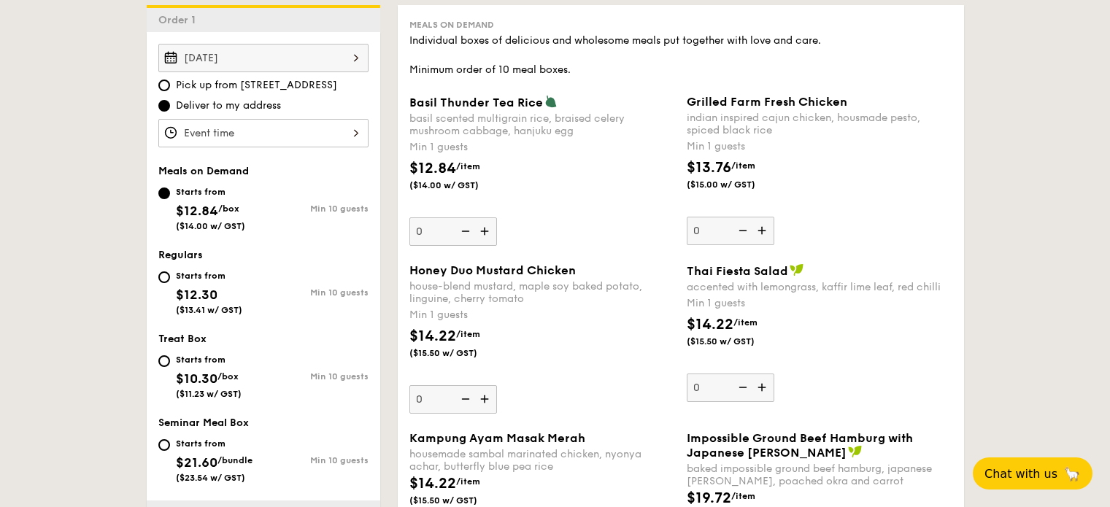
drag, startPoint x: 185, startPoint y: 287, endPoint x: 195, endPoint y: 288, distance: 9.5
click at [184, 287] on span "$12.30" at bounding box center [197, 295] width 42 height 16
click at [170, 283] on input "Starts from $12.30 ($13.41 w/ GST) Min 10 guests" at bounding box center [164, 277] width 12 height 12
radio input "true"
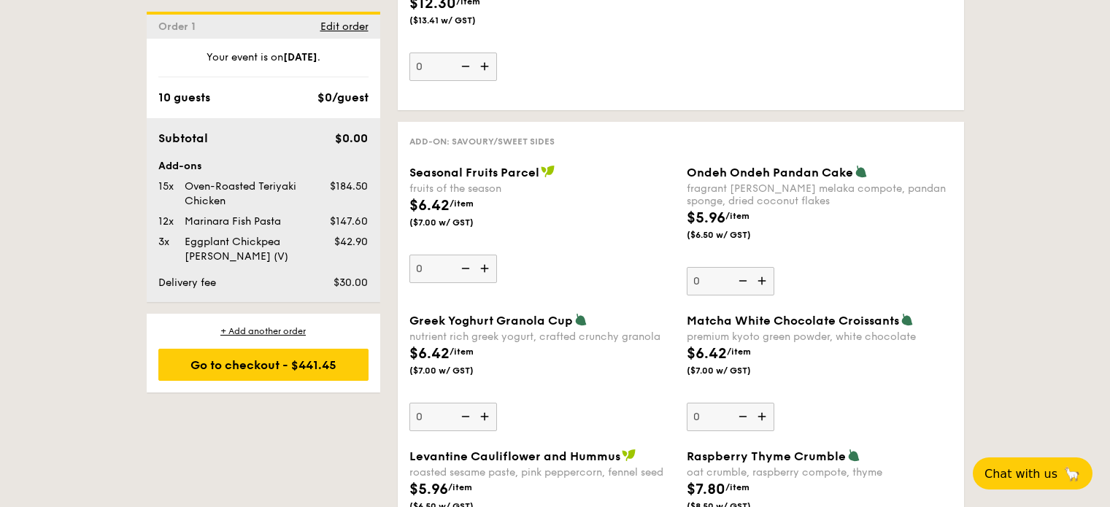
scroll to position [2265, 0]
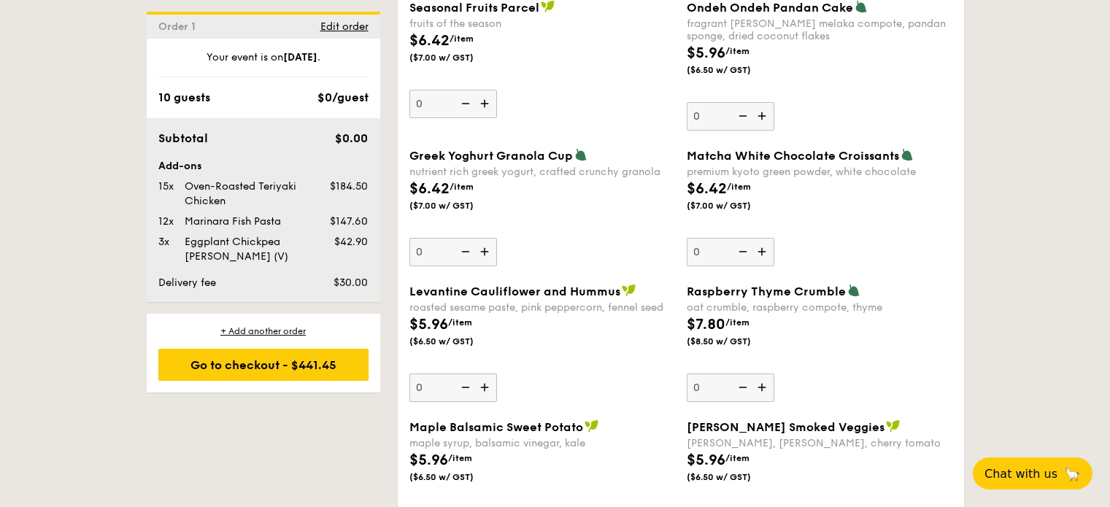
click at [485, 250] on img at bounding box center [486, 252] width 22 height 28
click at [485, 250] on input "0" at bounding box center [453, 252] width 88 height 28
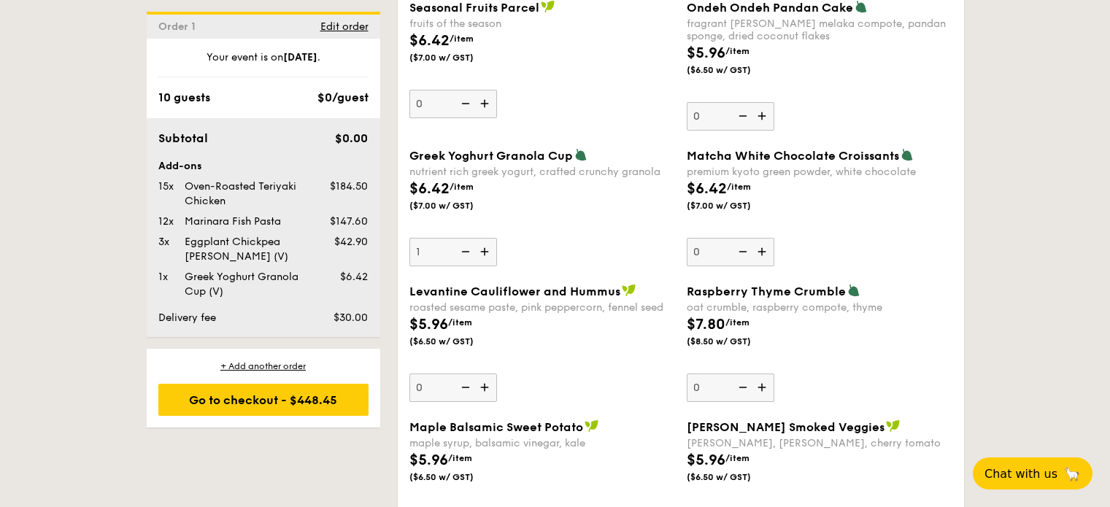
click at [485, 250] on img at bounding box center [486, 252] width 22 height 28
click at [485, 250] on input "1" at bounding box center [453, 252] width 88 height 28
click at [485, 250] on img at bounding box center [486, 252] width 22 height 28
click at [485, 250] on input "2" at bounding box center [453, 252] width 88 height 28
click at [485, 250] on img at bounding box center [486, 252] width 22 height 28
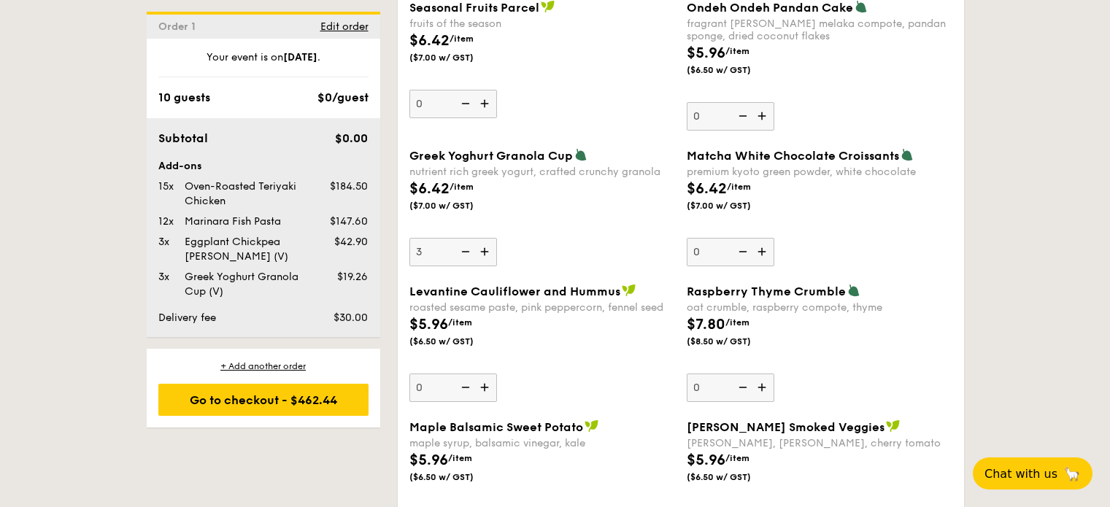
click at [485, 250] on input "3" at bounding box center [453, 252] width 88 height 28
click at [485, 250] on img at bounding box center [486, 252] width 22 height 28
click at [485, 250] on input "4" at bounding box center [453, 252] width 88 height 28
click at [485, 250] on img at bounding box center [486, 252] width 22 height 28
click at [485, 250] on input "5" at bounding box center [453, 252] width 88 height 28
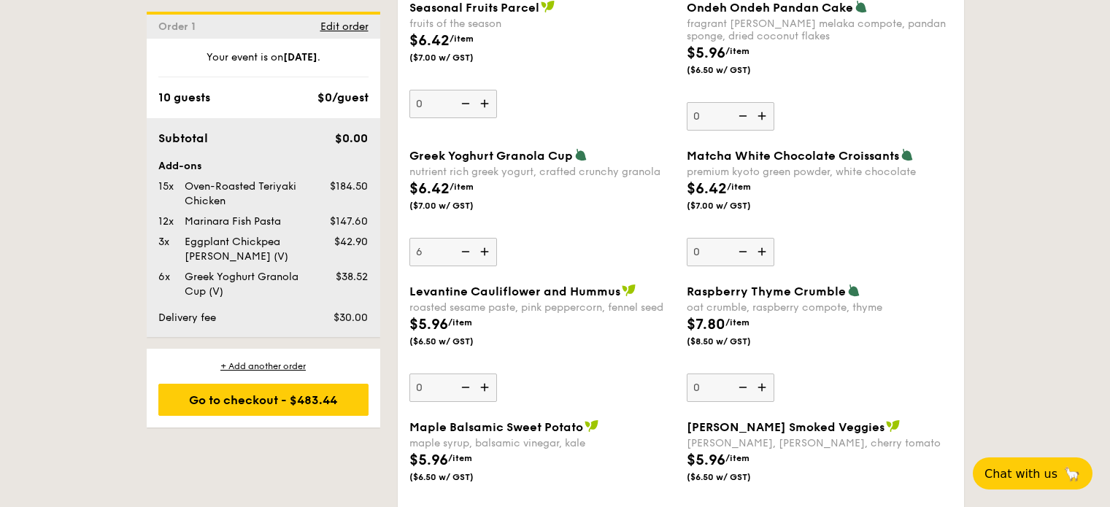
click at [485, 250] on img at bounding box center [486, 252] width 22 height 28
click at [485, 250] on input "6" at bounding box center [453, 252] width 88 height 28
click at [487, 250] on img at bounding box center [486, 252] width 22 height 28
click at [487, 250] on input "7" at bounding box center [453, 252] width 88 height 28
click at [487, 250] on img at bounding box center [486, 252] width 22 height 28
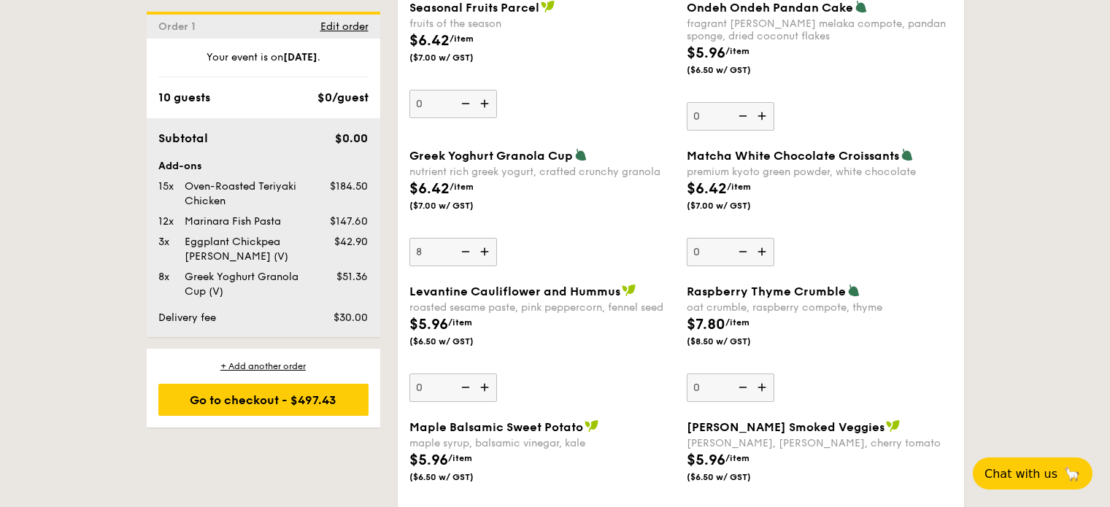
click at [487, 250] on input "8" at bounding box center [453, 252] width 88 height 28
click at [488, 250] on img at bounding box center [486, 252] width 22 height 28
click at [488, 250] on input "9" at bounding box center [453, 252] width 88 height 28
click at [488, 250] on img at bounding box center [486, 252] width 22 height 28
click at [488, 250] on input "10" at bounding box center [453, 252] width 88 height 28
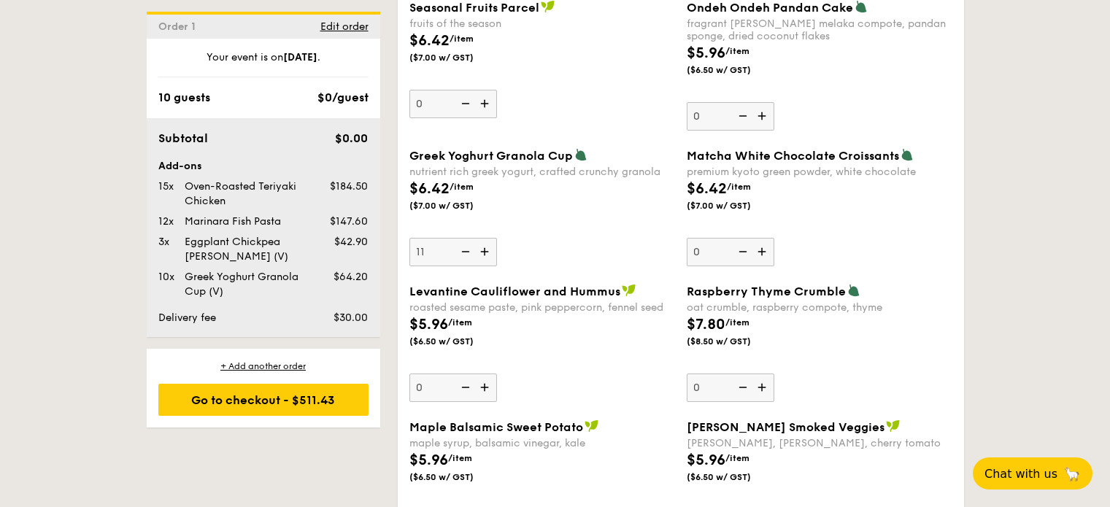
click at [488, 250] on img at bounding box center [486, 252] width 22 height 28
click at [488, 250] on input "11" at bounding box center [453, 252] width 88 height 28
click at [488, 250] on img at bounding box center [486, 252] width 22 height 28
click at [488, 250] on input "12" at bounding box center [453, 252] width 88 height 28
click at [489, 250] on img at bounding box center [486, 252] width 22 height 28
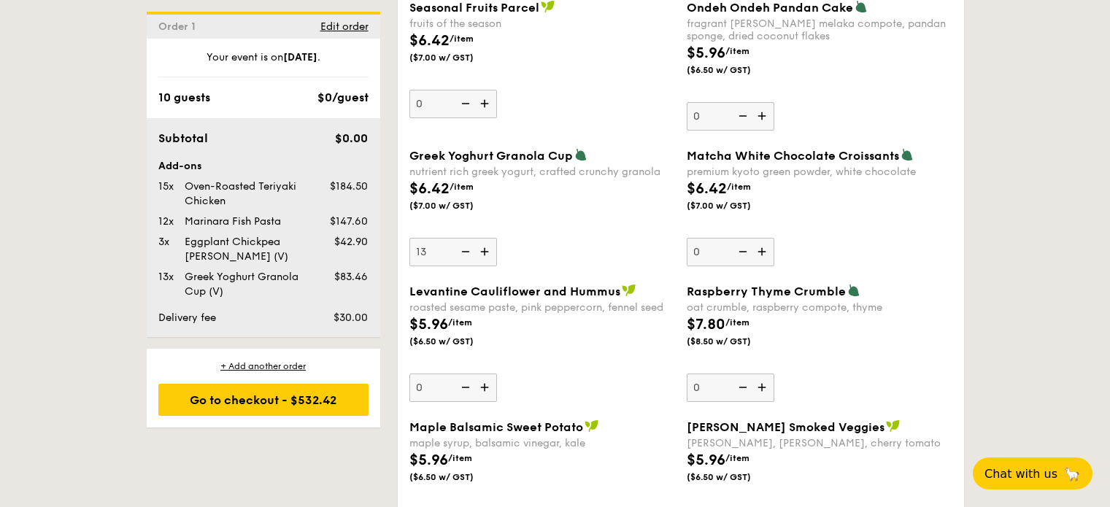
click at [489, 250] on input "13" at bounding box center [453, 252] width 88 height 28
click at [489, 250] on img at bounding box center [486, 252] width 22 height 28
click at [489, 250] on input "14" at bounding box center [453, 252] width 88 height 28
type input "15"
click at [584, 258] on div "Greek Yoghurt Granola Cup nutrient rich greek yogurt, crafted crunchy granola $…" at bounding box center [542, 207] width 266 height 118
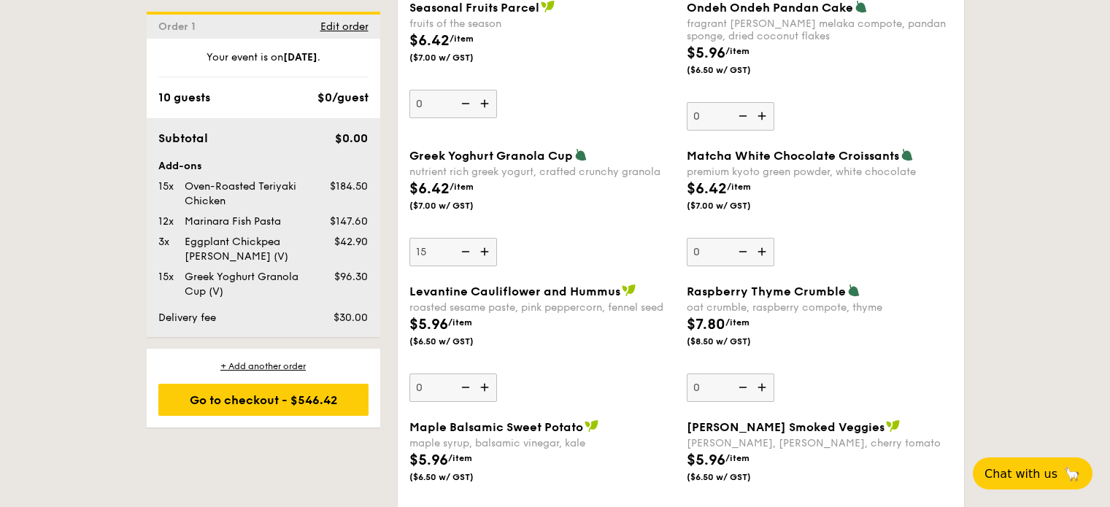
click at [497, 258] on input "15" at bounding box center [453, 252] width 88 height 28
click at [853, 390] on div "Raspberry Thyme Crumble oat crumble, raspberry compote, thyme $7.80 /item ($8.5…" at bounding box center [820, 343] width 266 height 118
click at [774, 390] on input "0" at bounding box center [731, 388] width 88 height 28
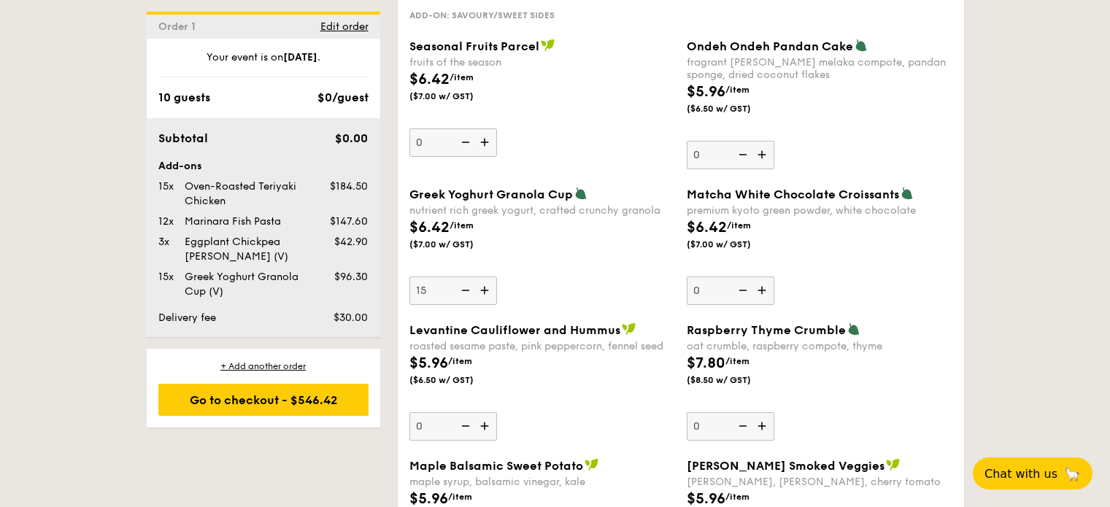
scroll to position [2192, 0]
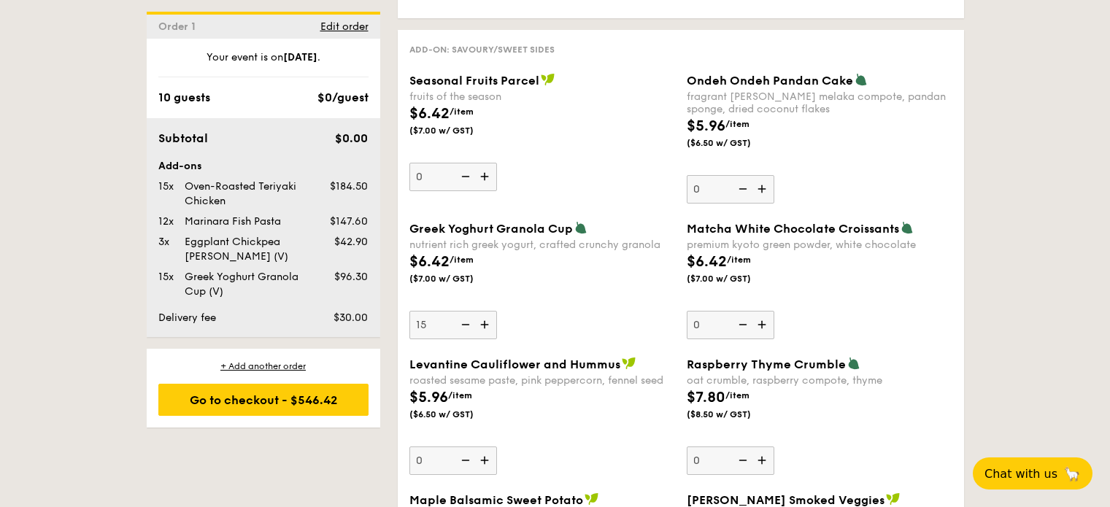
click at [480, 172] on img at bounding box center [486, 177] width 22 height 28
click at [480, 172] on input "0" at bounding box center [453, 177] width 88 height 28
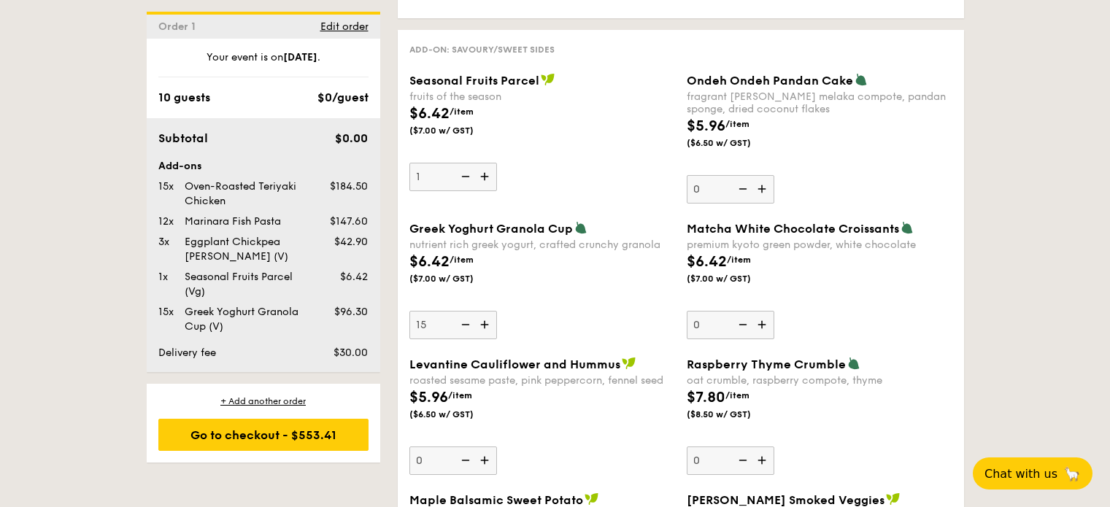
click at [480, 172] on img at bounding box center [486, 177] width 22 height 28
click at [480, 172] on input "1" at bounding box center [453, 177] width 88 height 28
click at [480, 172] on img at bounding box center [486, 177] width 22 height 28
click at [480, 172] on input "2" at bounding box center [453, 177] width 88 height 28
click at [480, 172] on img at bounding box center [486, 177] width 22 height 28
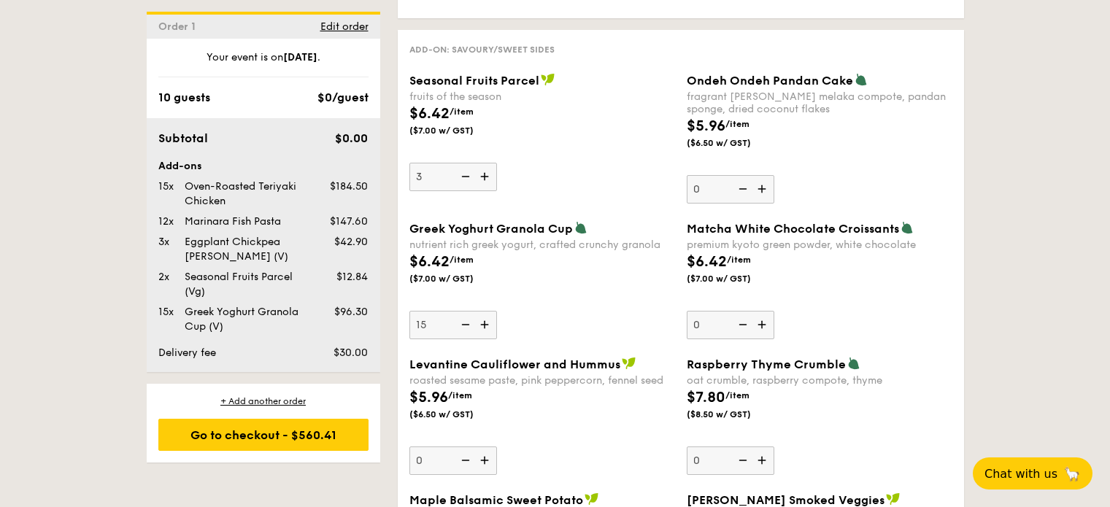
click at [480, 172] on input "3" at bounding box center [453, 177] width 88 height 28
click at [480, 172] on img at bounding box center [486, 177] width 22 height 28
click at [480, 172] on input "4" at bounding box center [453, 177] width 88 height 28
click at [480, 172] on img at bounding box center [486, 177] width 22 height 28
click at [480, 172] on input "5" at bounding box center [453, 177] width 88 height 28
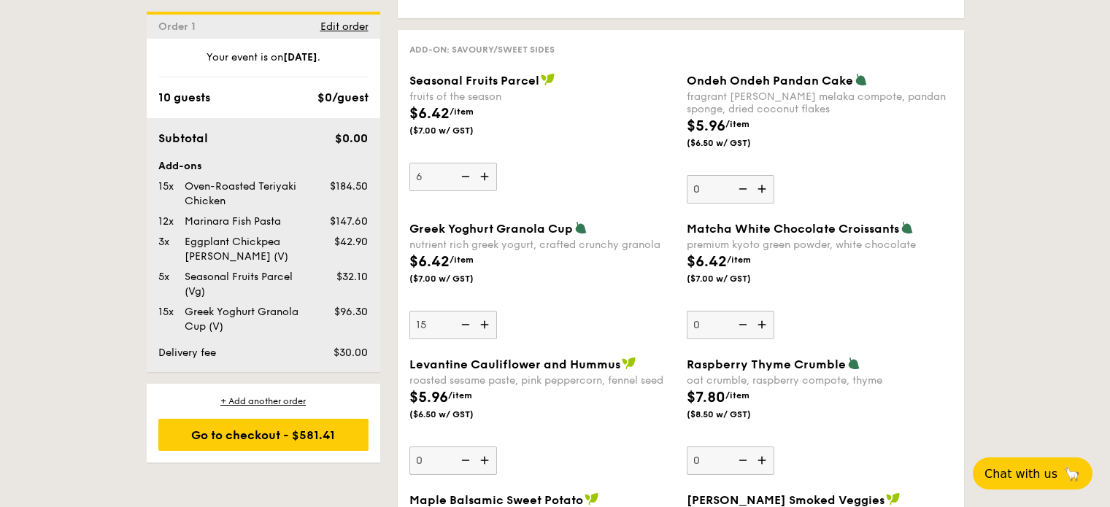
click at [480, 172] on img at bounding box center [486, 177] width 22 height 28
click at [480, 172] on input "6" at bounding box center [453, 177] width 88 height 28
click at [480, 172] on img at bounding box center [486, 177] width 22 height 28
click at [480, 172] on input "7" at bounding box center [453, 177] width 88 height 28
click at [480, 172] on img at bounding box center [486, 177] width 22 height 28
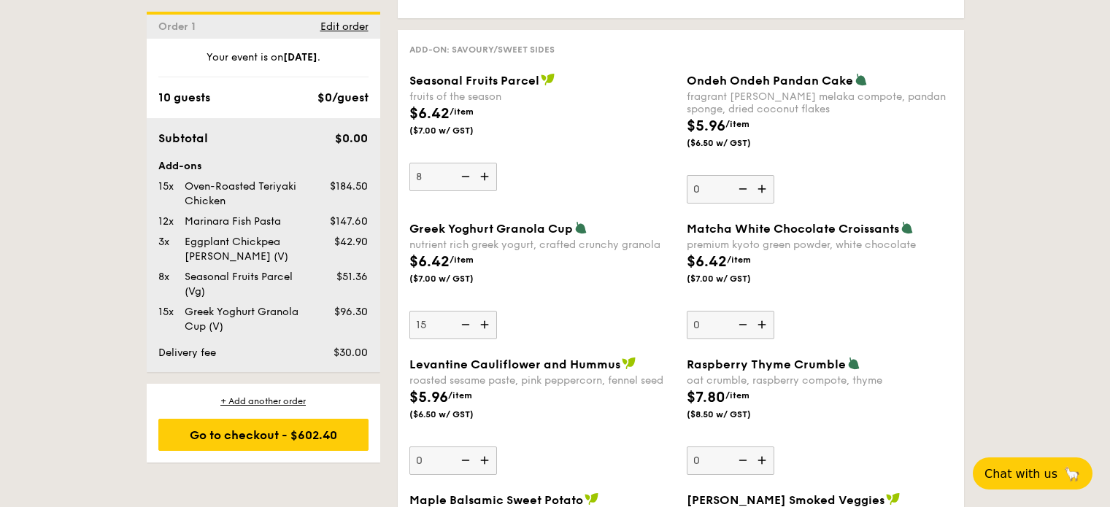
click at [480, 172] on input "8" at bounding box center [453, 177] width 88 height 28
click at [480, 172] on img at bounding box center [486, 177] width 22 height 28
click at [480, 172] on input "9" at bounding box center [453, 177] width 88 height 28
click at [480, 172] on img at bounding box center [486, 177] width 22 height 28
click at [480, 172] on input "10" at bounding box center [453, 177] width 88 height 28
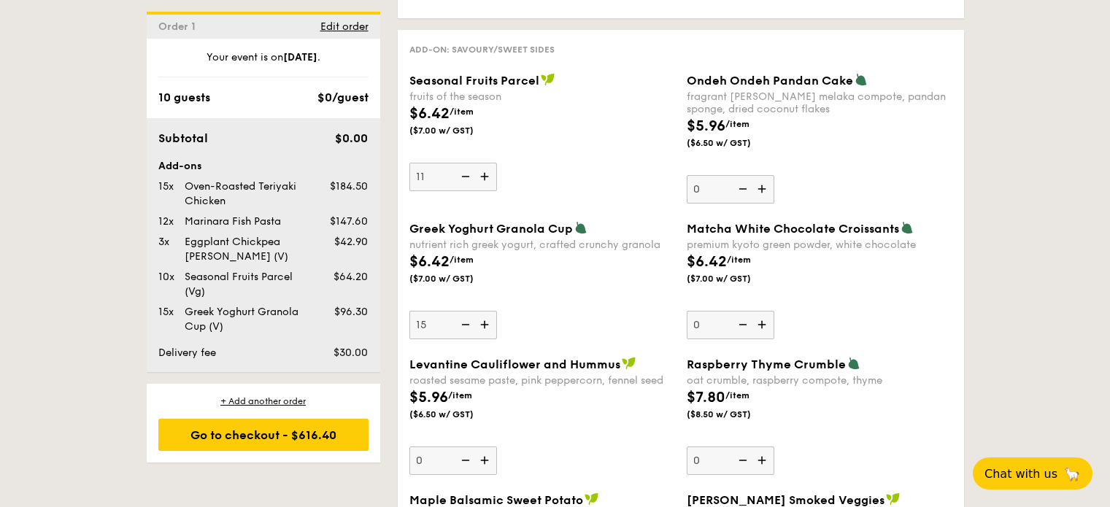
click at [480, 172] on img at bounding box center [486, 177] width 22 height 28
click at [480, 172] on input "11" at bounding box center [453, 177] width 88 height 28
click at [480, 172] on img at bounding box center [486, 177] width 22 height 28
click at [480, 172] on input "12" at bounding box center [453, 177] width 88 height 28
click at [480, 172] on img at bounding box center [486, 177] width 22 height 28
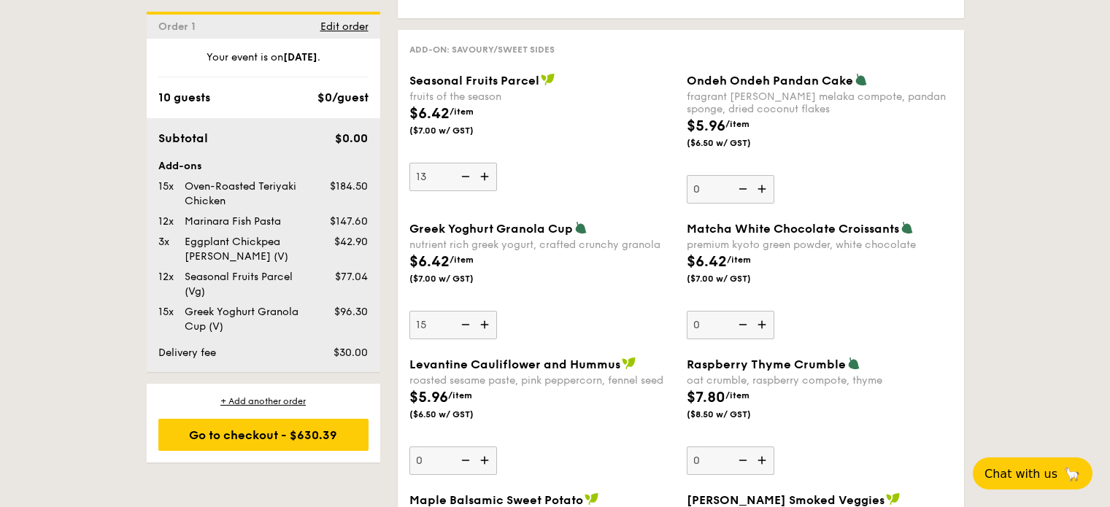
click at [480, 172] on input "13" at bounding box center [453, 177] width 88 height 28
click at [480, 172] on img at bounding box center [486, 177] width 22 height 28
click at [480, 172] on input "14" at bounding box center [453, 177] width 88 height 28
click at [550, 259] on div "$6.42 /item ($7.00 w/ GST)" at bounding box center [542, 276] width 277 height 51
click at [497, 311] on input "15" at bounding box center [453, 325] width 88 height 28
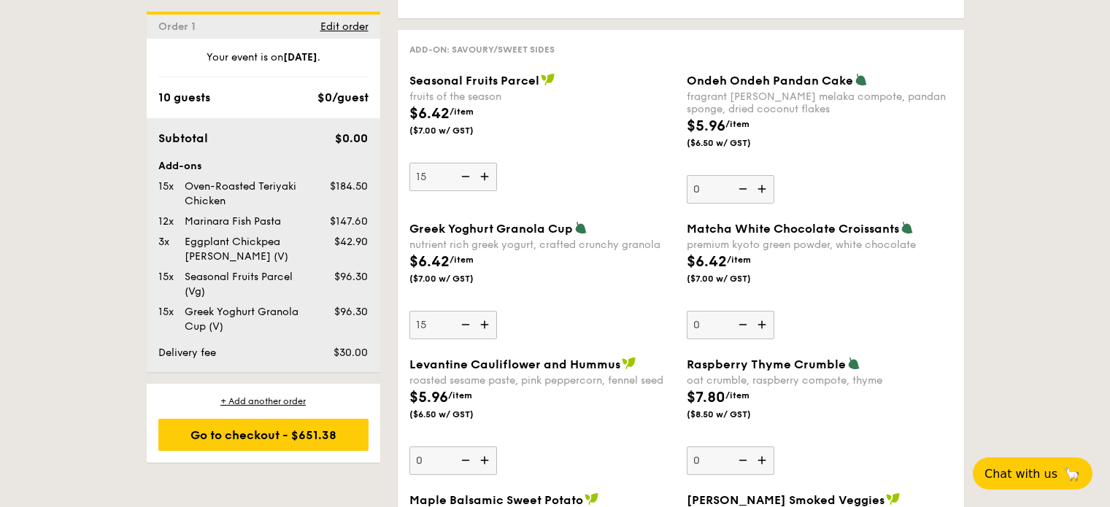
click at [482, 177] on img at bounding box center [486, 177] width 22 height 28
click at [482, 177] on input "15" at bounding box center [453, 177] width 88 height 28
click at [482, 177] on img at bounding box center [486, 177] width 22 height 28
click at [482, 177] on input "16" at bounding box center [453, 177] width 88 height 28
click at [482, 177] on img at bounding box center [486, 177] width 22 height 28
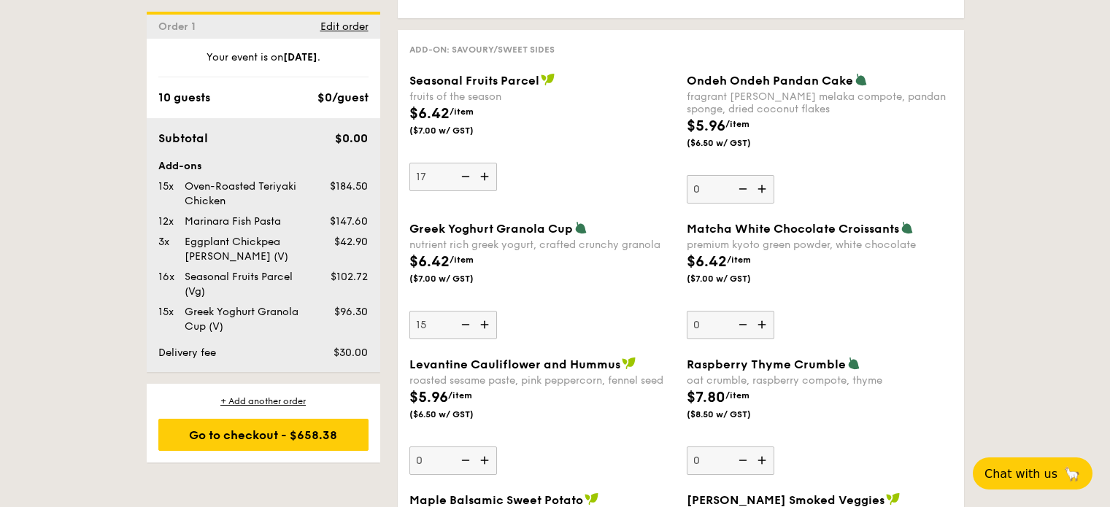
click at [482, 177] on input "17" at bounding box center [453, 177] width 88 height 28
click at [482, 177] on img at bounding box center [486, 177] width 22 height 28
click at [482, 177] on input "18" at bounding box center [453, 177] width 88 height 28
click at [482, 177] on img at bounding box center [486, 177] width 22 height 28
click at [482, 177] on input "19" at bounding box center [453, 177] width 88 height 28
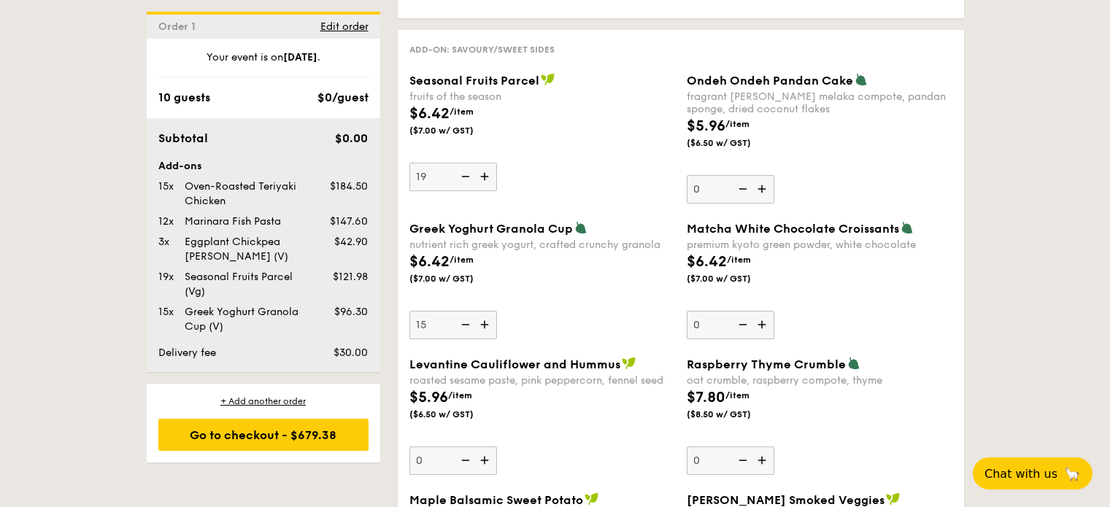
type input "20"
click at [471, 325] on img at bounding box center [464, 325] width 22 height 28
click at [471, 325] on input "15" at bounding box center [453, 325] width 88 height 28
click at [471, 325] on img at bounding box center [464, 325] width 22 height 28
click at [471, 325] on input "14" at bounding box center [453, 325] width 88 height 28
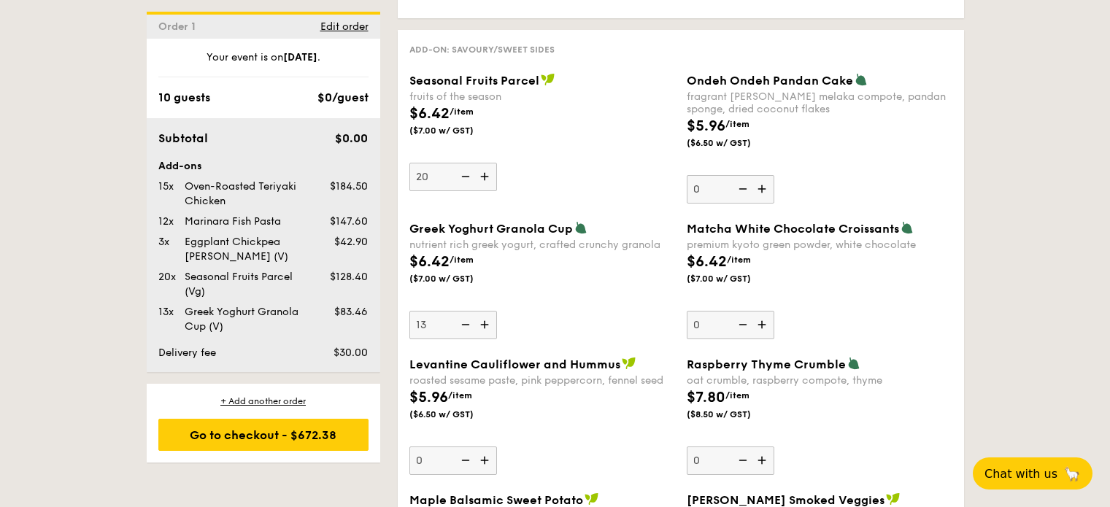
click at [471, 326] on img at bounding box center [464, 325] width 22 height 28
click at [471, 326] on input "13" at bounding box center [453, 325] width 88 height 28
click at [470, 326] on img at bounding box center [464, 325] width 22 height 28
click at [470, 326] on input "12" at bounding box center [453, 325] width 88 height 28
click at [470, 326] on img at bounding box center [464, 325] width 22 height 28
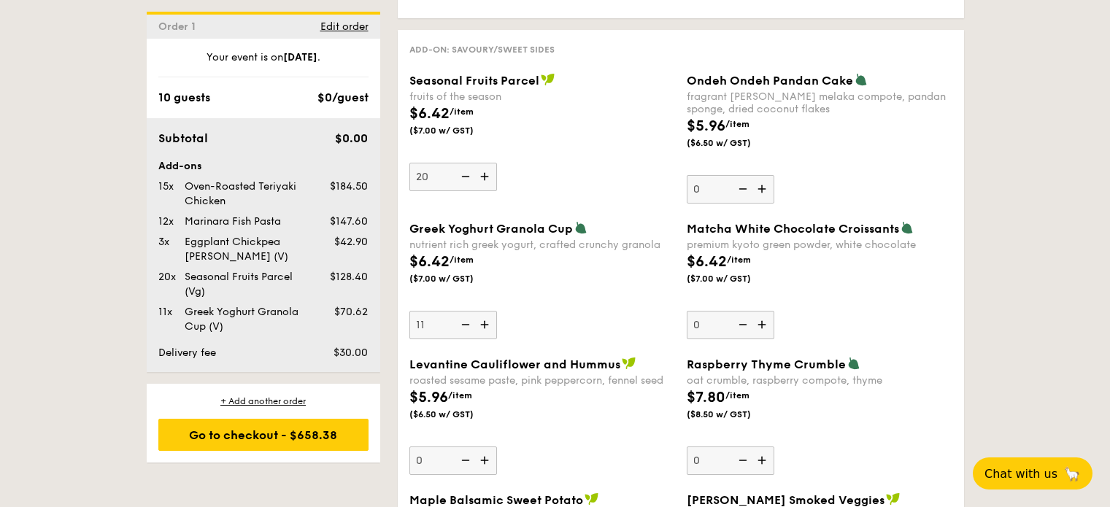
click at [470, 326] on input "11" at bounding box center [453, 325] width 88 height 28
type input "10"
click at [560, 322] on div "Greek Yoghurt Granola Cup nutrient rich greek yogurt, crafted crunchy granola $…" at bounding box center [542, 280] width 266 height 118
click at [497, 322] on input "10" at bounding box center [453, 325] width 88 height 28
click at [562, 330] on div "Greek Yoghurt Granola Cup nutrient rich greek yogurt, crafted crunchy granola $…" at bounding box center [542, 280] width 266 height 118
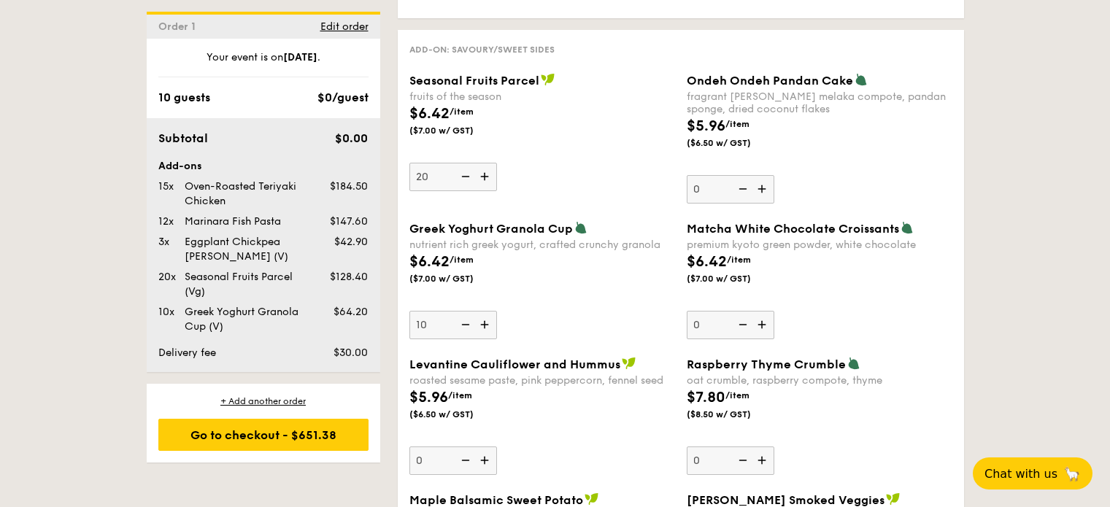
click at [497, 330] on input "10" at bounding box center [453, 325] width 88 height 28
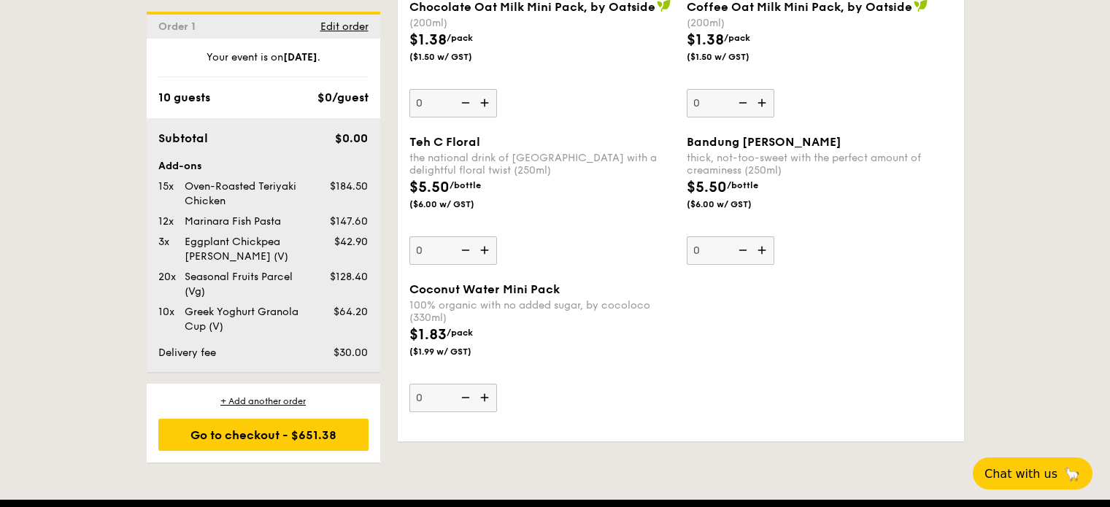
scroll to position [3801, 0]
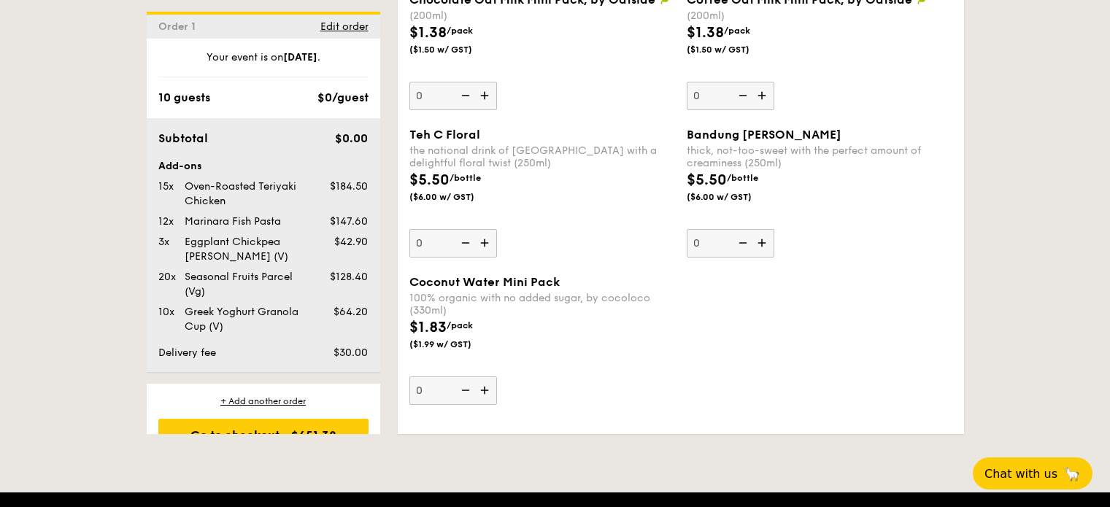
click at [762, 244] on img at bounding box center [763, 243] width 22 height 28
click at [762, 244] on input "0" at bounding box center [731, 243] width 88 height 28
click at [761, 244] on img at bounding box center [763, 243] width 22 height 28
click at [761, 244] on input "1" at bounding box center [731, 243] width 88 height 28
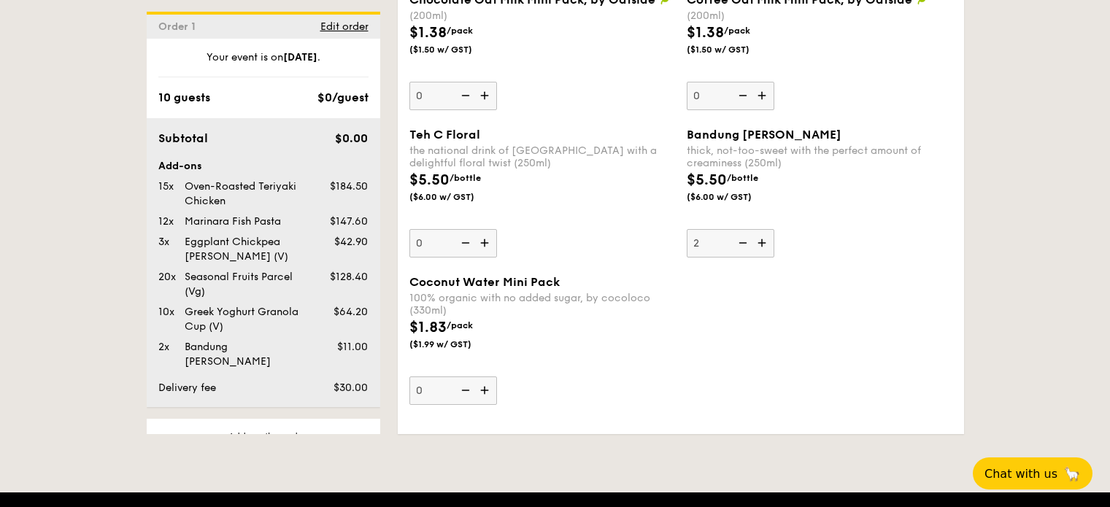
click at [760, 244] on img at bounding box center [763, 243] width 22 height 28
click at [760, 244] on input "2" at bounding box center [731, 243] width 88 height 28
click at [760, 244] on img at bounding box center [763, 243] width 22 height 28
click at [760, 244] on input "3" at bounding box center [731, 243] width 88 height 28
click at [760, 244] on img at bounding box center [763, 243] width 22 height 28
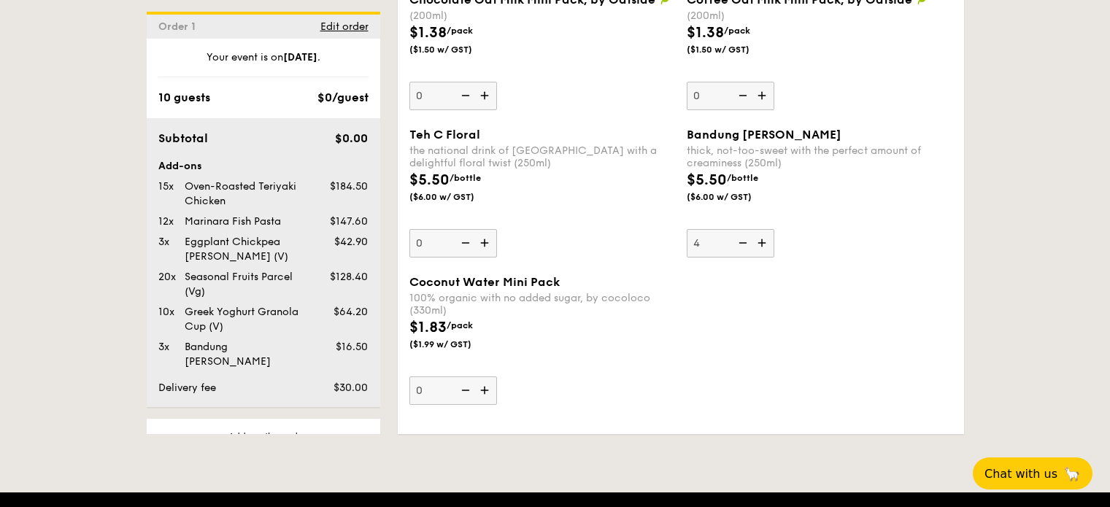
click at [760, 244] on input "4" at bounding box center [731, 243] width 88 height 28
click at [760, 244] on img at bounding box center [763, 243] width 22 height 28
click at [760, 244] on input "5" at bounding box center [731, 243] width 88 height 28
click at [760, 244] on img at bounding box center [763, 243] width 22 height 28
click at [760, 244] on input "6" at bounding box center [731, 243] width 88 height 28
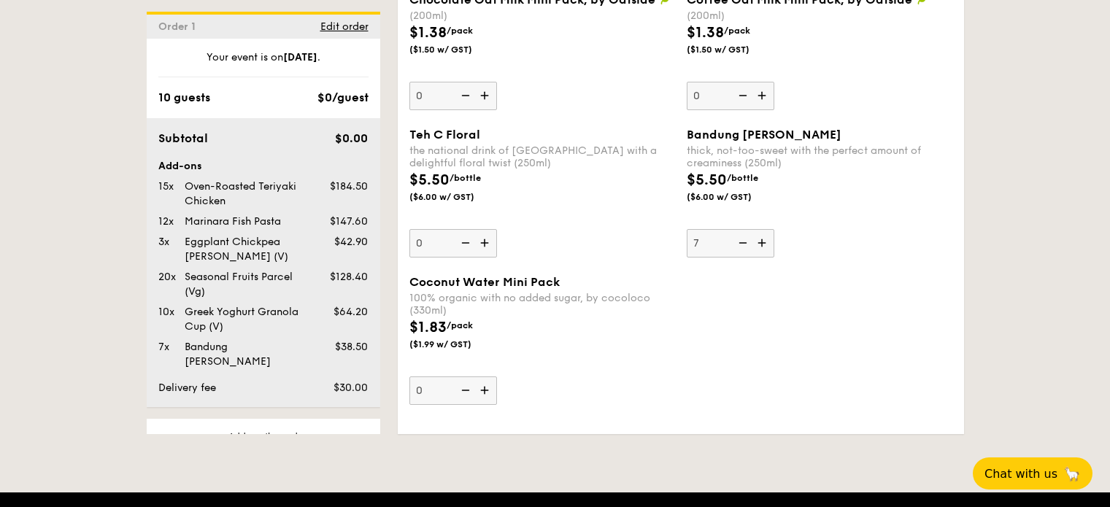
click at [760, 244] on img at bounding box center [763, 243] width 22 height 28
click at [760, 244] on input "7" at bounding box center [731, 243] width 88 height 28
click at [760, 244] on img at bounding box center [763, 243] width 22 height 28
click at [760, 244] on input "8" at bounding box center [731, 243] width 88 height 28
click at [760, 244] on img at bounding box center [763, 243] width 22 height 28
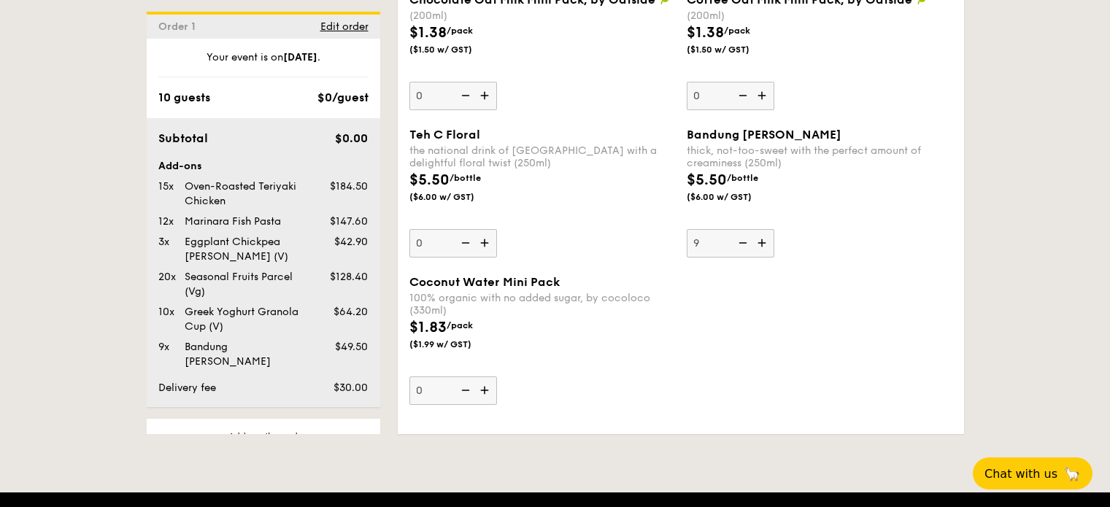
click at [760, 244] on input "9" at bounding box center [731, 243] width 88 height 28
type input "10"
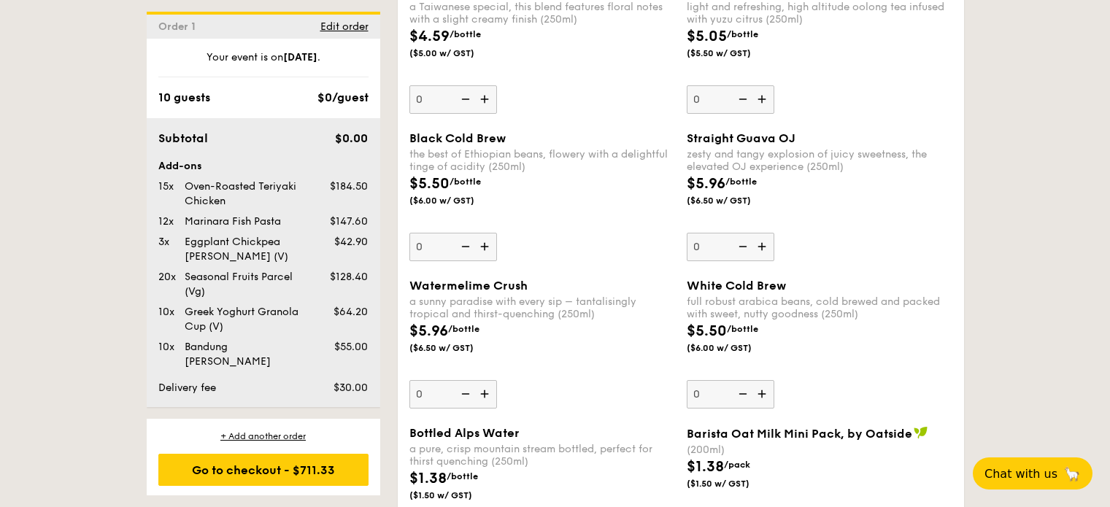
scroll to position [3216, 0]
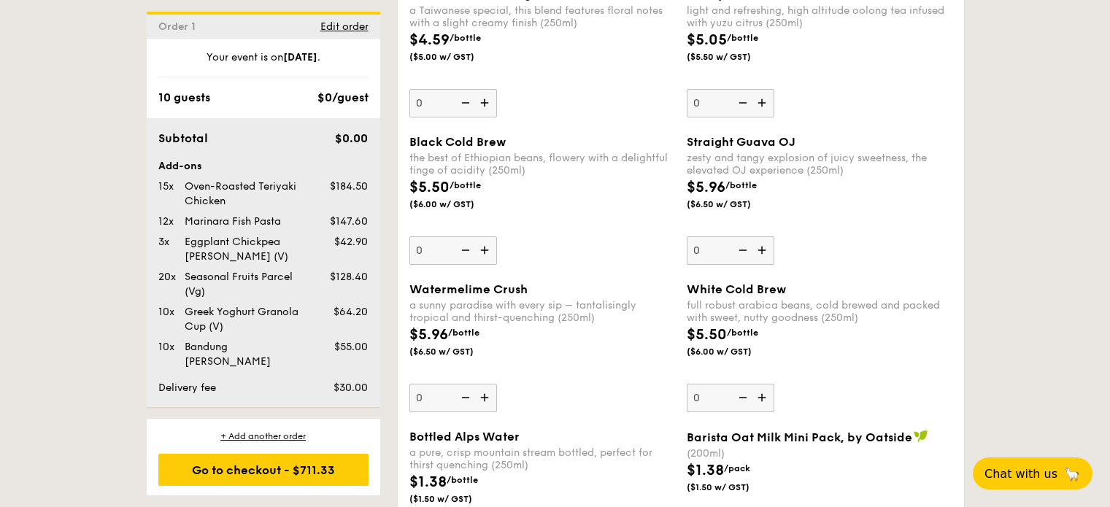
click at [487, 253] on img at bounding box center [486, 250] width 22 height 28
click at [487, 253] on input "0" at bounding box center [453, 250] width 88 height 28
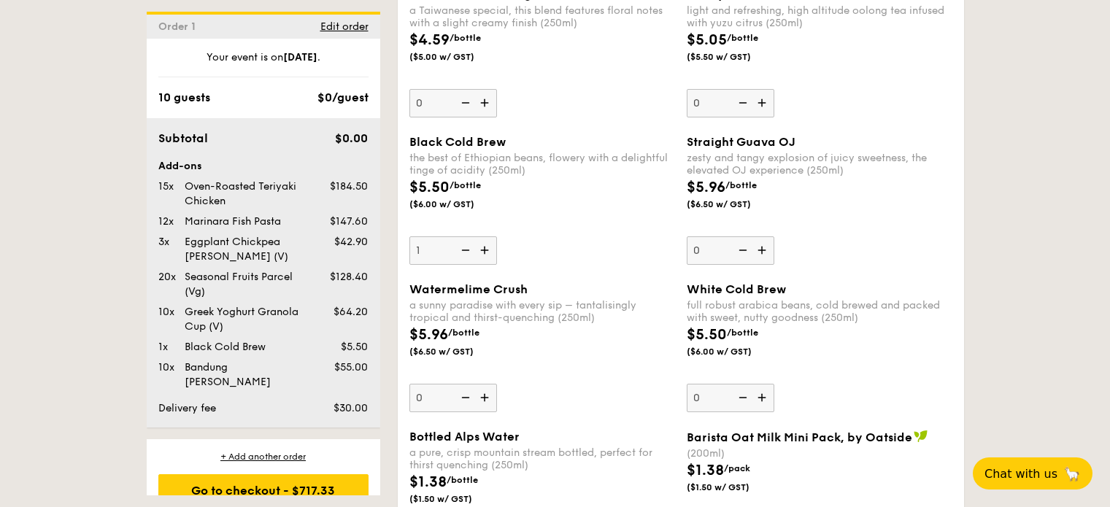
click at [487, 253] on img at bounding box center [486, 250] width 22 height 28
click at [487, 253] on input "1" at bounding box center [453, 250] width 88 height 28
click at [487, 253] on img at bounding box center [486, 250] width 22 height 28
click at [487, 253] on input "2" at bounding box center [453, 250] width 88 height 28
click at [487, 253] on img at bounding box center [486, 250] width 22 height 28
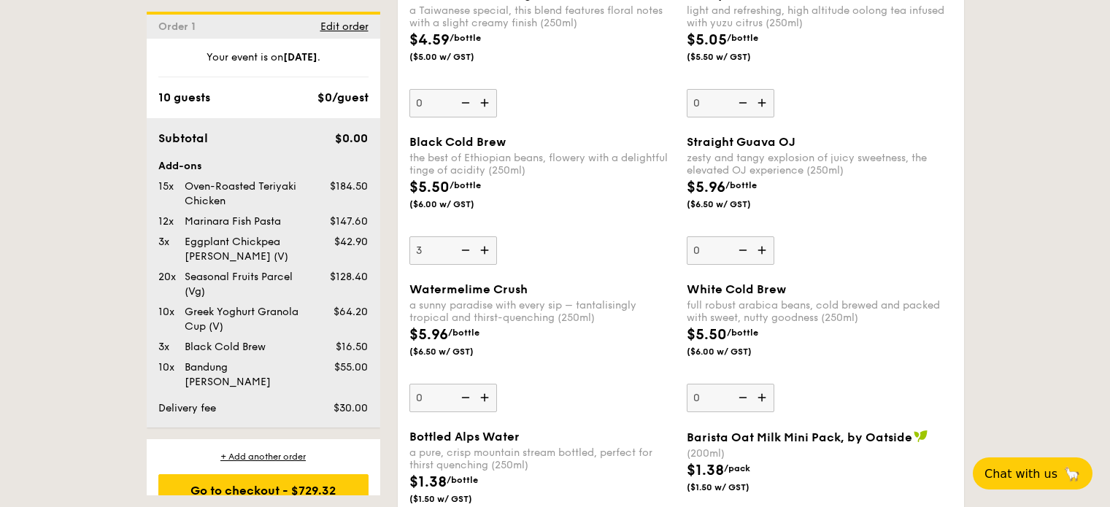
click at [487, 253] on input "3" at bounding box center [453, 250] width 88 height 28
click at [487, 253] on img at bounding box center [486, 250] width 22 height 28
click at [487, 253] on input "4" at bounding box center [453, 250] width 88 height 28
click at [487, 253] on img at bounding box center [486, 250] width 22 height 28
click at [487, 253] on input "5" at bounding box center [453, 250] width 88 height 28
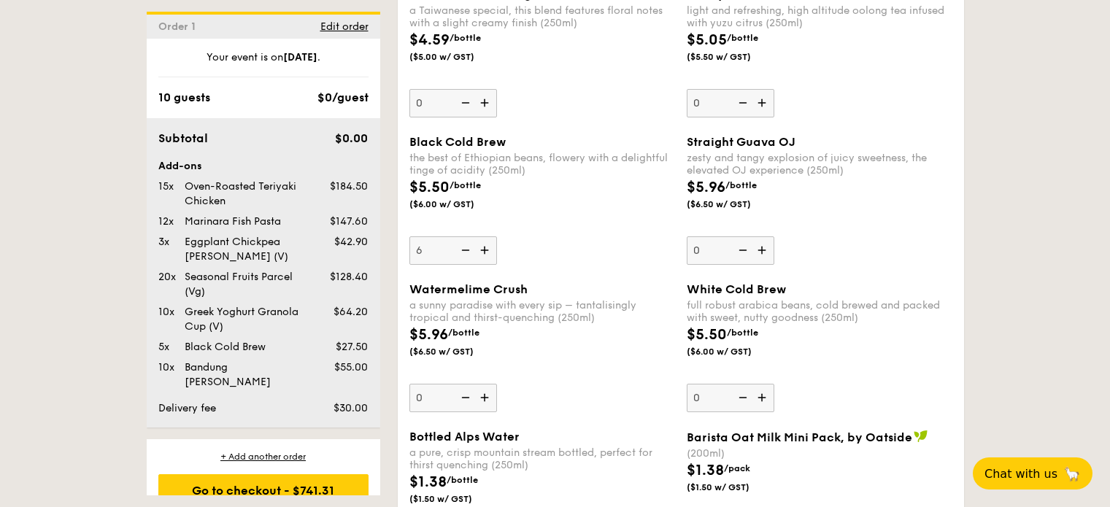
click at [487, 253] on img at bounding box center [486, 250] width 22 height 28
click at [487, 253] on input "6" at bounding box center [453, 250] width 88 height 28
click at [487, 253] on img at bounding box center [486, 250] width 22 height 28
click at [487, 253] on input "7" at bounding box center [453, 250] width 88 height 28
click at [487, 253] on img at bounding box center [486, 250] width 22 height 28
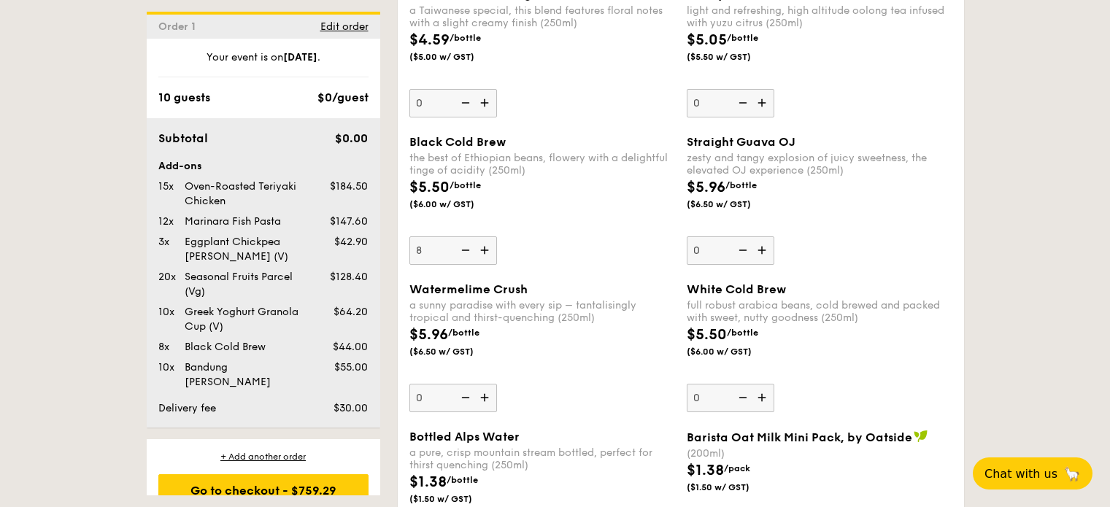
click at [487, 253] on input "8" at bounding box center [453, 250] width 88 height 28
click at [485, 253] on img at bounding box center [486, 250] width 22 height 28
click at [485, 253] on input "9" at bounding box center [453, 250] width 88 height 28
click at [485, 253] on img at bounding box center [486, 250] width 22 height 28
click at [485, 253] on input "10" at bounding box center [453, 250] width 88 height 28
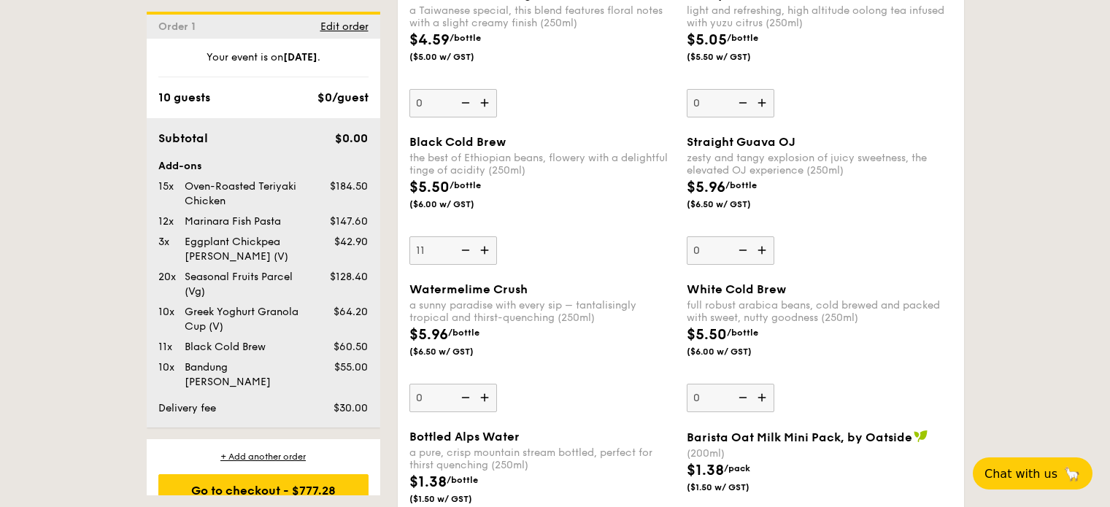
click at [485, 253] on img at bounding box center [486, 250] width 22 height 28
click at [485, 253] on input "11" at bounding box center [453, 250] width 88 height 28
click at [461, 251] on img at bounding box center [464, 250] width 22 height 28
click at [461, 251] on input "12" at bounding box center [453, 250] width 88 height 28
click at [461, 251] on img at bounding box center [464, 250] width 22 height 28
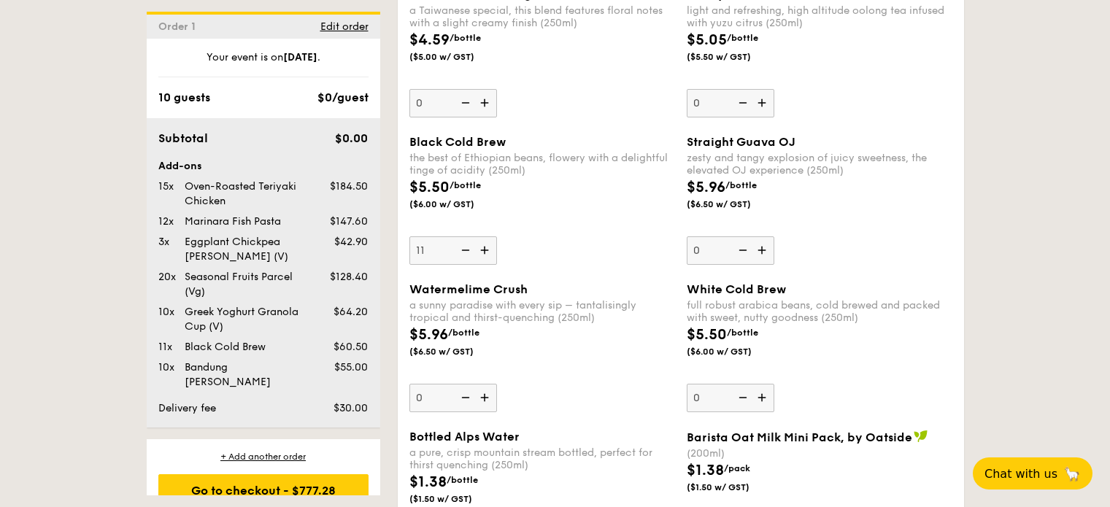
click at [461, 251] on input "11" at bounding box center [453, 250] width 88 height 28
type input "10"
click at [574, 258] on div "Black Cold Brew the best of Ethiopian beans, flowery with a delightful tinge of…" at bounding box center [542, 200] width 266 height 130
click at [497, 258] on input "10" at bounding box center [453, 250] width 88 height 28
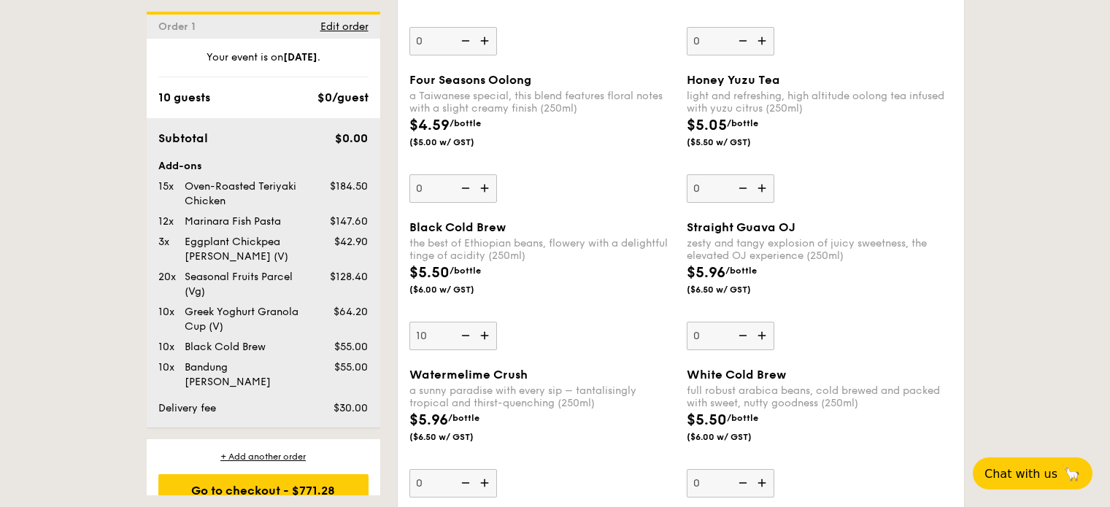
scroll to position [3289, 0]
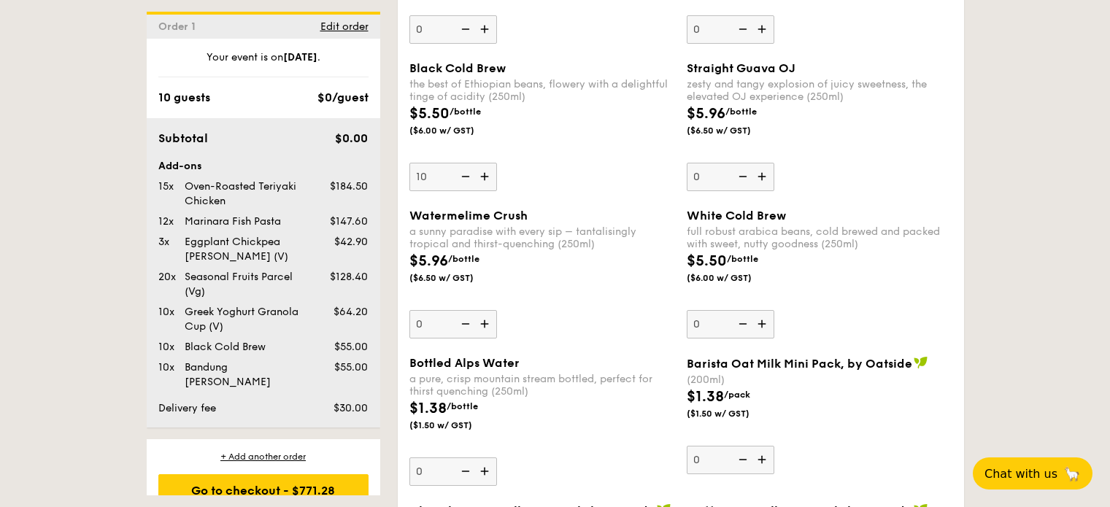
click at [759, 325] on img at bounding box center [763, 324] width 22 height 28
click at [759, 325] on input "0" at bounding box center [731, 324] width 88 height 28
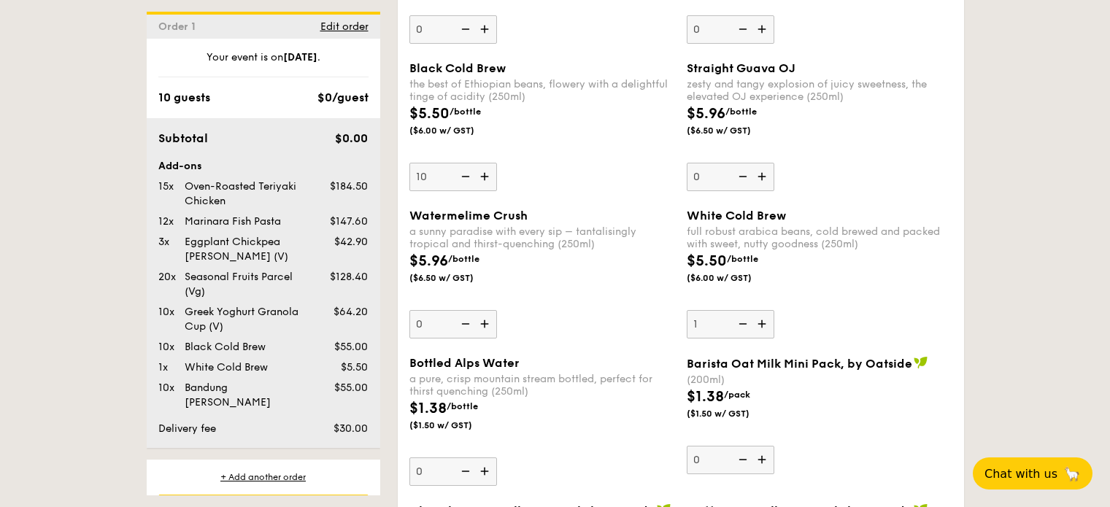
click at [759, 325] on img at bounding box center [763, 324] width 22 height 28
click at [759, 325] on input "1" at bounding box center [731, 324] width 88 height 28
click at [759, 325] on img at bounding box center [763, 324] width 22 height 28
click at [759, 325] on input "2" at bounding box center [731, 324] width 88 height 28
click at [759, 325] on img at bounding box center [763, 324] width 22 height 28
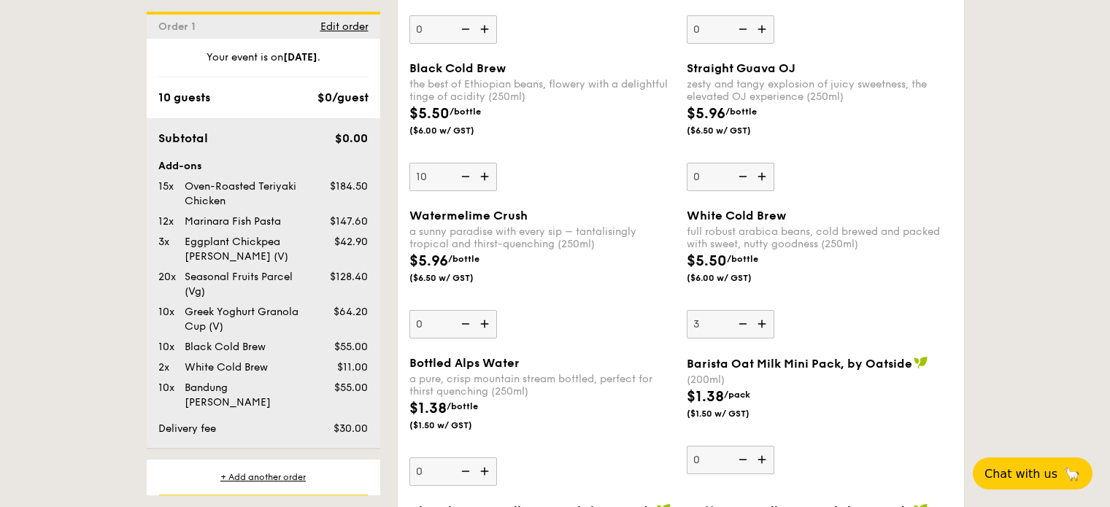
click at [759, 325] on input "3" at bounding box center [731, 324] width 88 height 28
click at [759, 325] on img at bounding box center [763, 324] width 22 height 28
click at [759, 325] on input "4" at bounding box center [731, 324] width 88 height 28
click at [759, 325] on img at bounding box center [763, 324] width 22 height 28
click at [759, 325] on input "5" at bounding box center [731, 324] width 88 height 28
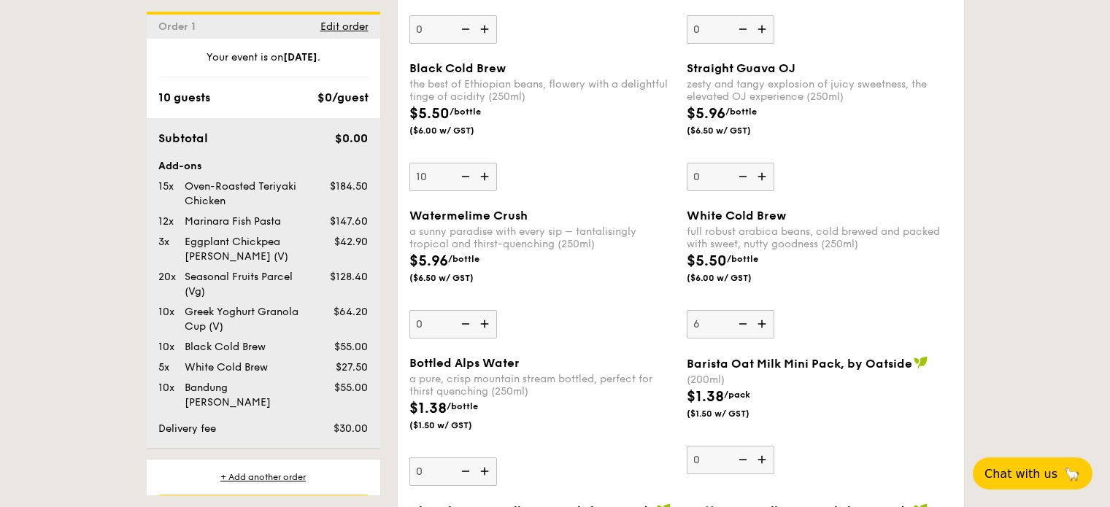
click at [759, 325] on img at bounding box center [763, 324] width 22 height 28
click at [759, 325] on input "6" at bounding box center [731, 324] width 88 height 28
click at [759, 325] on img at bounding box center [763, 324] width 22 height 28
click at [759, 325] on input "7" at bounding box center [731, 324] width 88 height 28
click at [759, 325] on img at bounding box center [763, 324] width 22 height 28
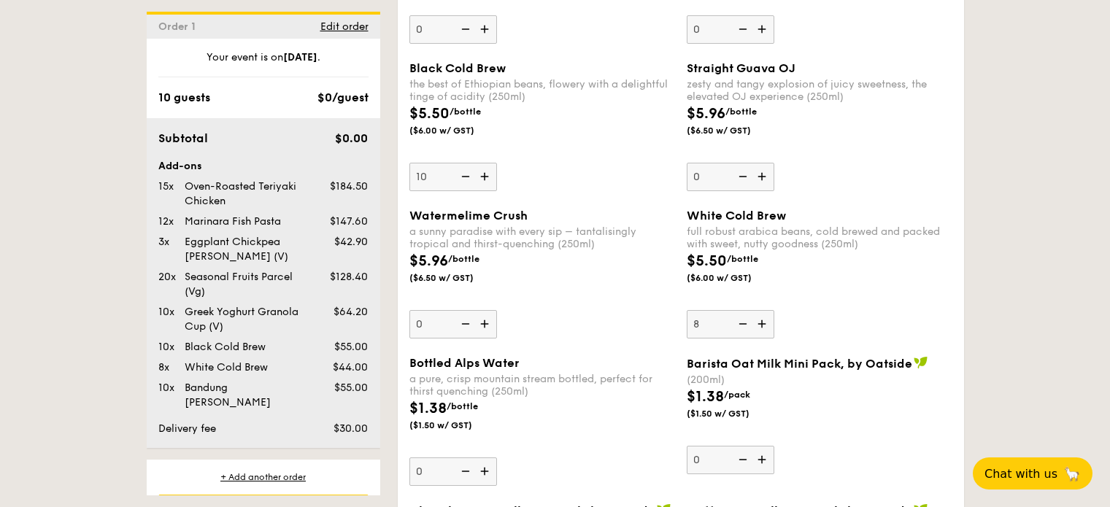
click at [759, 325] on input "8" at bounding box center [731, 324] width 88 height 28
click at [759, 325] on img at bounding box center [763, 324] width 22 height 28
click at [759, 325] on input "9" at bounding box center [731, 324] width 88 height 28
type input "10"
click at [470, 181] on img at bounding box center [464, 177] width 22 height 28
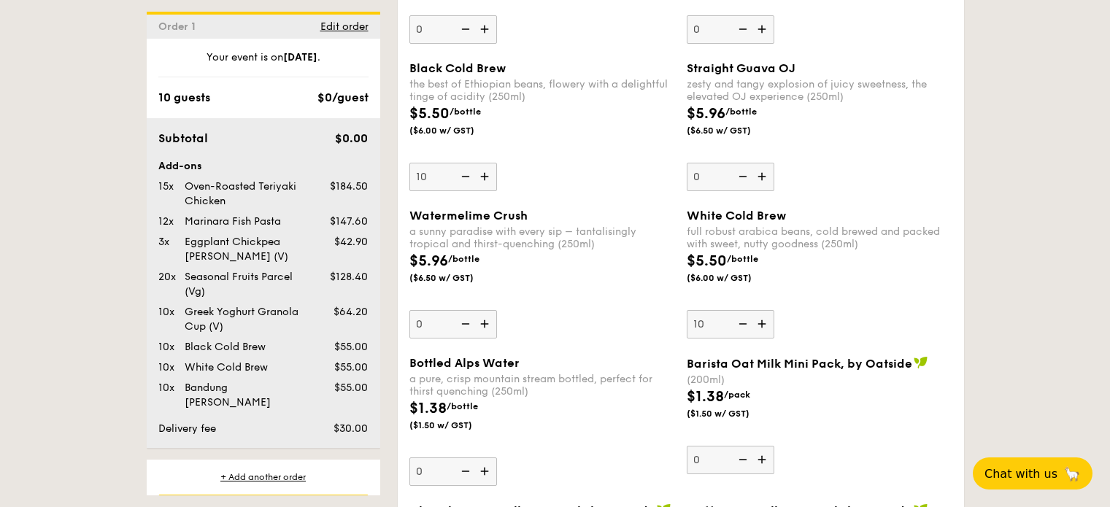
click at [470, 181] on input "10" at bounding box center [453, 177] width 88 height 28
click at [470, 181] on img at bounding box center [464, 177] width 22 height 28
click at [470, 181] on input "9" at bounding box center [453, 177] width 88 height 28
click at [470, 181] on img at bounding box center [464, 177] width 22 height 28
click at [470, 181] on input "8" at bounding box center [453, 177] width 88 height 28
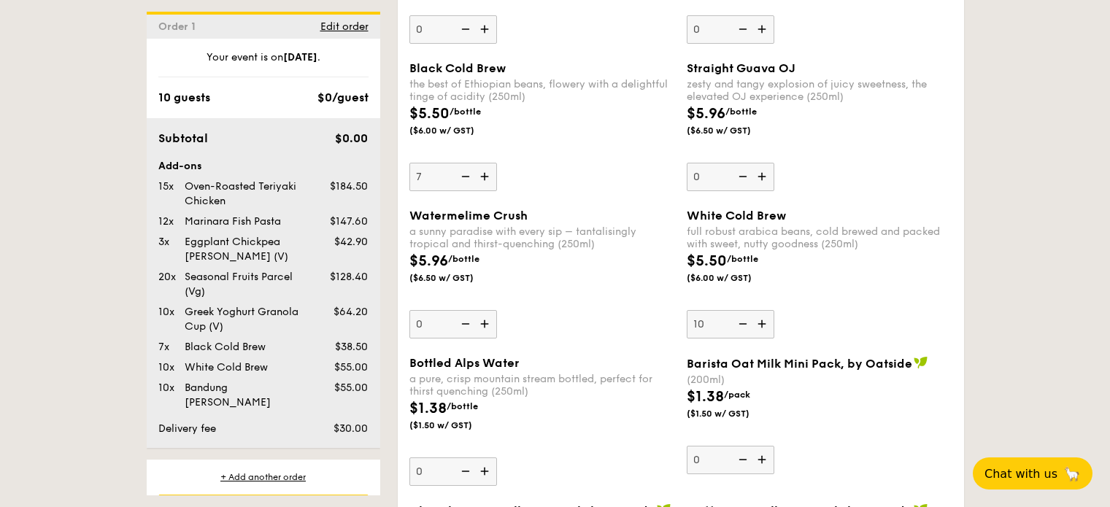
click at [470, 181] on img at bounding box center [464, 177] width 22 height 28
click at [470, 181] on input "7" at bounding box center [453, 177] width 88 height 28
click at [470, 181] on img at bounding box center [464, 177] width 22 height 28
click at [470, 181] on input "6" at bounding box center [453, 177] width 88 height 28
click at [470, 181] on img at bounding box center [464, 177] width 22 height 28
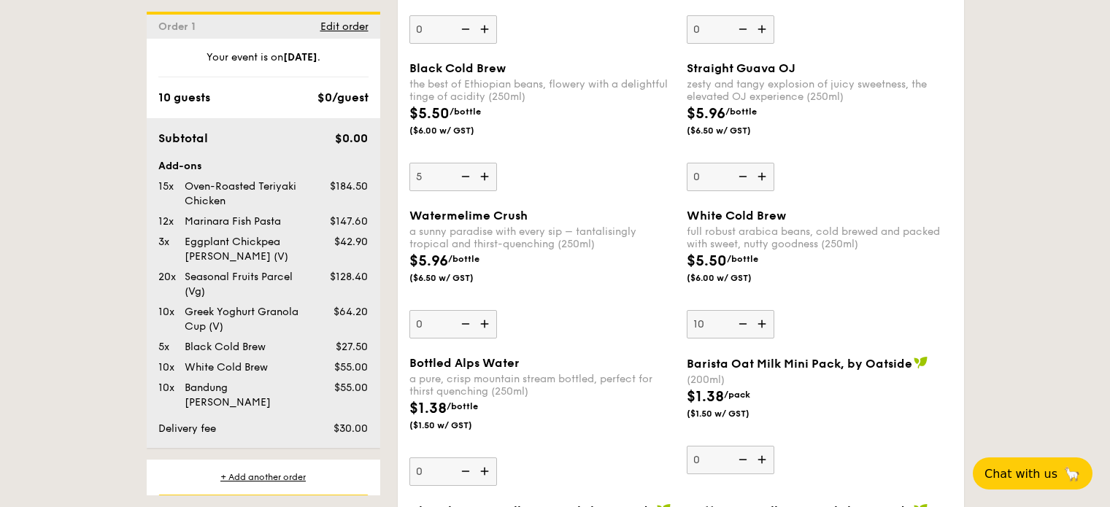
click at [470, 181] on input "5" at bounding box center [453, 177] width 88 height 28
click at [470, 181] on img at bounding box center [464, 177] width 22 height 28
click at [470, 181] on input "4" at bounding box center [453, 177] width 88 height 28
click at [470, 181] on img at bounding box center [464, 177] width 22 height 28
click at [470, 181] on input "3" at bounding box center [453, 177] width 88 height 28
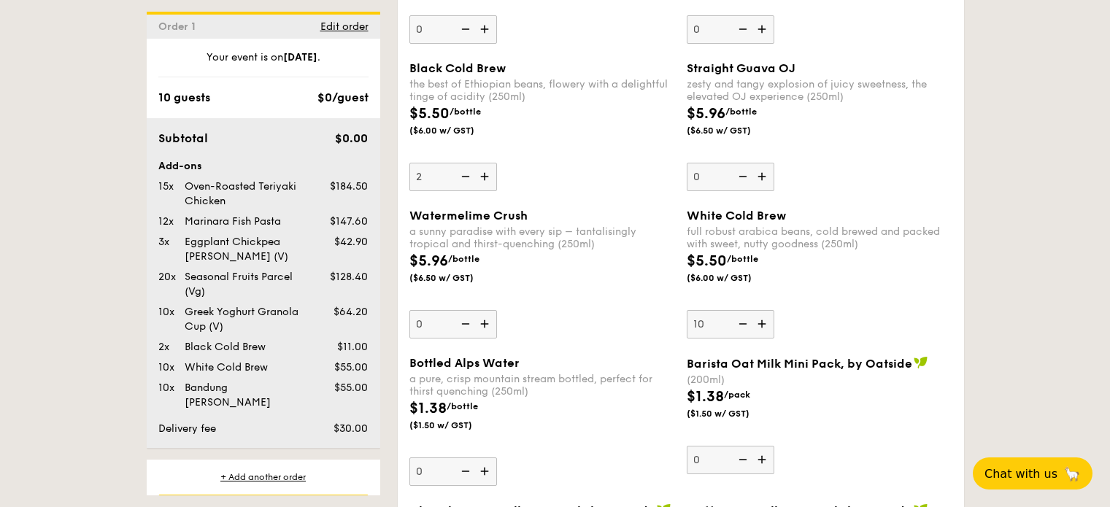
click at [470, 181] on img at bounding box center [464, 177] width 22 height 28
click at [470, 181] on input "2" at bounding box center [453, 177] width 88 height 28
click at [470, 181] on img at bounding box center [464, 177] width 22 height 28
click at [470, 181] on input "2" at bounding box center [453, 177] width 88 height 28
type input "0"
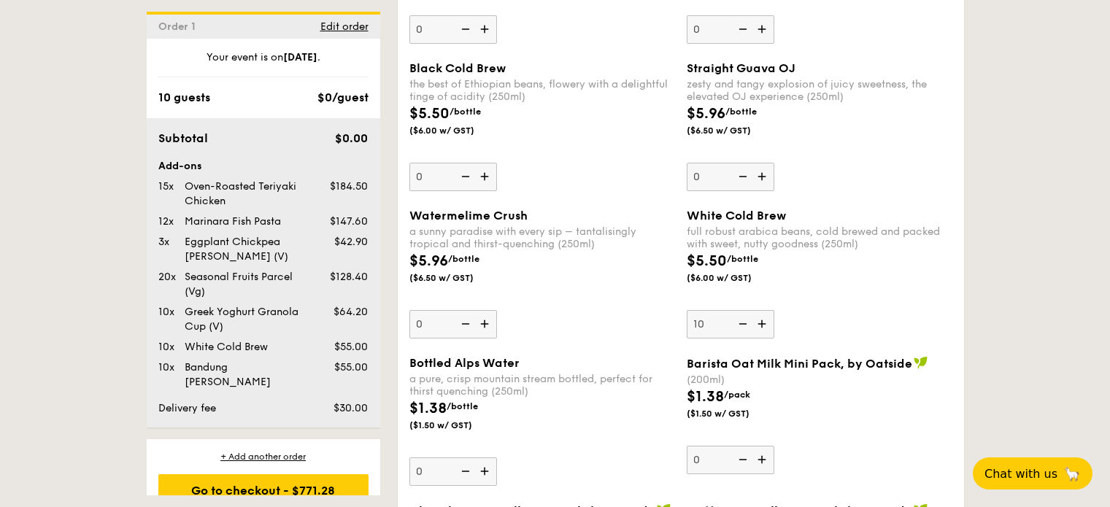
click at [463, 176] on img at bounding box center [464, 177] width 22 height 28
click at [463, 176] on input "0" at bounding box center [453, 177] width 88 height 28
click at [613, 271] on div "$5.96 /bottle ($6.50 w/ GST)" at bounding box center [542, 275] width 277 height 51
click at [497, 310] on input "0" at bounding box center [453, 324] width 88 height 28
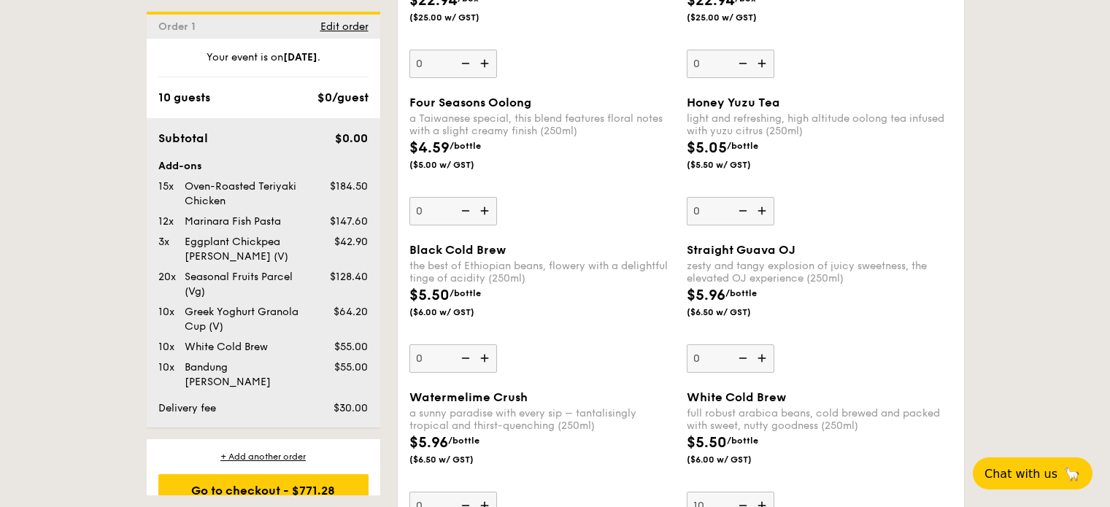
scroll to position [3143, 0]
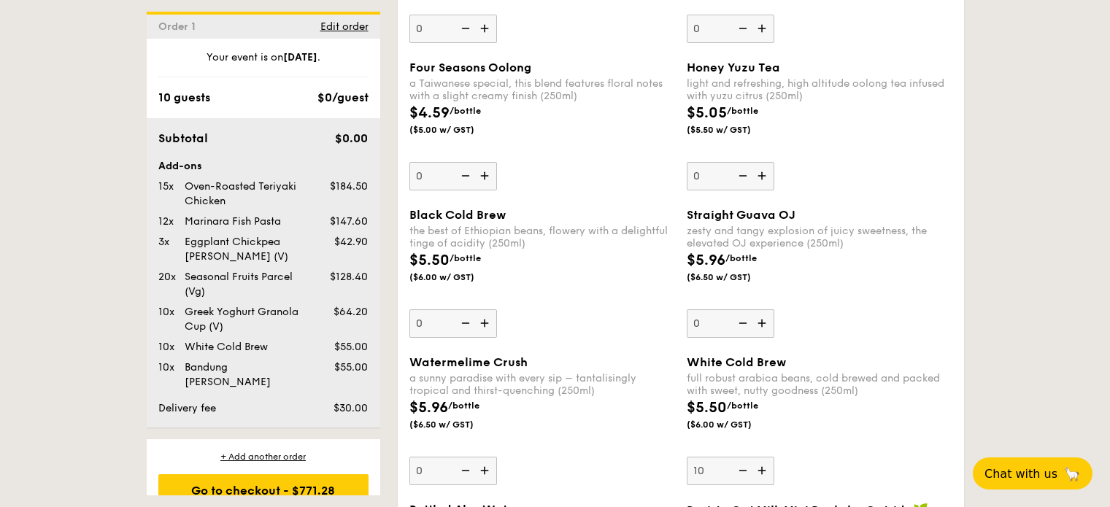
click at [761, 174] on img at bounding box center [763, 176] width 22 height 28
click at [761, 174] on input "0" at bounding box center [731, 176] width 88 height 28
click at [761, 174] on img at bounding box center [763, 176] width 22 height 28
click at [761, 174] on input "1" at bounding box center [731, 176] width 88 height 28
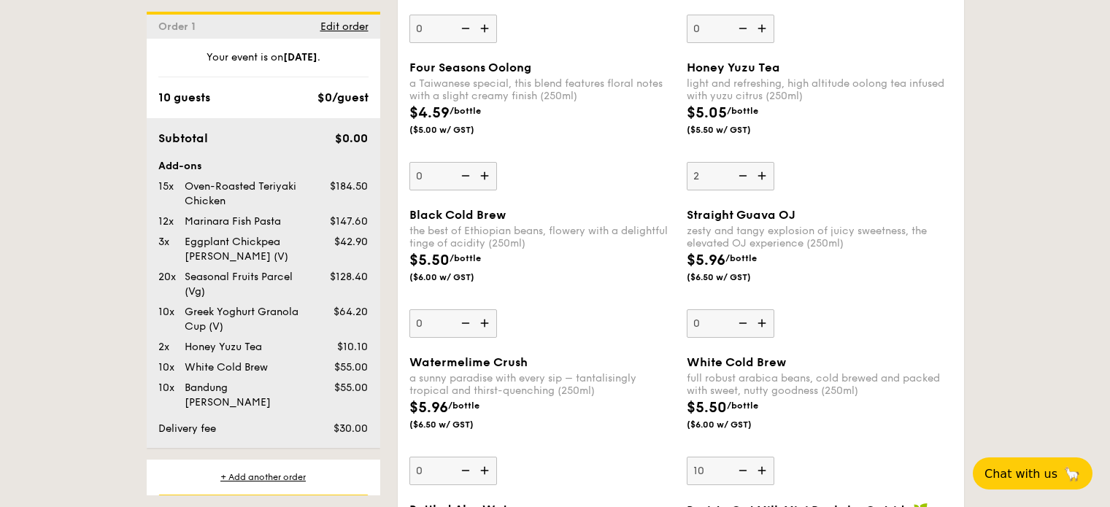
click at [761, 174] on img at bounding box center [763, 176] width 22 height 28
click at [761, 174] on input "2" at bounding box center [731, 176] width 88 height 28
click at [761, 174] on img at bounding box center [763, 176] width 22 height 28
click at [761, 174] on input "3" at bounding box center [731, 176] width 88 height 28
click at [761, 174] on img at bounding box center [763, 176] width 22 height 28
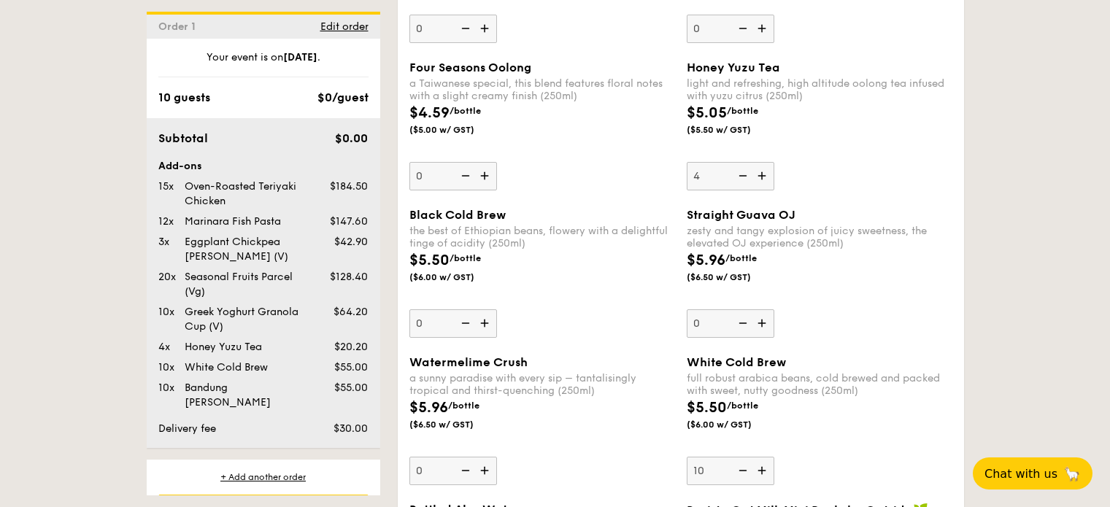
click at [761, 174] on input "4" at bounding box center [731, 176] width 88 height 28
click at [761, 174] on img at bounding box center [763, 176] width 22 height 28
click at [761, 174] on input "5" at bounding box center [731, 176] width 88 height 28
click at [761, 174] on img at bounding box center [763, 176] width 22 height 28
click at [761, 174] on input "6" at bounding box center [731, 176] width 88 height 28
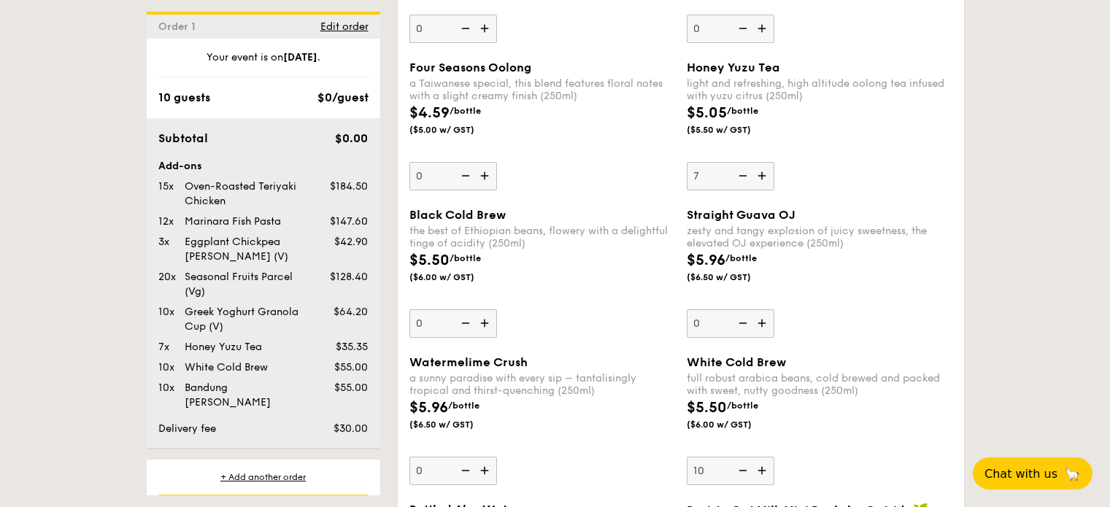
click at [761, 174] on img at bounding box center [763, 176] width 22 height 28
click at [761, 174] on input "7" at bounding box center [731, 176] width 88 height 28
click at [761, 174] on img at bounding box center [763, 176] width 22 height 28
click at [761, 174] on input "8" at bounding box center [731, 176] width 88 height 28
click at [761, 174] on img at bounding box center [763, 176] width 22 height 28
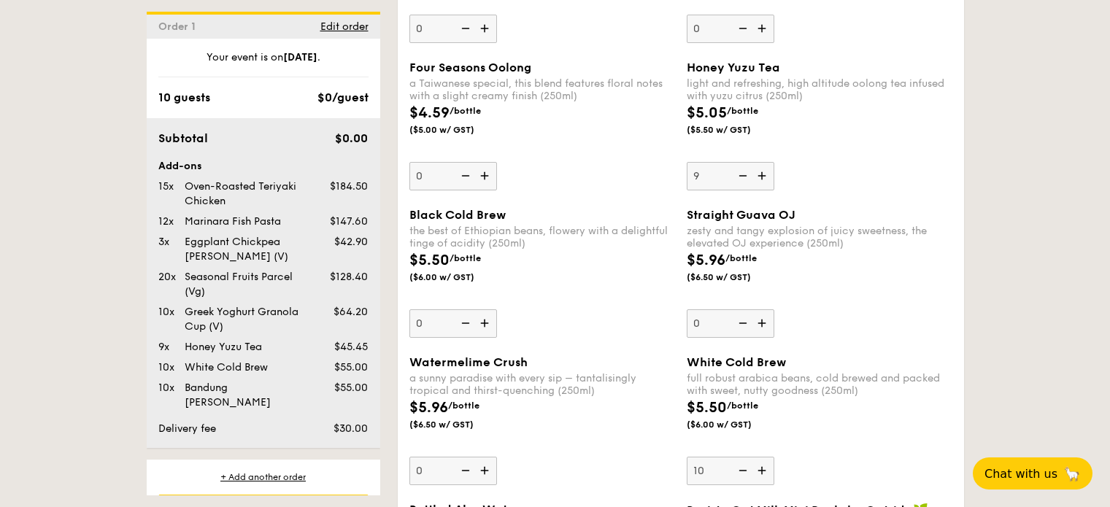
click at [761, 174] on input "9" at bounding box center [731, 176] width 88 height 28
click at [761, 174] on img at bounding box center [763, 176] width 22 height 28
click at [761, 174] on input "10" at bounding box center [731, 176] width 88 height 28
click at [736, 177] on img at bounding box center [742, 176] width 22 height 28
click at [736, 177] on input "11" at bounding box center [731, 176] width 88 height 28
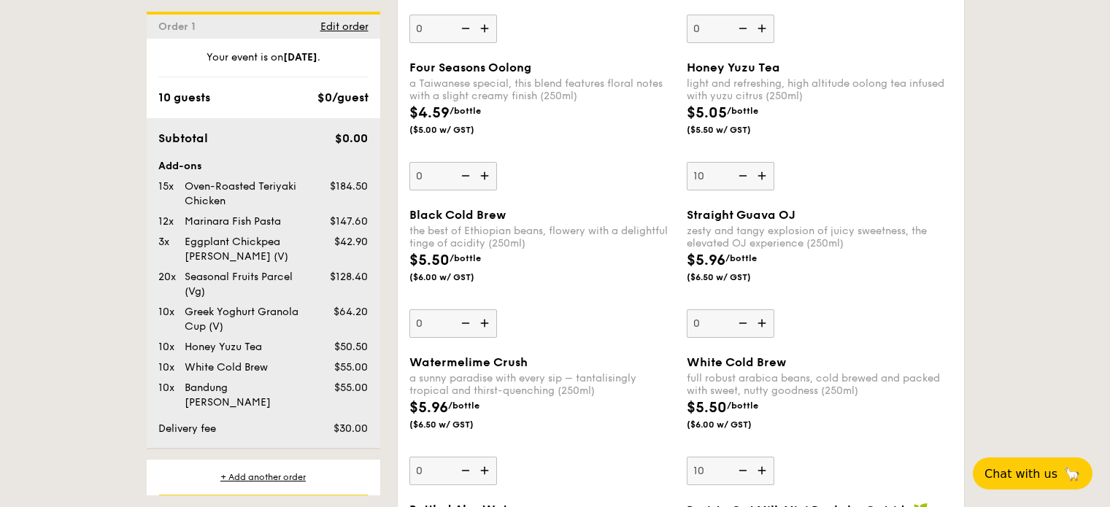
click at [746, 173] on img at bounding box center [742, 176] width 22 height 28
click at [746, 173] on input "10" at bounding box center [731, 176] width 88 height 28
click at [746, 173] on img at bounding box center [742, 176] width 22 height 28
click at [746, 173] on input "9" at bounding box center [731, 176] width 88 height 28
click at [746, 173] on img at bounding box center [742, 176] width 22 height 28
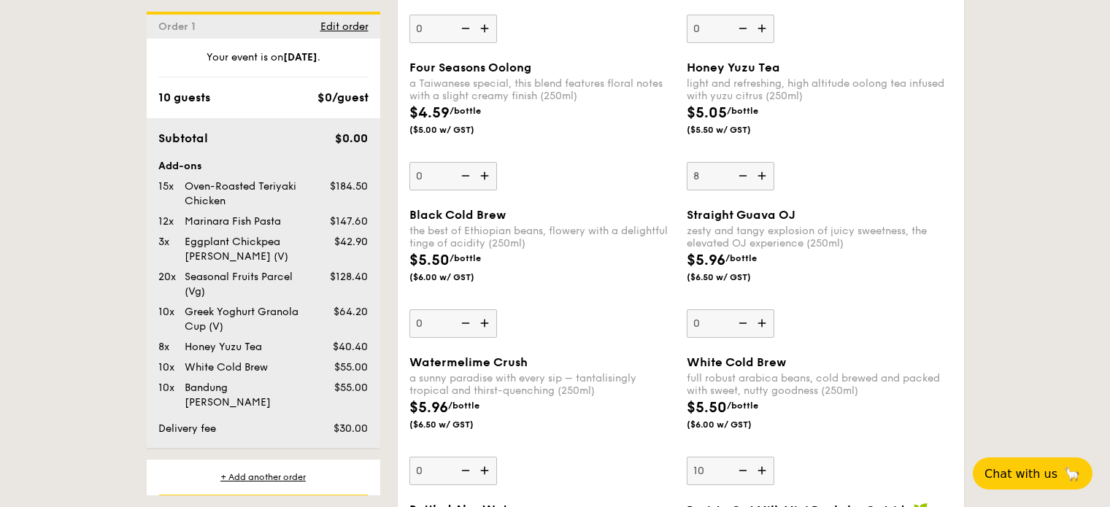
click at [746, 173] on input "8" at bounding box center [731, 176] width 88 height 28
click at [746, 173] on img at bounding box center [742, 176] width 22 height 28
click at [746, 173] on input "7" at bounding box center [731, 176] width 88 height 28
click at [746, 173] on img at bounding box center [742, 176] width 22 height 28
click at [746, 173] on input "6" at bounding box center [731, 176] width 88 height 28
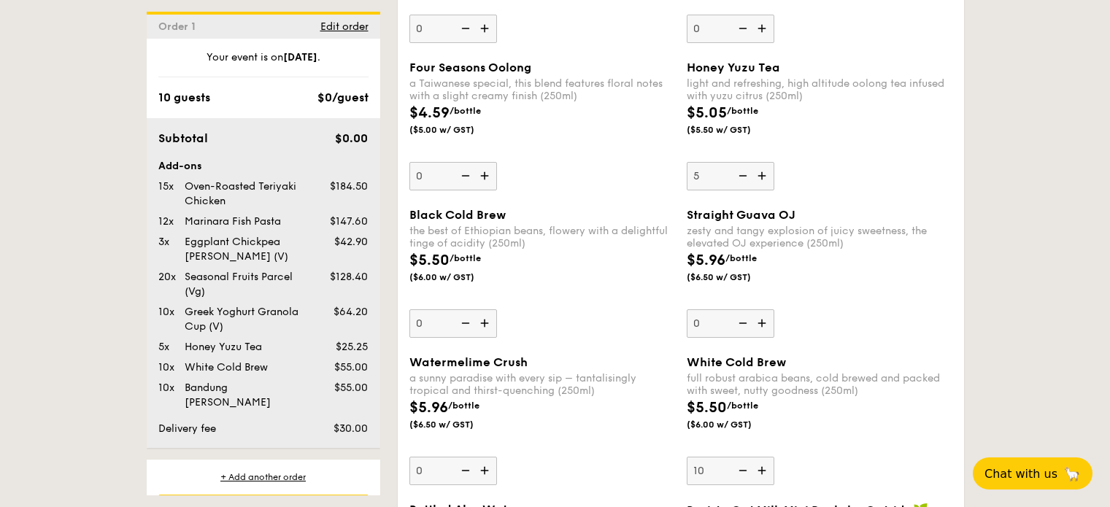
click at [746, 173] on img at bounding box center [742, 176] width 22 height 28
click at [746, 173] on input "5" at bounding box center [731, 176] width 88 height 28
click at [746, 173] on img at bounding box center [742, 176] width 22 height 28
click at [746, 173] on input "4" at bounding box center [731, 176] width 88 height 28
click at [746, 173] on img at bounding box center [742, 176] width 22 height 28
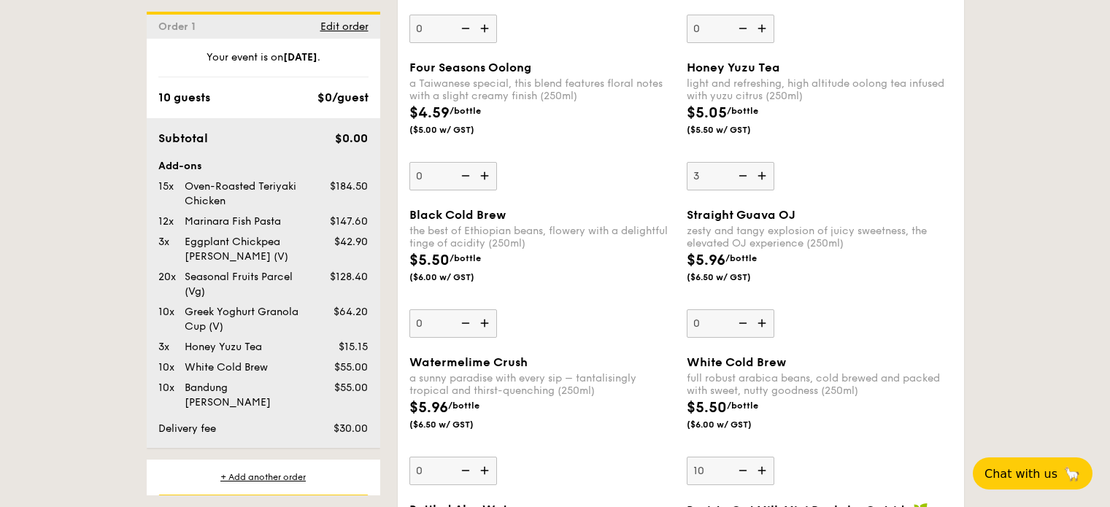
click at [746, 173] on input "3" at bounding box center [731, 176] width 88 height 28
click at [746, 173] on img at bounding box center [742, 176] width 22 height 28
click at [746, 173] on input "2" at bounding box center [731, 176] width 88 height 28
click at [746, 173] on img at bounding box center [742, 176] width 22 height 28
click at [746, 173] on input "1" at bounding box center [731, 176] width 88 height 28
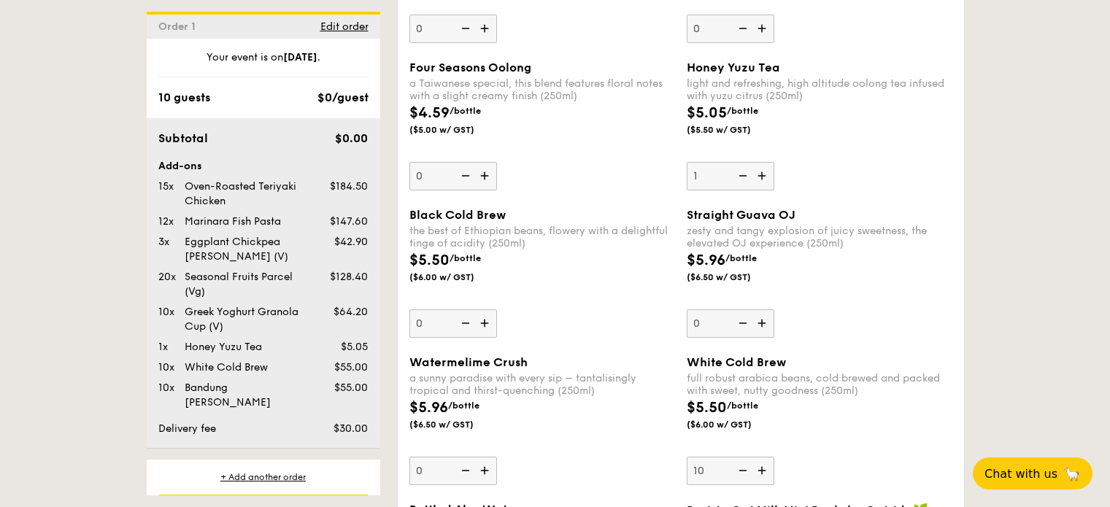
type input "0"
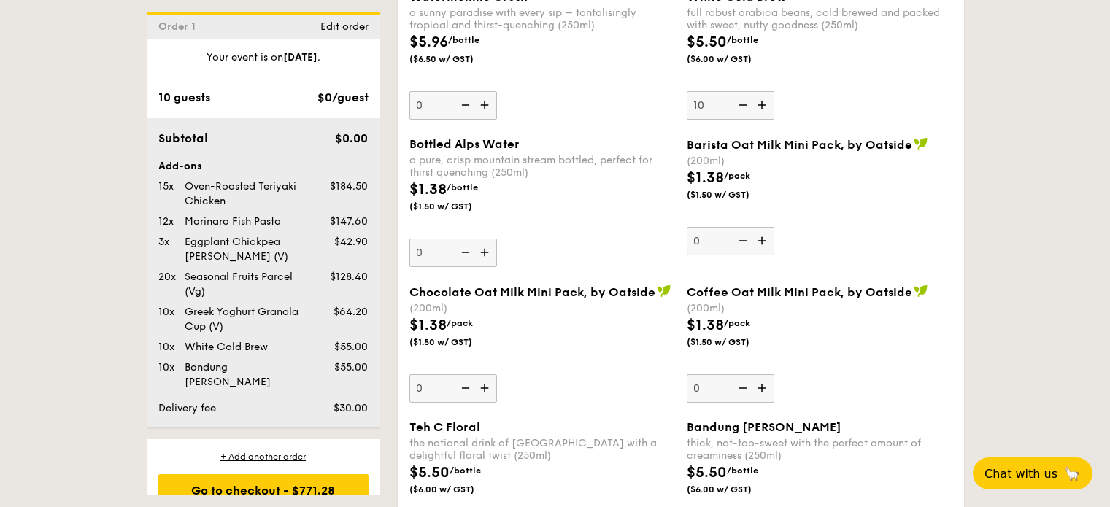
scroll to position [3727, 0]
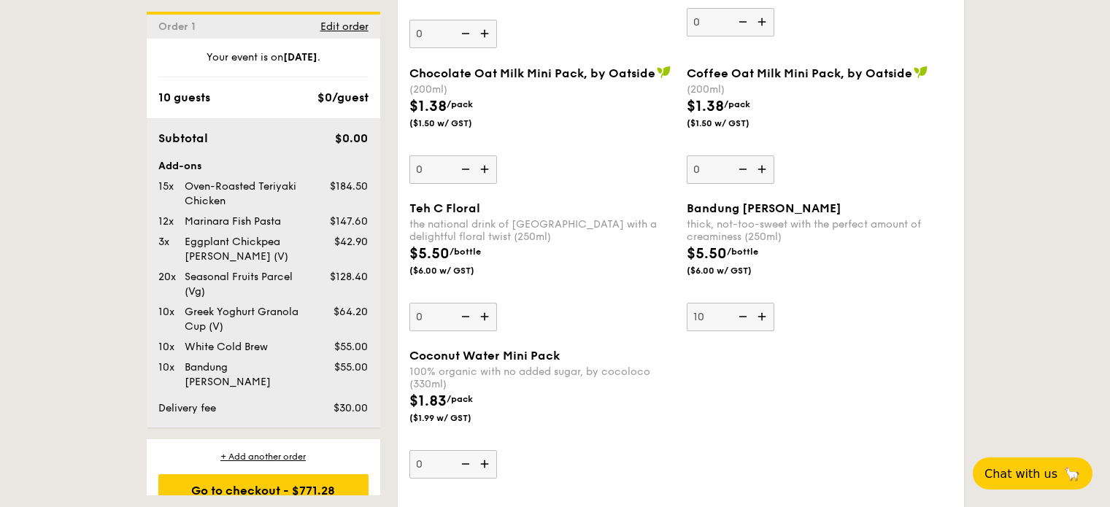
click at [760, 316] on img at bounding box center [763, 317] width 22 height 28
click at [760, 316] on input "10" at bounding box center [731, 317] width 88 height 28
click at [760, 316] on img at bounding box center [763, 317] width 22 height 28
click at [760, 316] on input "11" at bounding box center [731, 317] width 88 height 28
click at [760, 316] on img at bounding box center [763, 317] width 22 height 28
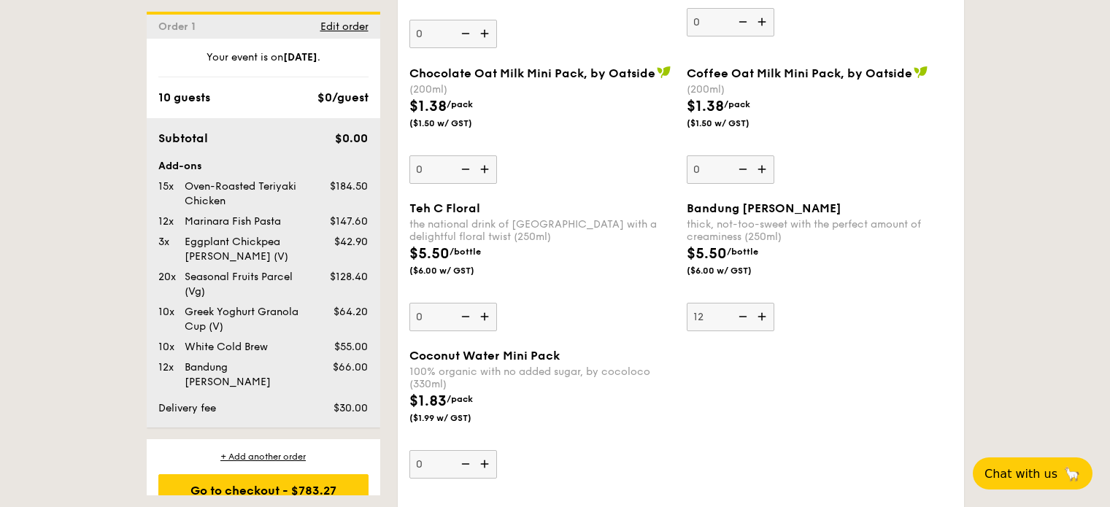
click at [760, 316] on input "12" at bounding box center [731, 317] width 88 height 28
click at [760, 316] on img at bounding box center [763, 317] width 22 height 28
click at [760, 316] on input "13" at bounding box center [731, 317] width 88 height 28
click at [760, 316] on img at bounding box center [763, 317] width 22 height 28
click at [760, 316] on input "14" at bounding box center [731, 317] width 88 height 28
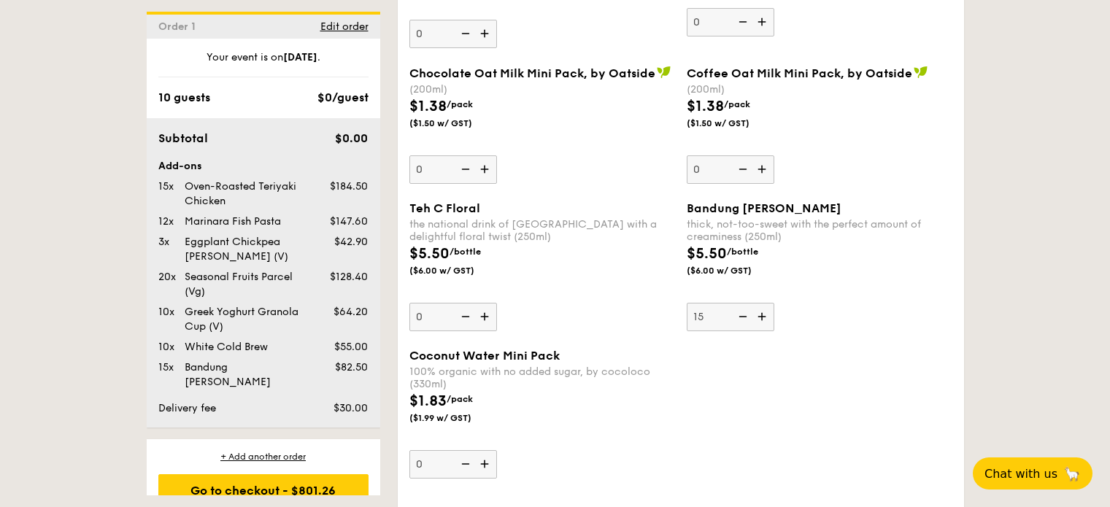
click at [760, 316] on img at bounding box center [763, 317] width 22 height 28
click at [760, 316] on input "15" at bounding box center [731, 317] width 88 height 28
click at [739, 316] on img at bounding box center [742, 317] width 22 height 28
click at [739, 316] on input "16" at bounding box center [731, 317] width 88 height 28
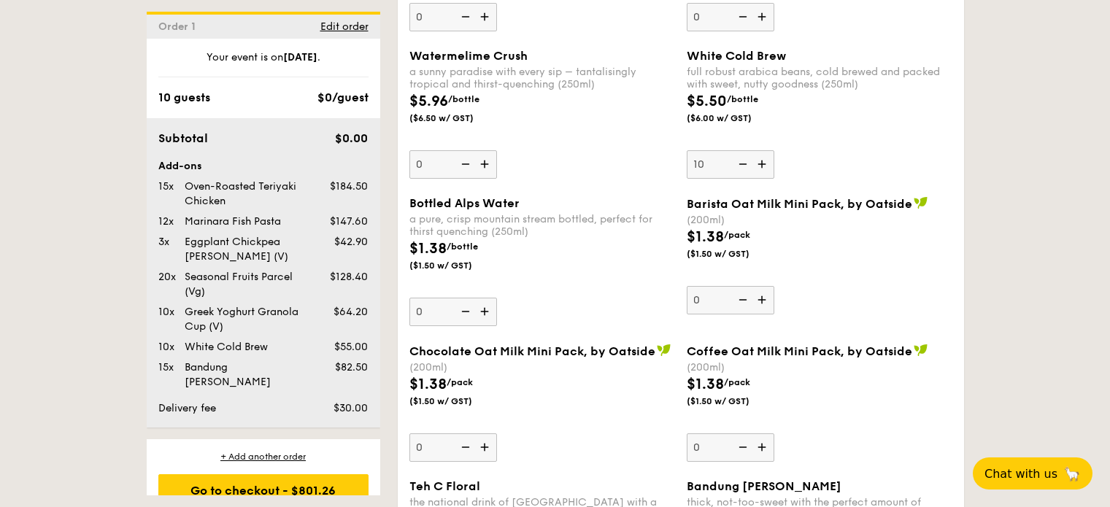
scroll to position [3654, 0]
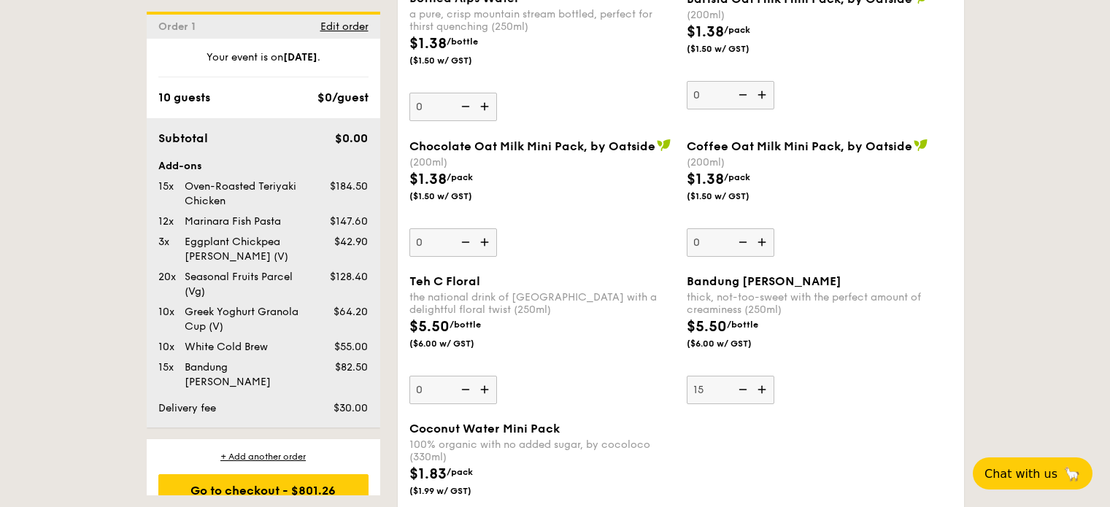
click at [763, 392] on img at bounding box center [763, 390] width 22 height 28
click at [763, 392] on input "15" at bounding box center [731, 390] width 88 height 28
click at [763, 392] on img at bounding box center [763, 390] width 22 height 28
click at [763, 392] on input "16" at bounding box center [731, 390] width 88 height 28
click at [763, 392] on img at bounding box center [763, 390] width 22 height 28
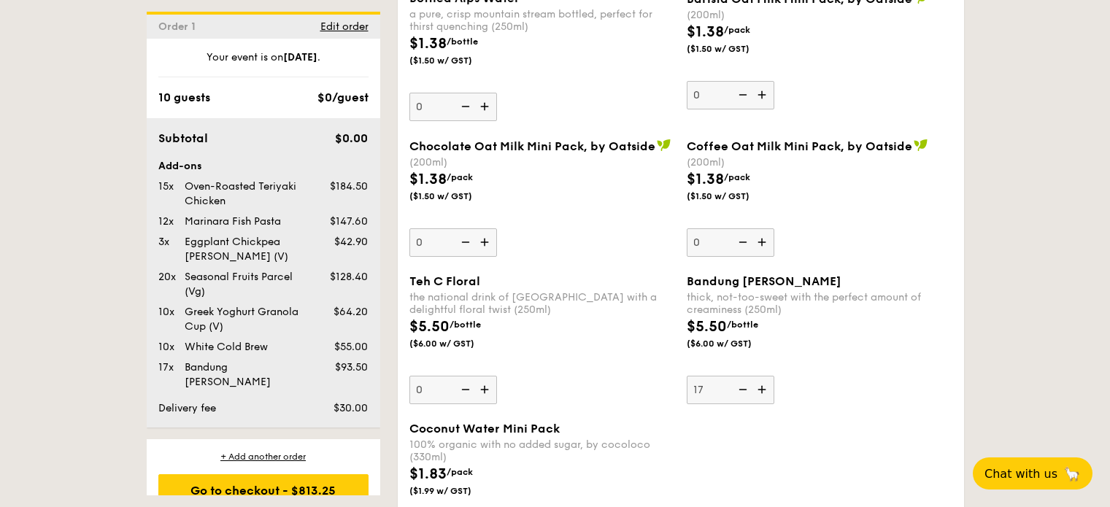
click at [763, 392] on input "17" at bounding box center [731, 390] width 88 height 28
click at [763, 392] on img at bounding box center [763, 390] width 22 height 28
click at [763, 392] on input "18" at bounding box center [731, 390] width 88 height 28
click at [763, 392] on img at bounding box center [763, 390] width 22 height 28
click at [763, 392] on input "19" at bounding box center [731, 390] width 88 height 28
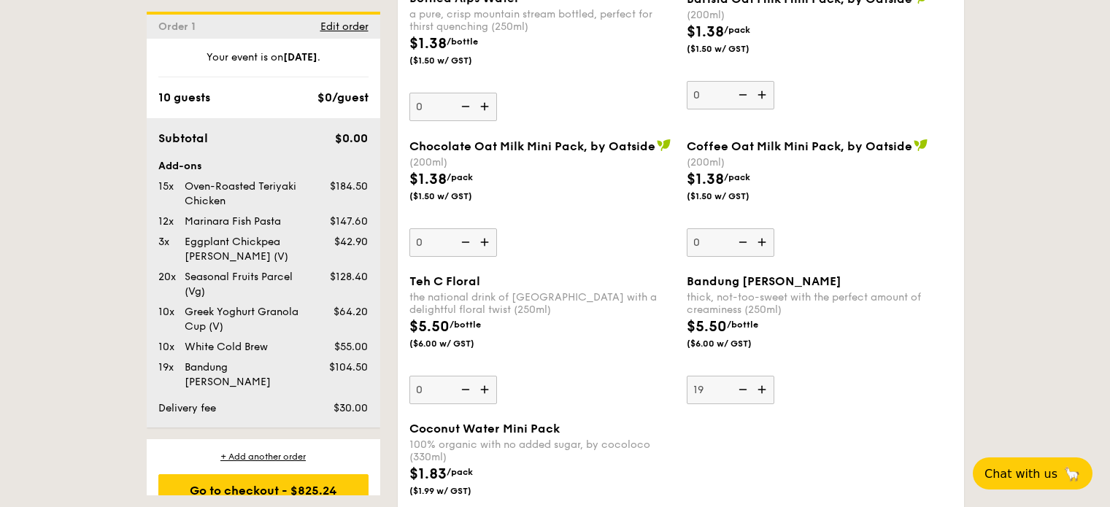
type input "20"
click at [853, 393] on div "Bandung Gao thick, not-too-sweet with the perfect amount of creaminess (250ml) …" at bounding box center [820, 339] width 266 height 130
click at [774, 393] on input "20" at bounding box center [731, 390] width 88 height 28
drag, startPoint x: 155, startPoint y: 182, endPoint x: 366, endPoint y: 394, distance: 299.3
click at [366, 393] on div "Subtotal $0.00 Add-ons 15x Oven-Roasted Teriyaki Chicken $184.50 12x Marinara F…" at bounding box center [264, 272] width 234 height 309
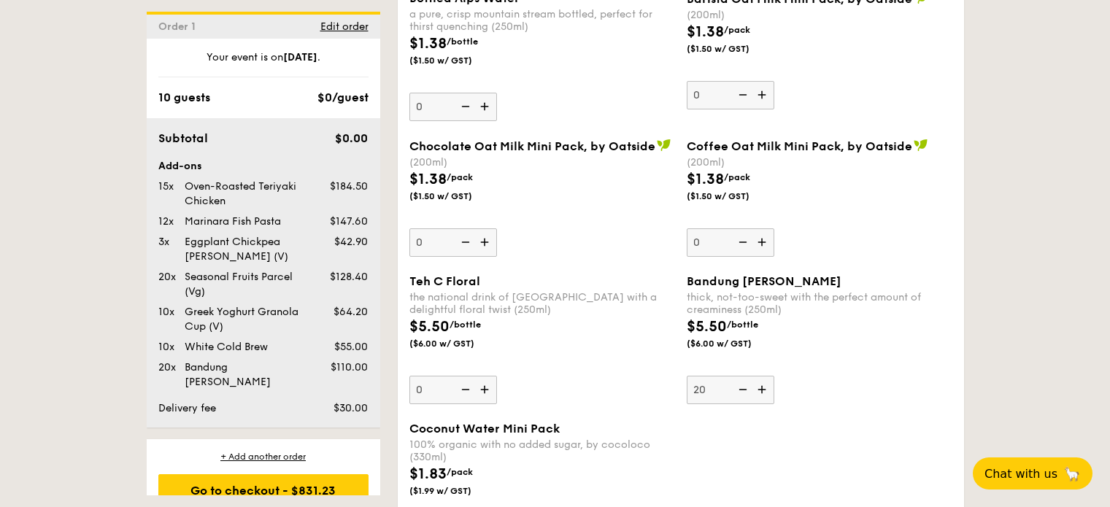
click at [585, 350] on div "$5.50 /bottle ($6.00 w/ GST)" at bounding box center [542, 341] width 277 height 51
click at [497, 376] on input "0" at bounding box center [453, 390] width 88 height 28
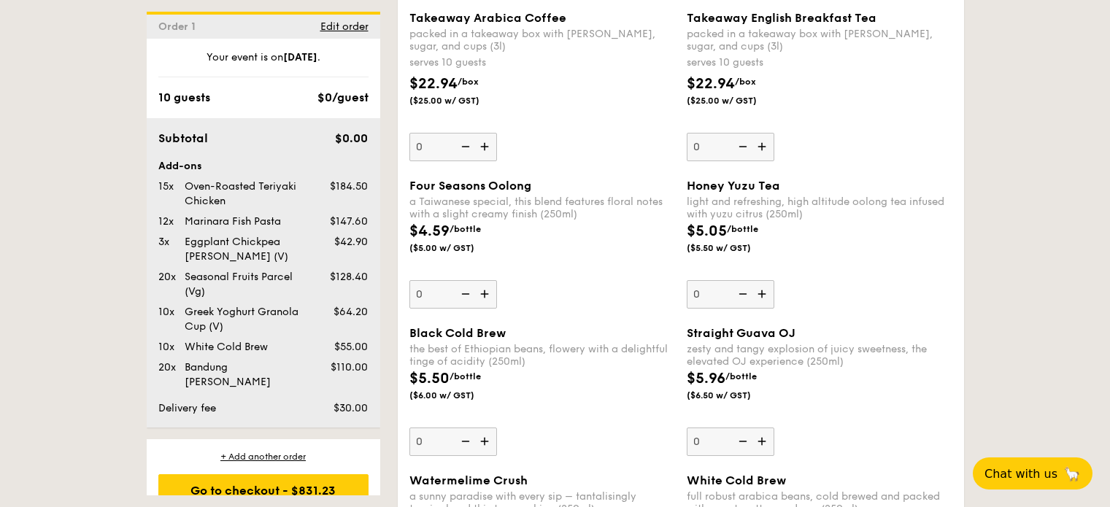
scroll to position [3059, 0]
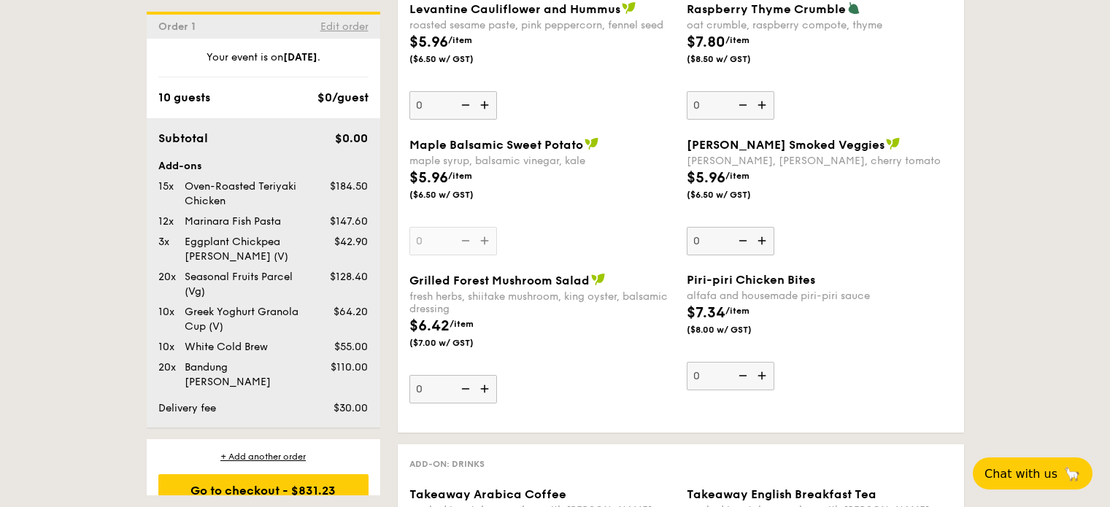
click at [320, 20] on span "Edit order" at bounding box center [344, 26] width 48 height 12
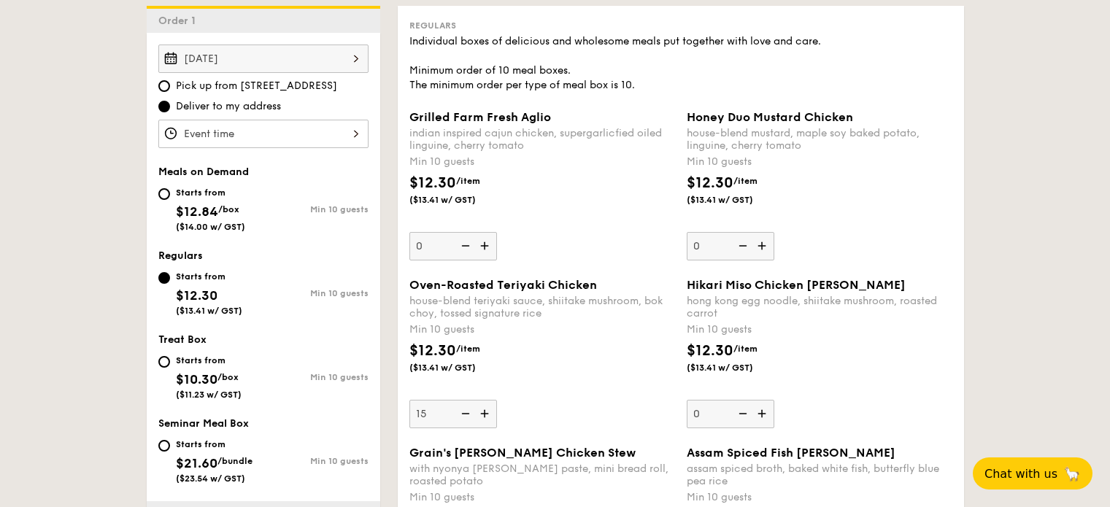
scroll to position [389, 0]
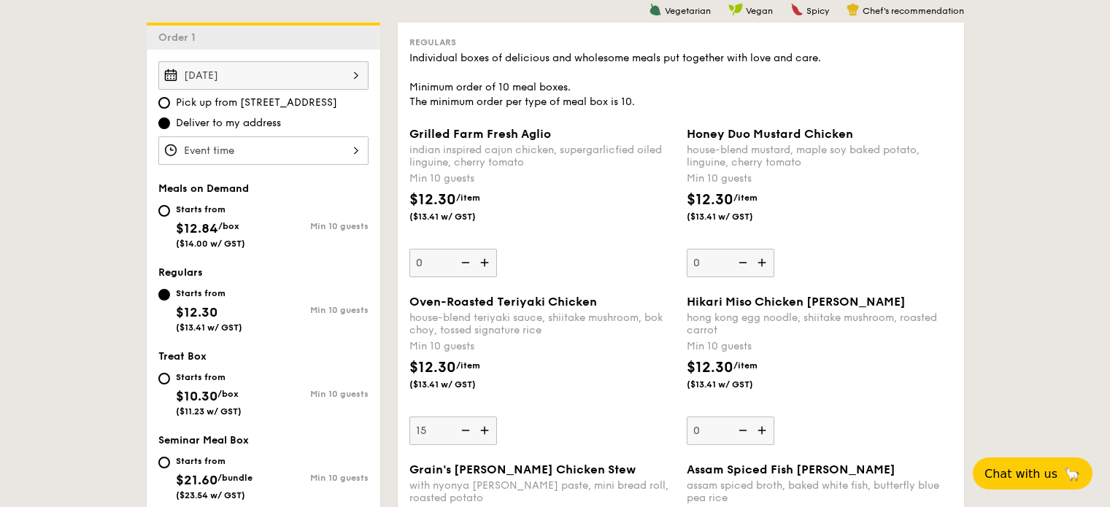
click at [253, 123] on span "Deliver to my address" at bounding box center [228, 123] width 105 height 15
click at [170, 123] on input "Deliver to my address" at bounding box center [164, 124] width 12 height 12
click at [253, 123] on span "Deliver to my address" at bounding box center [228, 123] width 105 height 15
click at [170, 123] on input "Deliver to my address" at bounding box center [164, 124] width 12 height 12
click at [293, 148] on input "Grilled Farm Fresh Aglio indian inspired cajun chicken, supergarlicfied oiled l…" at bounding box center [263, 150] width 210 height 28
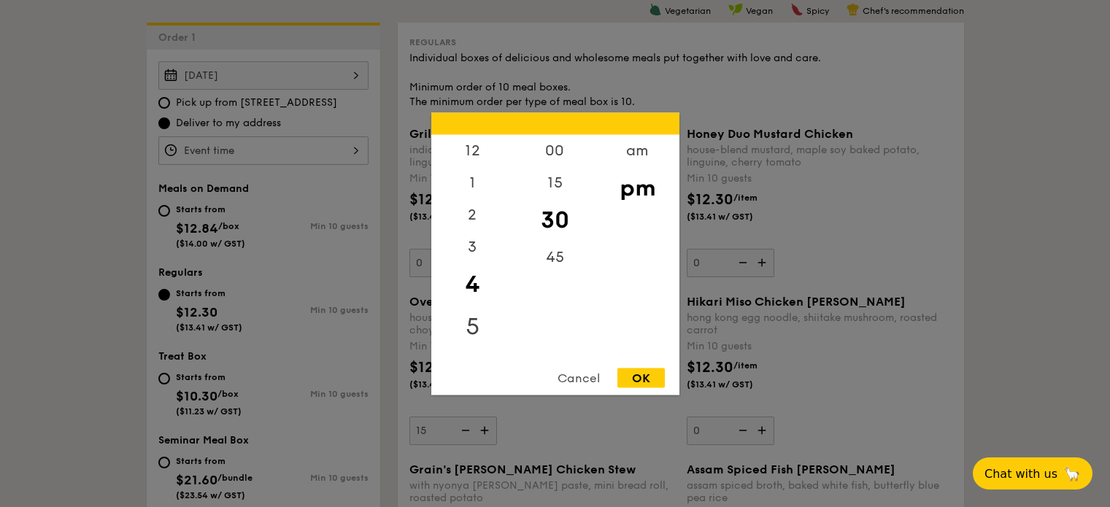
click at [480, 309] on div "5" at bounding box center [472, 326] width 82 height 42
click at [629, 370] on div "OK" at bounding box center [640, 378] width 47 height 20
type input "5:30PM"
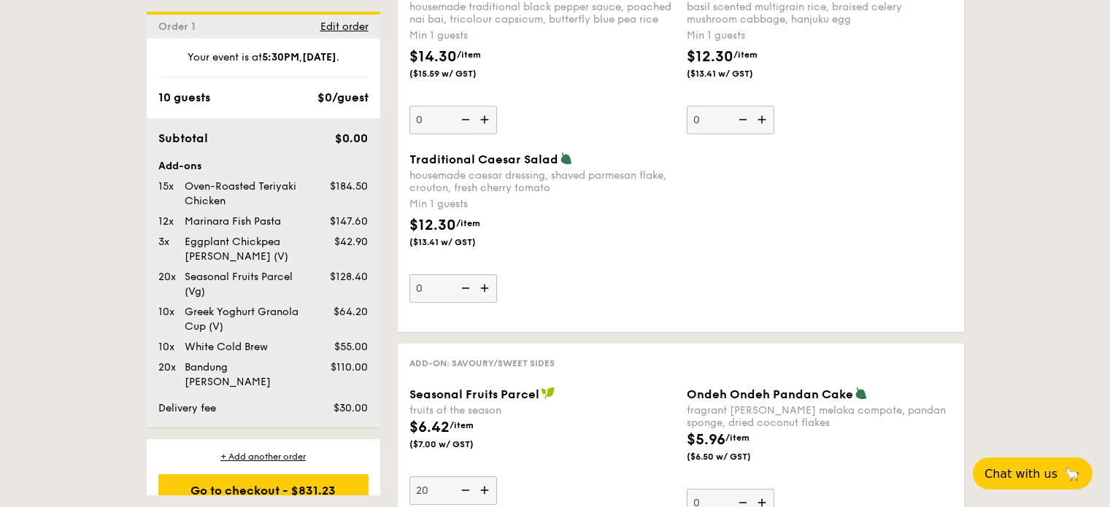
scroll to position [2192, 0]
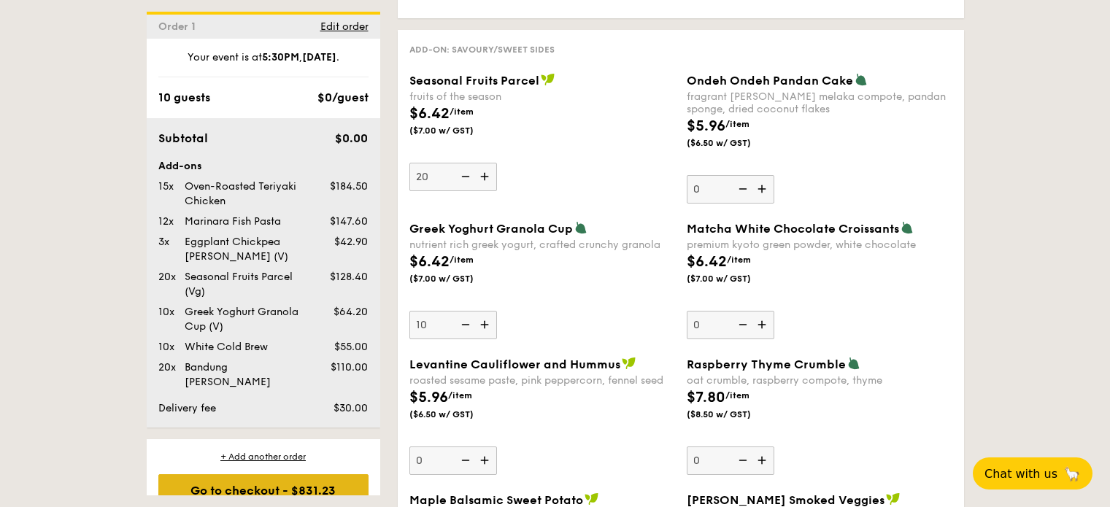
click at [277, 474] on div "Go to checkout - $831.23" at bounding box center [263, 490] width 210 height 32
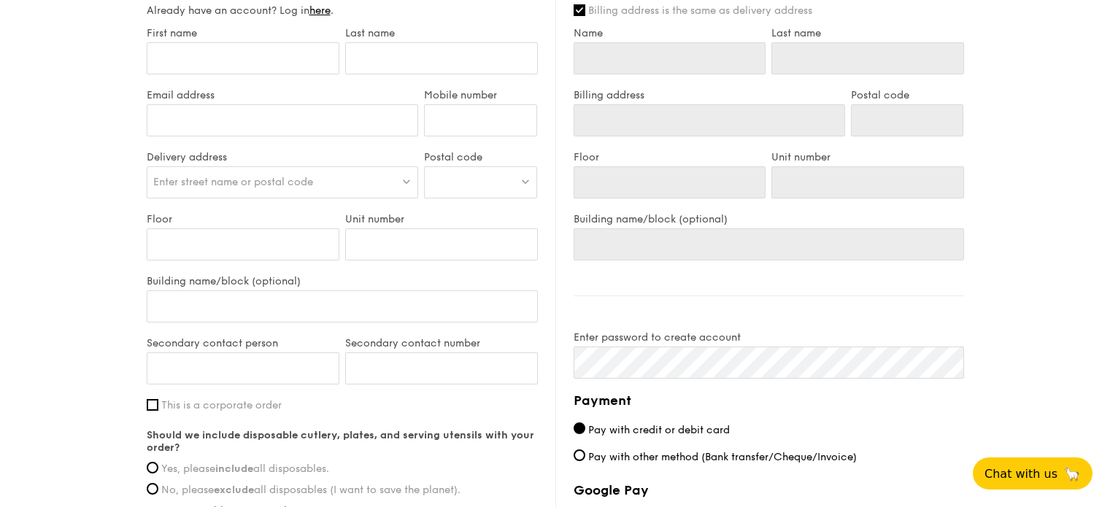
scroll to position [658, 0]
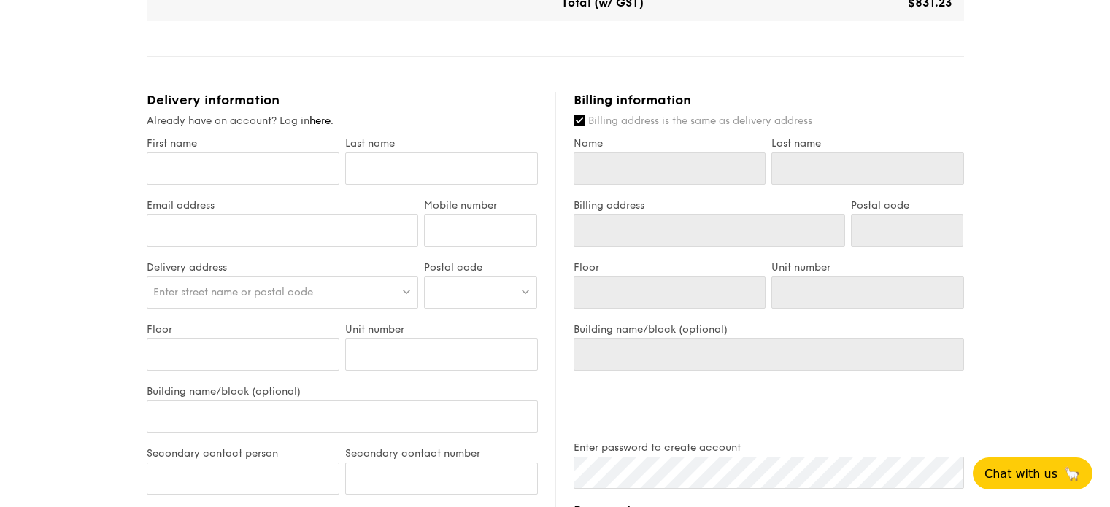
click at [474, 282] on div at bounding box center [480, 293] width 113 height 32
type input "486029"
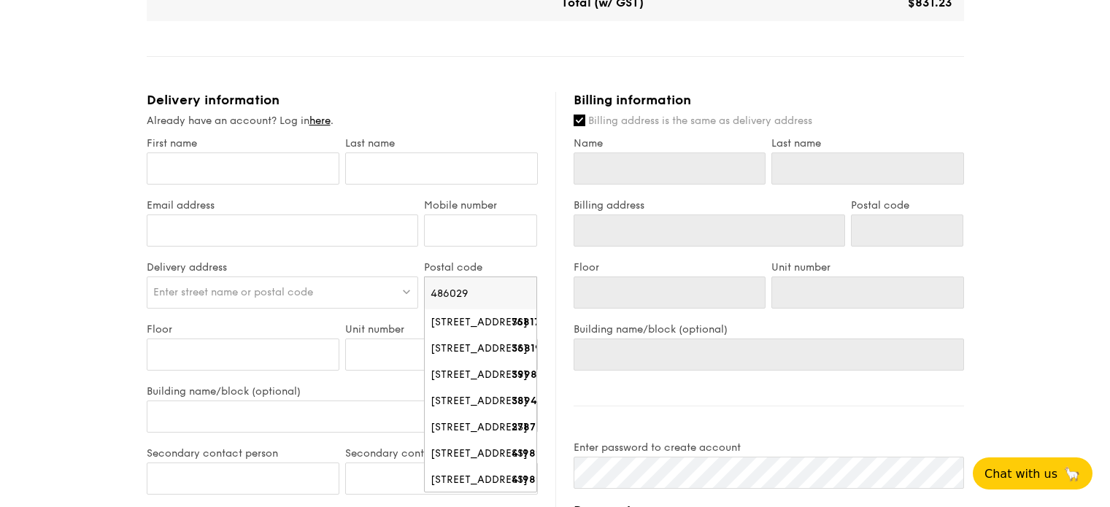
type input "486 Miltonia Close"
type input "768173"
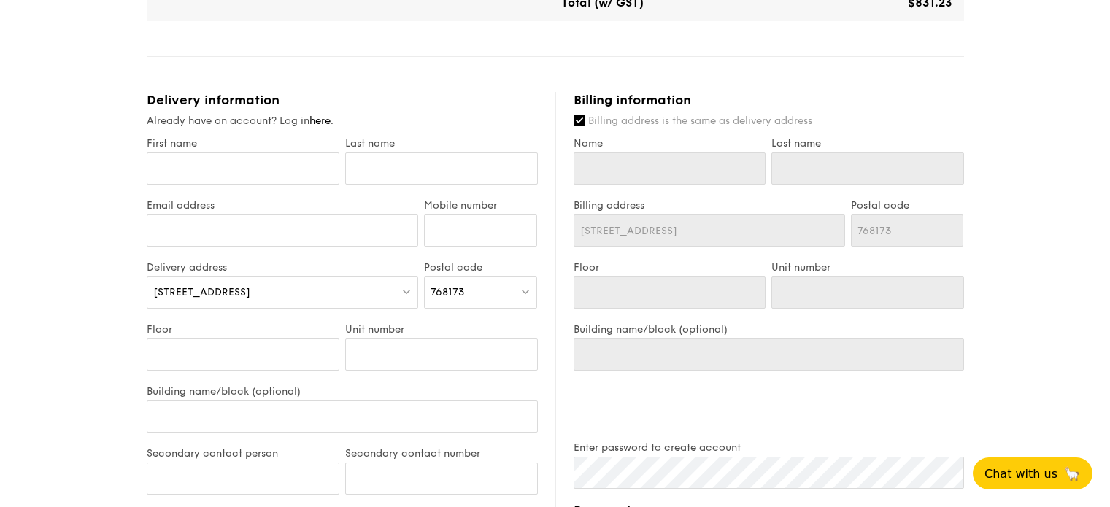
click at [474, 285] on div "768173" at bounding box center [480, 293] width 113 height 32
click at [477, 328] on div "[STREET_ADDRESS]" at bounding box center [468, 322] width 75 height 15
type input "[STREET_ADDRESS]"
type input "486029"
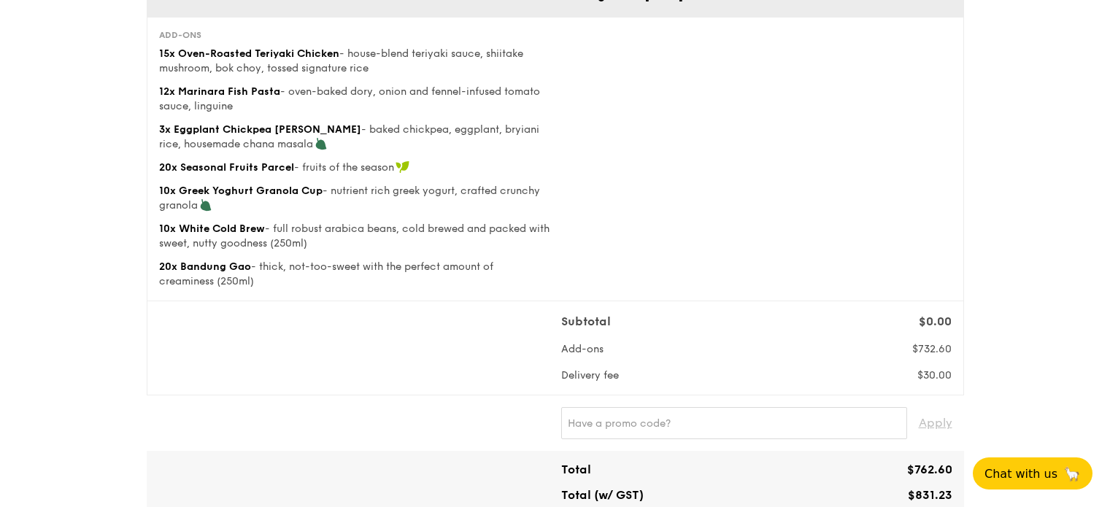
scroll to position [219, 0]
